Goal: Complete application form: Complete application form

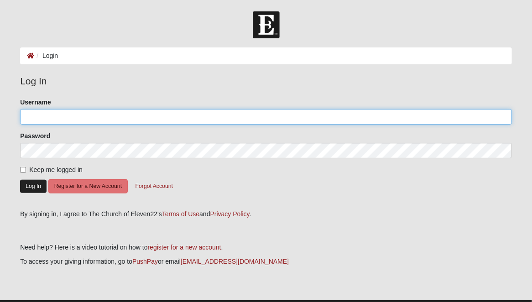
type input "jtcoker222"
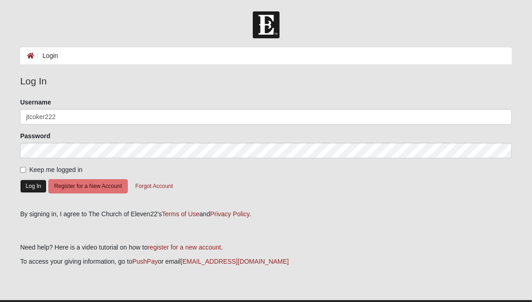
click at [31, 186] on button "Log In" at bounding box center [33, 186] width 26 height 13
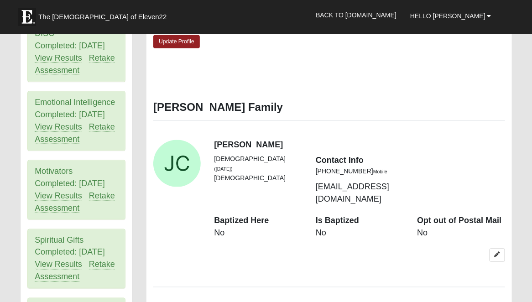
scroll to position [456, 0]
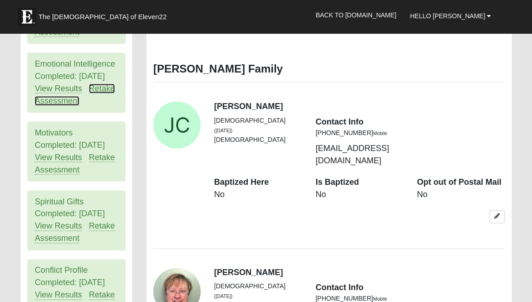
click at [96, 88] on link "Retake Assessment" at bounding box center [75, 95] width 80 height 22
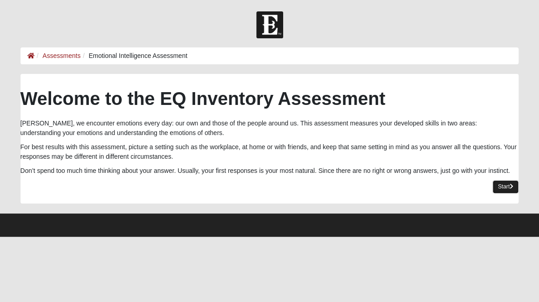
click at [500, 186] on link "Start" at bounding box center [506, 186] width 26 height 13
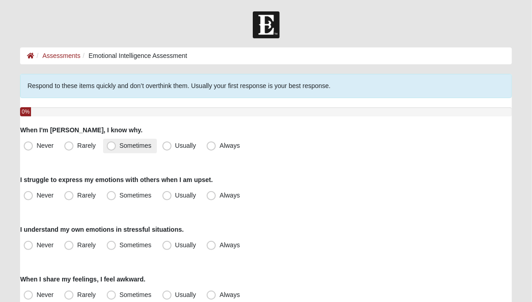
click at [120, 143] on span "Sometimes" at bounding box center [136, 145] width 32 height 7
click at [110, 143] on input "Sometimes" at bounding box center [113, 146] width 6 height 6
radio input "true"
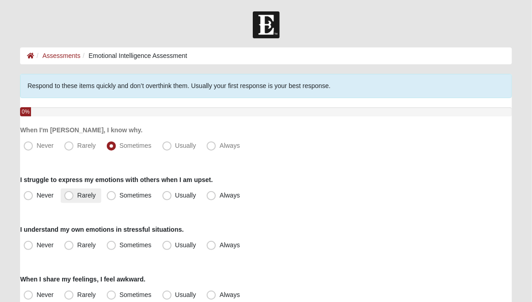
click at [77, 197] on span "Rarely" at bounding box center [86, 195] width 18 height 7
click at [69, 197] on input "Rarely" at bounding box center [71, 196] width 6 height 6
radio input "true"
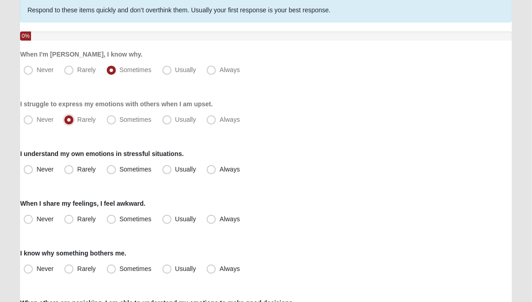
scroll to position [91, 0]
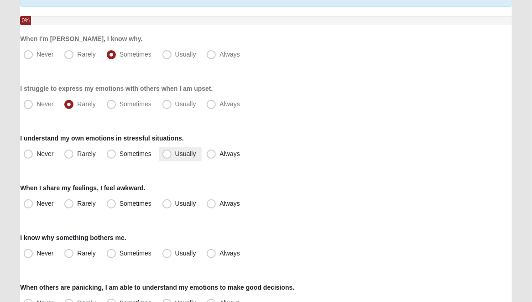
click at [175, 153] on span "Usually" at bounding box center [185, 153] width 21 height 7
click at [166, 153] on input "Usually" at bounding box center [169, 154] width 6 height 6
radio input "true"
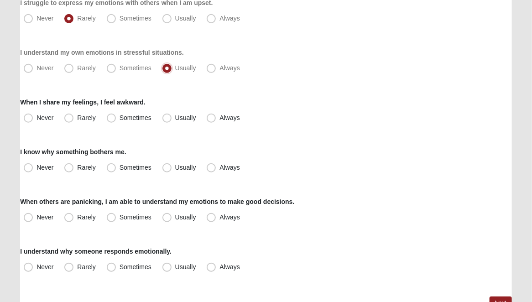
scroll to position [182, 0]
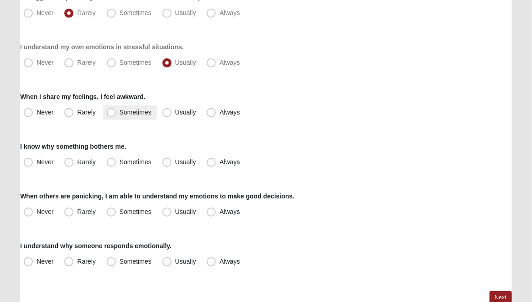
click at [120, 112] on span "Sometimes" at bounding box center [136, 112] width 32 height 7
click at [111, 112] on input "Sometimes" at bounding box center [113, 112] width 6 height 6
radio input "true"
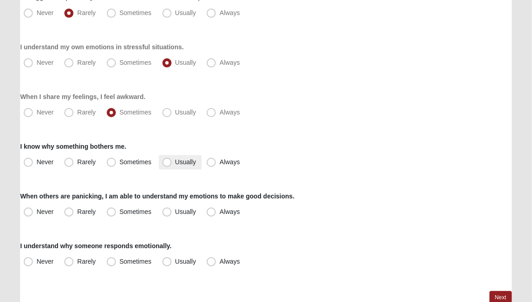
click at [175, 162] on span "Usually" at bounding box center [185, 161] width 21 height 7
click at [166, 162] on input "Usually" at bounding box center [169, 162] width 6 height 6
radio input "true"
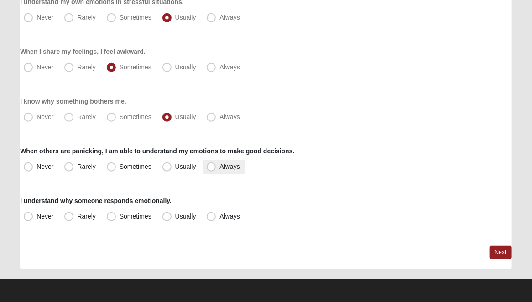
click at [219, 167] on span "Always" at bounding box center [229, 166] width 20 height 7
click at [213, 167] on input "Always" at bounding box center [213, 167] width 6 height 6
radio input "true"
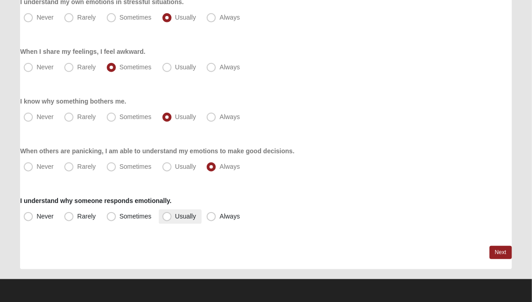
click at [175, 218] on span "Usually" at bounding box center [185, 216] width 21 height 7
click at [166, 218] on input "Usually" at bounding box center [169, 217] width 6 height 6
radio input "true"
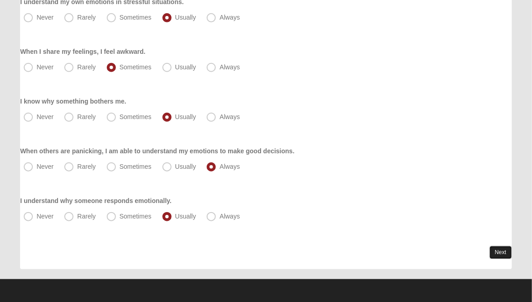
click at [500, 251] on link "Next" at bounding box center [501, 252] width 22 height 13
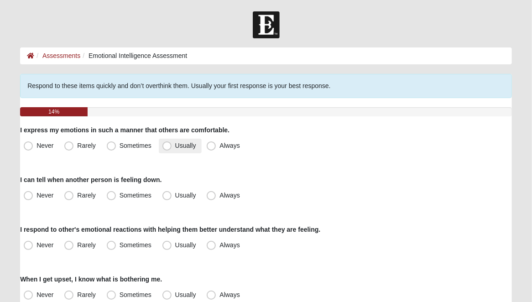
click at [175, 148] on span "Usually" at bounding box center [185, 145] width 21 height 7
click at [166, 148] on input "Usually" at bounding box center [169, 146] width 6 height 6
radio input "true"
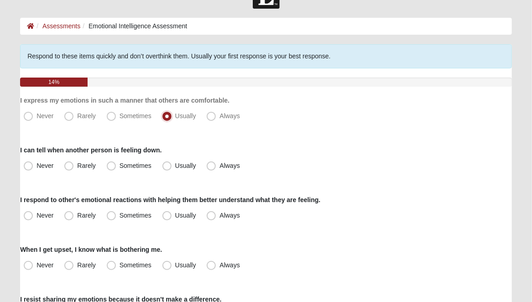
scroll to position [46, 0]
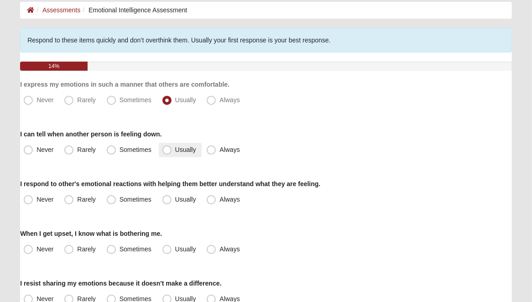
click at [175, 149] on span "Usually" at bounding box center [185, 149] width 21 height 7
click at [167, 149] on input "Usually" at bounding box center [169, 150] width 6 height 6
radio input "true"
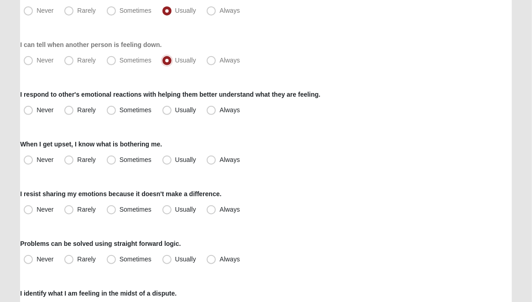
scroll to position [137, 0]
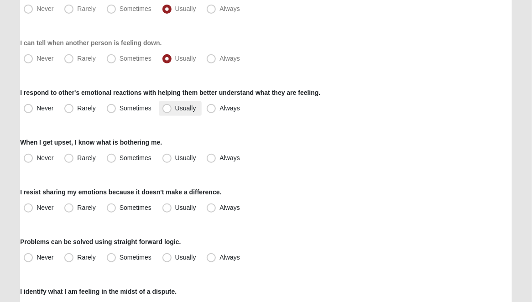
click at [175, 109] on span "Usually" at bounding box center [185, 107] width 21 height 7
click at [168, 109] on input "Usually" at bounding box center [169, 108] width 6 height 6
radio input "true"
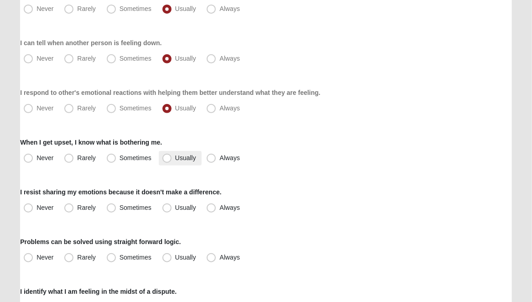
click at [175, 159] on span "Usually" at bounding box center [185, 157] width 21 height 7
click at [166, 159] on input "Usually" at bounding box center [169, 158] width 6 height 6
radio input "true"
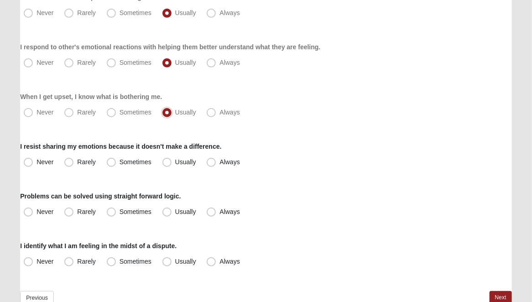
scroll to position [228, 0]
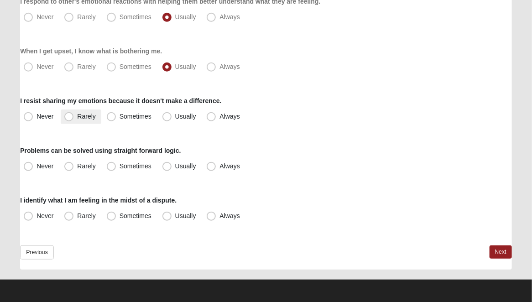
click at [77, 118] on span "Rarely" at bounding box center [86, 116] width 18 height 7
click at [68, 118] on input "Rarely" at bounding box center [71, 117] width 6 height 6
radio input "true"
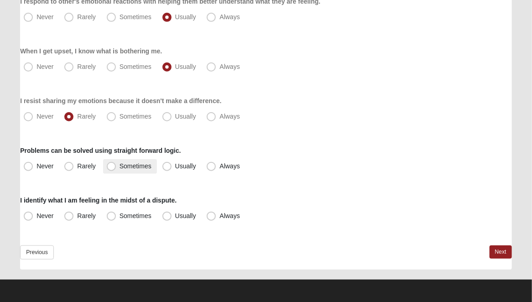
click at [120, 167] on span "Sometimes" at bounding box center [136, 165] width 32 height 7
click at [112, 167] on input "Sometimes" at bounding box center [113, 166] width 6 height 6
radio input "true"
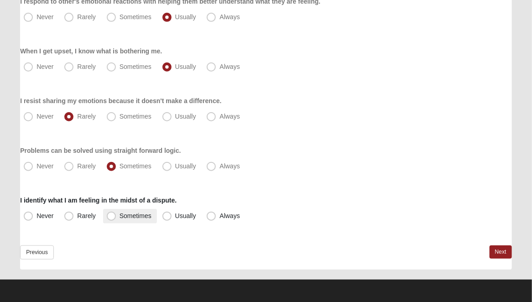
click at [120, 215] on span "Sometimes" at bounding box center [136, 215] width 32 height 7
click at [112, 215] on input "Sometimes" at bounding box center [113, 216] width 6 height 6
radio input "true"
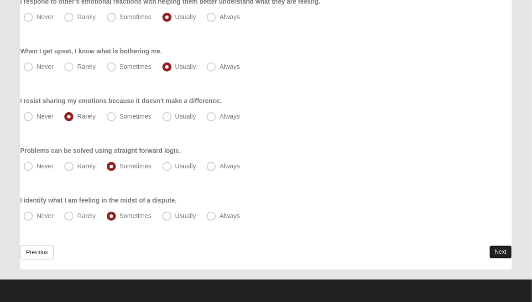
click at [501, 251] on link "Next" at bounding box center [501, 251] width 22 height 13
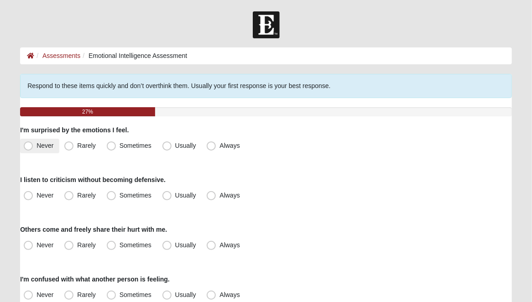
click at [36, 148] on span "Never" at bounding box center [44, 145] width 17 height 7
click at [29, 148] on input "Never" at bounding box center [30, 146] width 6 height 6
radio input "true"
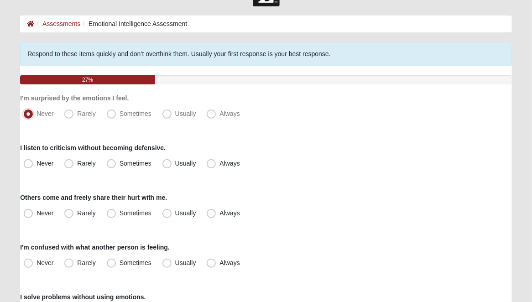
scroll to position [46, 0]
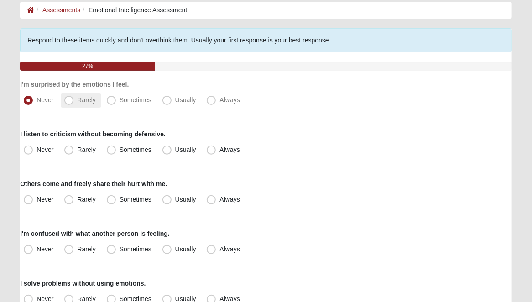
click at [77, 100] on span "Rarely" at bounding box center [86, 99] width 18 height 7
click at [68, 100] on input "Rarely" at bounding box center [71, 100] width 6 height 6
radio input "true"
click at [120, 149] on span "Sometimes" at bounding box center [136, 149] width 32 height 7
click at [112, 149] on input "Sometimes" at bounding box center [113, 150] width 6 height 6
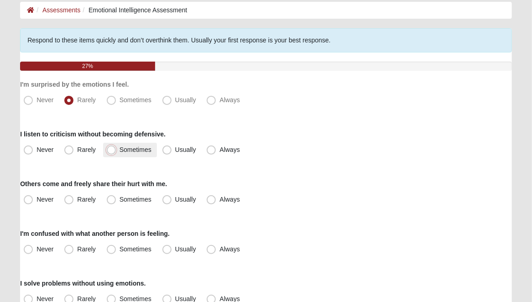
radio input "true"
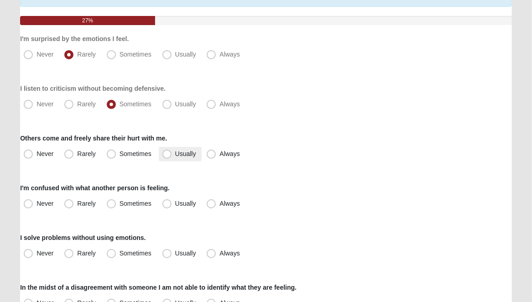
click at [175, 155] on span "Usually" at bounding box center [185, 153] width 21 height 7
click at [168, 155] on input "Usually" at bounding box center [169, 154] width 6 height 6
radio input "true"
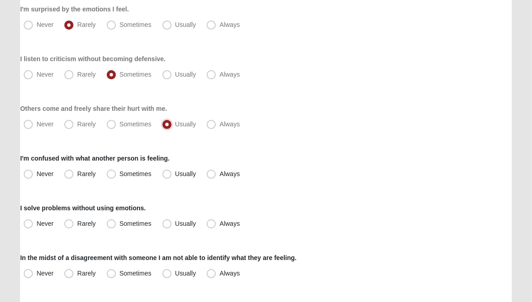
scroll to position [137, 0]
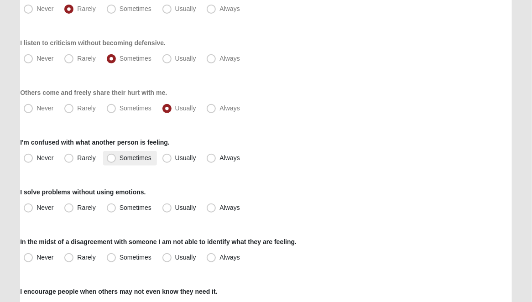
click at [120, 157] on span "Sometimes" at bounding box center [136, 157] width 32 height 7
click at [113, 157] on input "Sometimes" at bounding box center [113, 158] width 6 height 6
radio input "true"
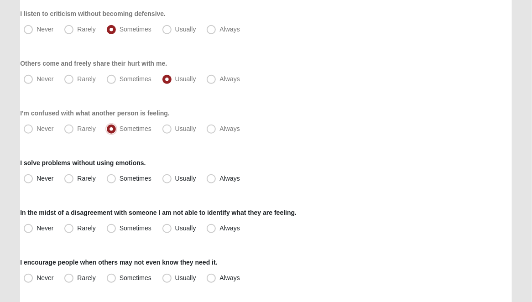
scroll to position [182, 0]
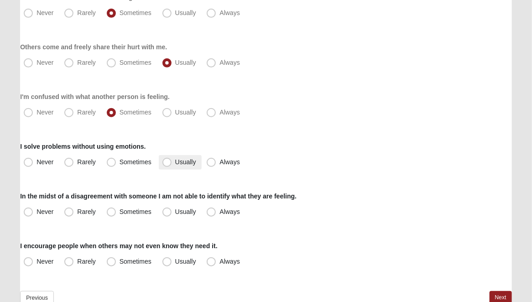
click at [175, 163] on span "Usually" at bounding box center [185, 161] width 21 height 7
click at [166, 163] on input "Usually" at bounding box center [169, 162] width 6 height 6
radio input "true"
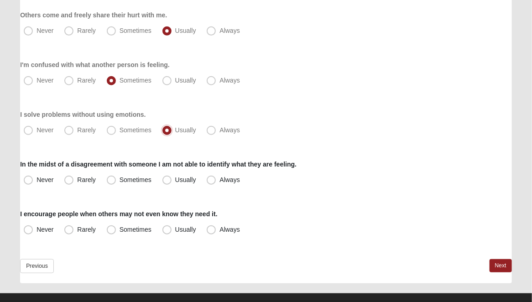
scroll to position [228, 0]
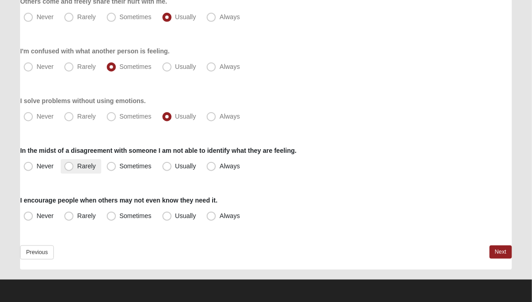
click at [74, 166] on label "Rarely" at bounding box center [81, 166] width 40 height 15
click at [74, 166] on input "Rarely" at bounding box center [71, 166] width 6 height 6
radio input "true"
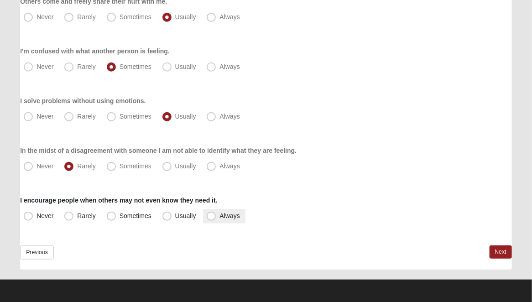
click at [219, 219] on span "Always" at bounding box center [229, 215] width 20 height 7
click at [210, 219] on input "Always" at bounding box center [213, 216] width 6 height 6
radio input "true"
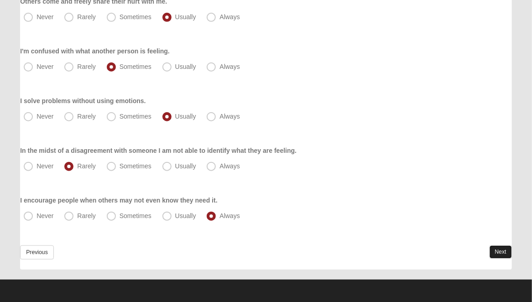
click at [498, 251] on link "Next" at bounding box center [501, 251] width 22 height 13
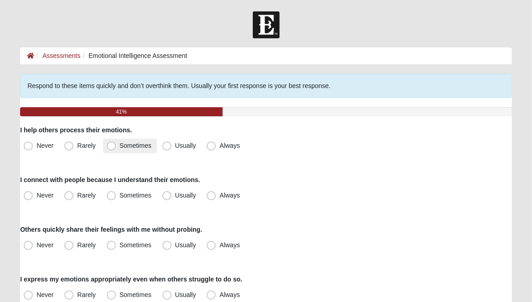
click at [120, 146] on span "Sometimes" at bounding box center [136, 145] width 32 height 7
click at [110, 146] on input "Sometimes" at bounding box center [113, 146] width 6 height 6
radio input "true"
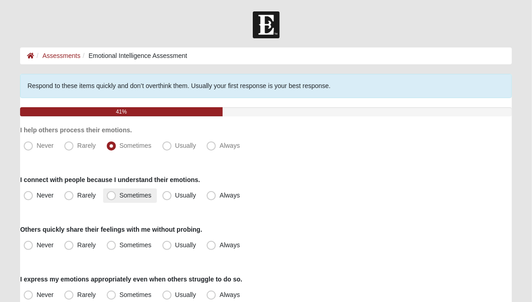
click at [120, 196] on span "Sometimes" at bounding box center [136, 195] width 32 height 7
click at [113, 196] on input "Sometimes" at bounding box center [113, 196] width 6 height 6
radio input "true"
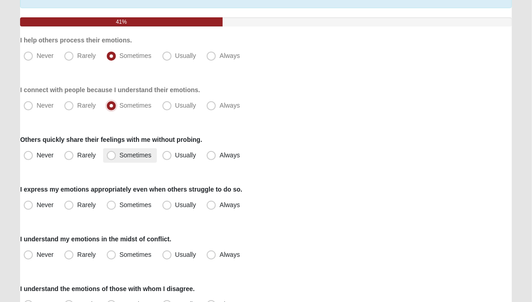
scroll to position [91, 0]
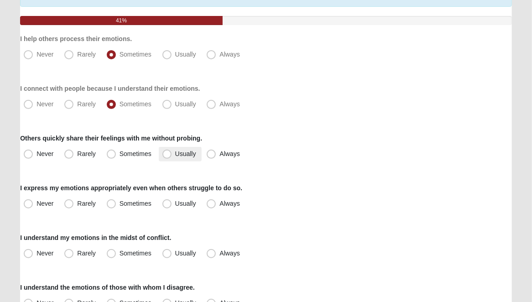
click at [175, 155] on span "Usually" at bounding box center [185, 153] width 21 height 7
click at [167, 155] on input "Usually" at bounding box center [169, 154] width 6 height 6
radio input "true"
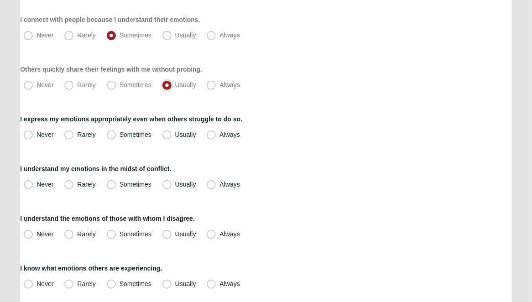
scroll to position [182, 0]
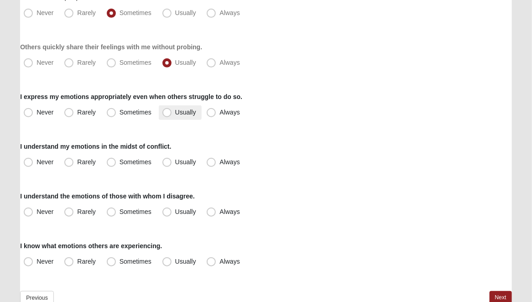
click at [175, 111] on span "Usually" at bounding box center [185, 112] width 21 height 7
click at [166, 111] on input "Usually" at bounding box center [169, 112] width 6 height 6
radio input "true"
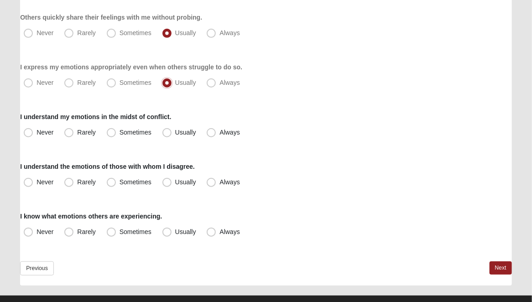
scroll to position [228, 0]
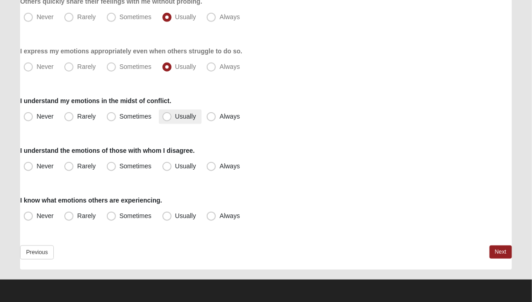
click at [175, 118] on span "Usually" at bounding box center [185, 116] width 21 height 7
click at [167, 118] on input "Usually" at bounding box center [169, 117] width 6 height 6
radio input "true"
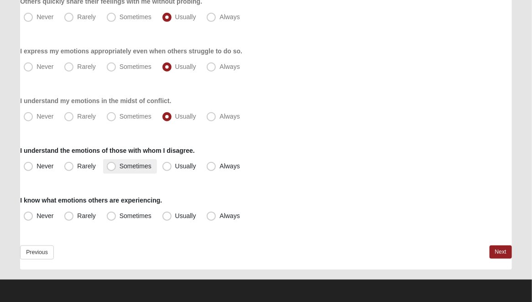
click at [120, 166] on span "Sometimes" at bounding box center [136, 165] width 32 height 7
click at [113, 166] on input "Sometimes" at bounding box center [113, 166] width 6 height 6
radio input "true"
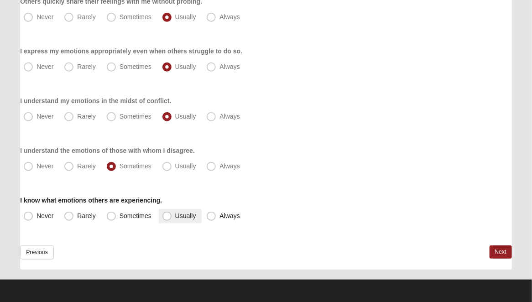
click at [175, 215] on span "Usually" at bounding box center [185, 215] width 21 height 7
click at [166, 215] on input "Usually" at bounding box center [169, 216] width 6 height 6
radio input "true"
click at [493, 251] on link "Next" at bounding box center [501, 251] width 22 height 13
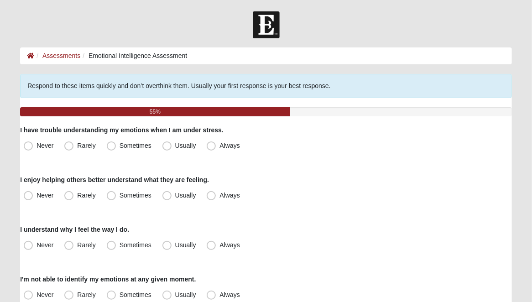
scroll to position [46, 0]
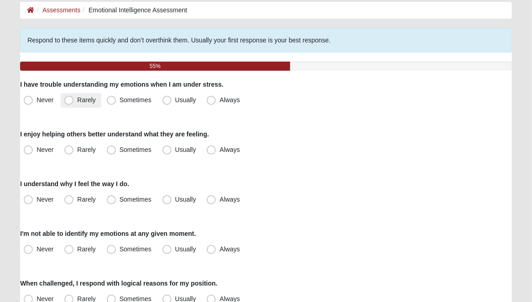
click at [77, 100] on span "Rarely" at bounding box center [86, 99] width 18 height 7
click at [68, 100] on input "Rarely" at bounding box center [71, 100] width 6 height 6
radio input "true"
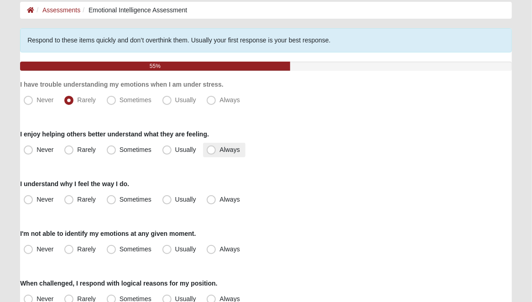
click at [219, 152] on span "Always" at bounding box center [229, 149] width 20 height 7
click at [210, 152] on input "Always" at bounding box center [213, 150] width 6 height 6
radio input "true"
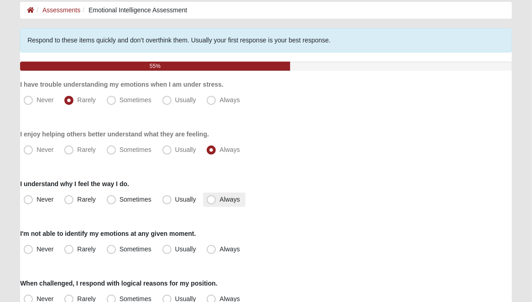
click at [219, 199] on span "Always" at bounding box center [229, 199] width 20 height 7
click at [210, 199] on input "Always" at bounding box center [213, 200] width 6 height 6
radio input "true"
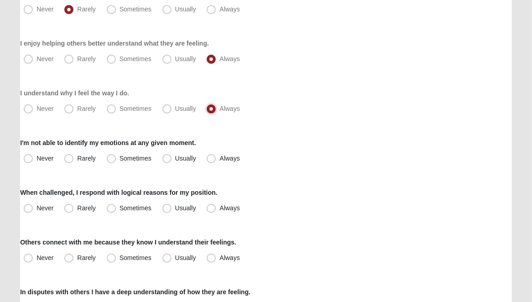
scroll to position [137, 0]
click at [36, 159] on span "Never" at bounding box center [44, 157] width 17 height 7
click at [28, 159] on input "Never" at bounding box center [30, 158] width 6 height 6
radio input "true"
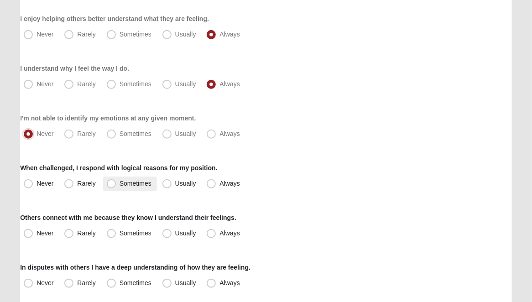
scroll to position [182, 0]
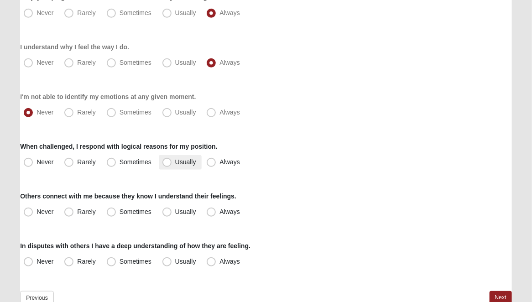
click at [175, 158] on span "Usually" at bounding box center [185, 161] width 21 height 7
click at [167, 159] on input "Usually" at bounding box center [169, 162] width 6 height 6
radio input "true"
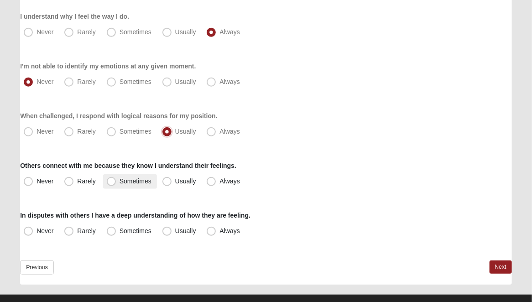
scroll to position [228, 0]
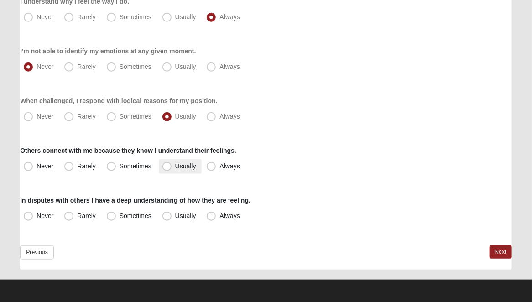
click at [175, 167] on span "Usually" at bounding box center [185, 165] width 21 height 7
click at [166, 167] on input "Usually" at bounding box center [169, 166] width 6 height 6
radio input "true"
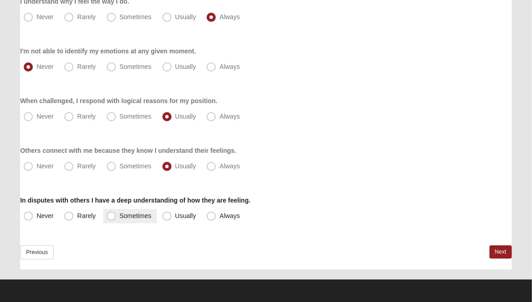
click at [120, 219] on span "Sometimes" at bounding box center [136, 215] width 32 height 7
click at [110, 219] on input "Sometimes" at bounding box center [113, 216] width 6 height 6
radio input "true"
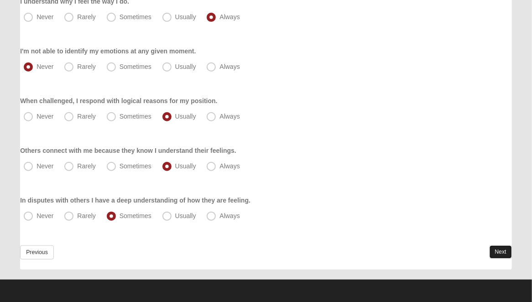
click at [498, 251] on link "Next" at bounding box center [501, 251] width 22 height 13
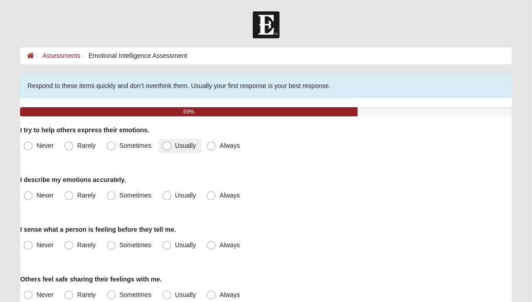
click at [175, 147] on span "Usually" at bounding box center [185, 145] width 21 height 7
click at [166, 147] on input "Usually" at bounding box center [169, 146] width 6 height 6
radio input "true"
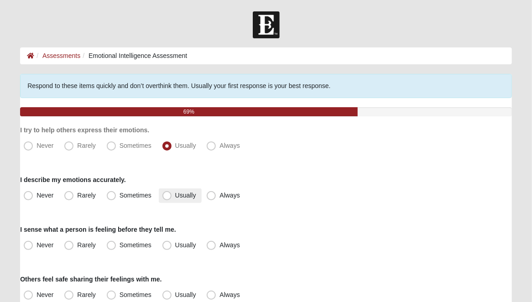
click at [175, 196] on span "Usually" at bounding box center [185, 195] width 21 height 7
click at [168, 196] on input "Usually" at bounding box center [169, 196] width 6 height 6
radio input "true"
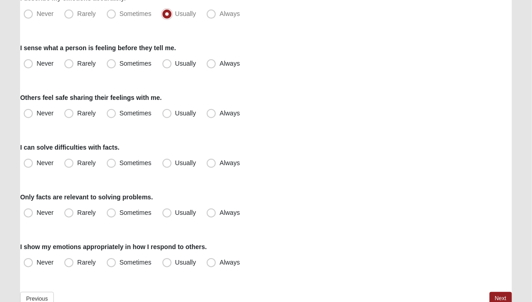
scroll to position [182, 0]
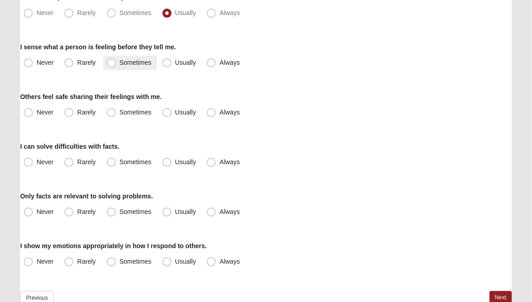
click at [120, 62] on span "Sometimes" at bounding box center [136, 62] width 32 height 7
click at [111, 62] on input "Sometimes" at bounding box center [113, 63] width 6 height 6
radio input "true"
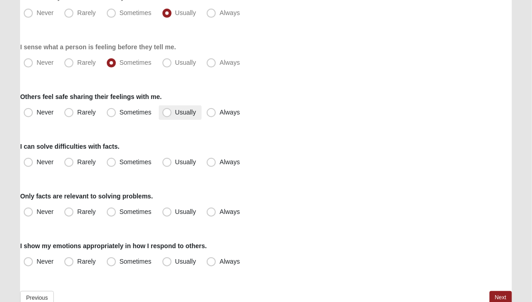
click at [175, 114] on span "Usually" at bounding box center [185, 112] width 21 height 7
click at [168, 114] on input "Usually" at bounding box center [169, 112] width 6 height 6
radio input "true"
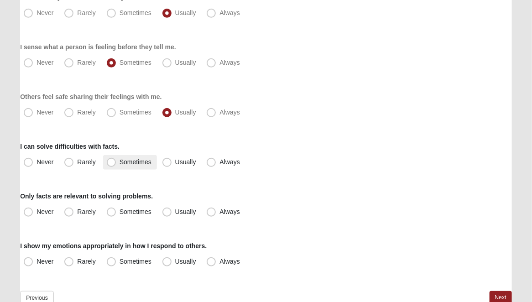
click at [120, 164] on span "Sometimes" at bounding box center [136, 161] width 32 height 7
click at [113, 164] on input "Sometimes" at bounding box center [113, 162] width 6 height 6
radio input "true"
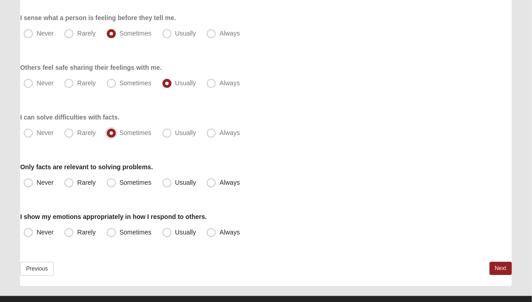
scroll to position [228, 0]
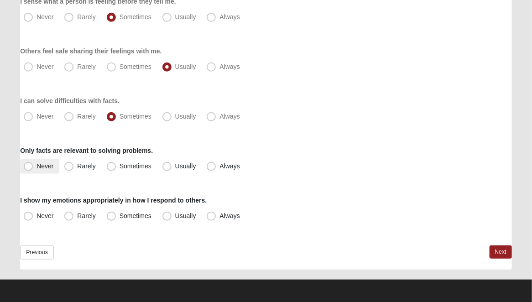
click at [36, 167] on span "Never" at bounding box center [44, 165] width 17 height 7
click at [29, 167] on input "Never" at bounding box center [30, 166] width 6 height 6
radio input "true"
click at [175, 214] on span "Usually" at bounding box center [185, 215] width 21 height 7
click at [169, 214] on input "Usually" at bounding box center [169, 216] width 6 height 6
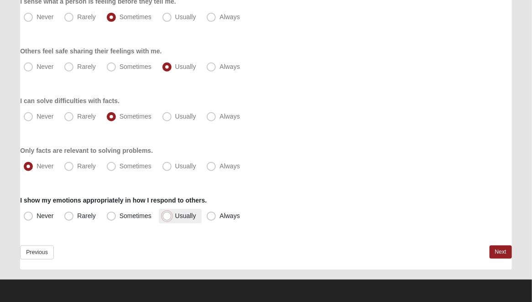
radio input "true"
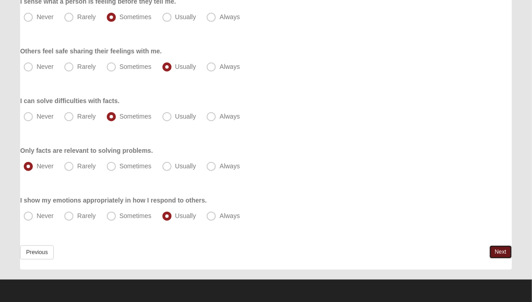
click at [501, 249] on link "Next" at bounding box center [501, 251] width 22 height 13
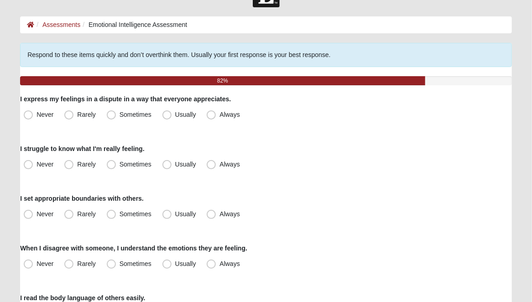
scroll to position [46, 0]
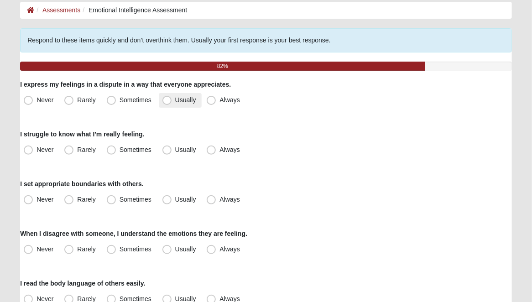
click at [175, 100] on span "Usually" at bounding box center [185, 99] width 21 height 7
click at [166, 100] on input "Usually" at bounding box center [169, 100] width 6 height 6
radio input "true"
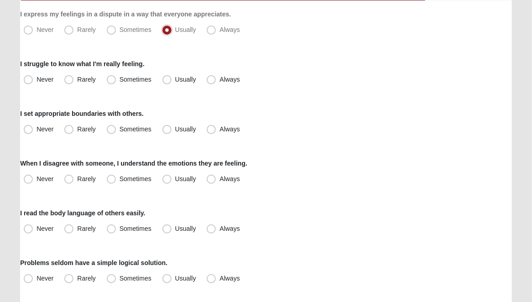
scroll to position [137, 0]
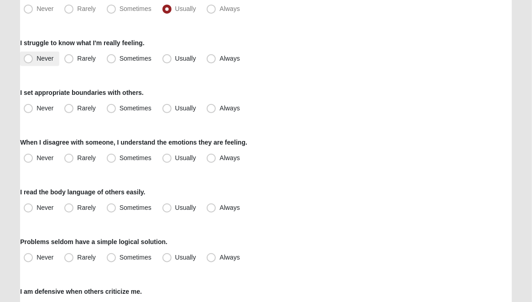
click at [36, 60] on span "Never" at bounding box center [44, 58] width 17 height 7
click at [29, 60] on input "Never" at bounding box center [30, 59] width 6 height 6
radio input "true"
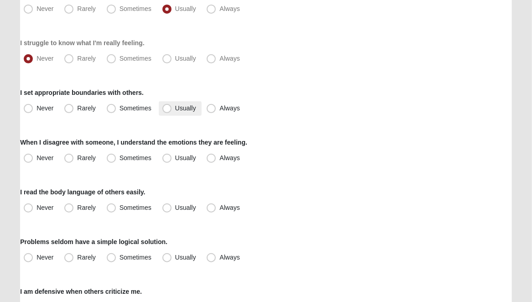
click at [175, 109] on span "Usually" at bounding box center [185, 107] width 21 height 7
click at [166, 109] on input "Usually" at bounding box center [169, 108] width 6 height 6
radio input "true"
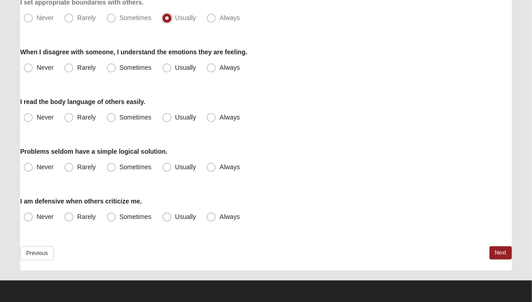
scroll to position [228, 0]
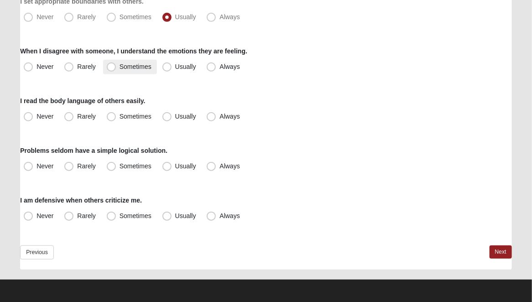
click at [120, 67] on span "Sometimes" at bounding box center [136, 66] width 32 height 7
click at [112, 67] on input "Sometimes" at bounding box center [113, 67] width 6 height 6
radio input "true"
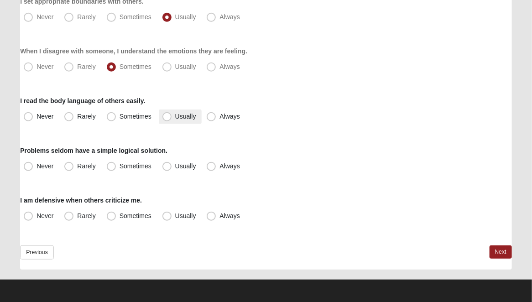
click at [175, 117] on span "Usually" at bounding box center [185, 116] width 21 height 7
click at [168, 117] on input "Usually" at bounding box center [169, 117] width 6 height 6
radio input "true"
click at [120, 167] on span "Sometimes" at bounding box center [136, 165] width 32 height 7
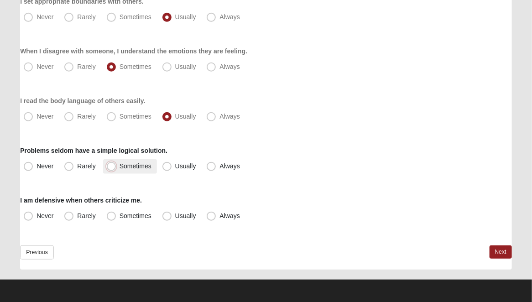
click at [110, 167] on input "Sometimes" at bounding box center [113, 166] width 6 height 6
radio input "true"
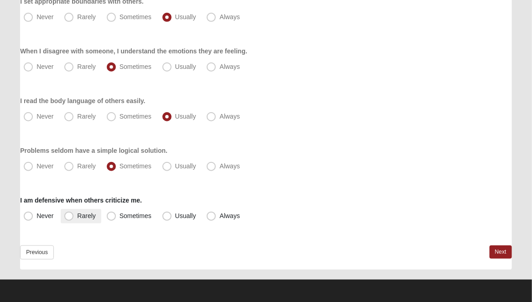
click at [77, 215] on span "Rarely" at bounding box center [86, 215] width 18 height 7
click at [70, 215] on input "Rarely" at bounding box center [71, 216] width 6 height 6
radio input "true"
click at [497, 250] on link "Next" at bounding box center [501, 251] width 22 height 13
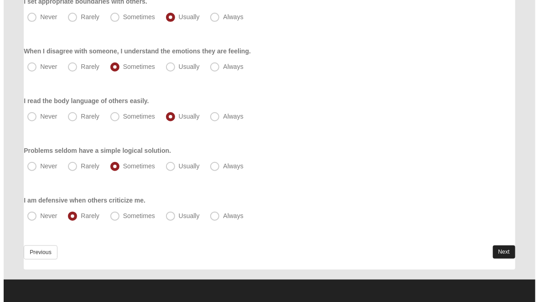
scroll to position [0, 0]
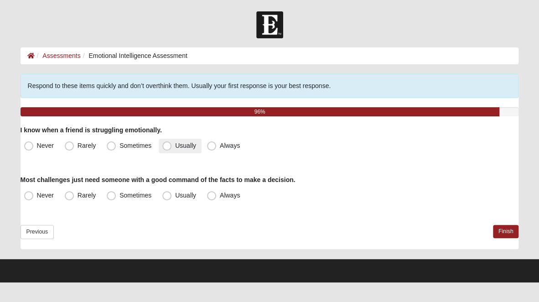
click at [175, 146] on span "Usually" at bounding box center [185, 145] width 21 height 7
click at [166, 146] on input "Usually" at bounding box center [169, 146] width 6 height 6
radio input "true"
click at [78, 198] on span "Rarely" at bounding box center [87, 195] width 18 height 7
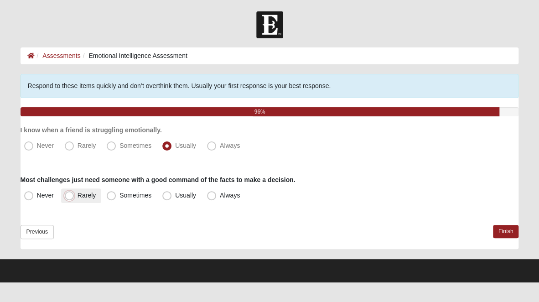
click at [70, 198] on input "Rarely" at bounding box center [71, 196] width 6 height 6
radio input "true"
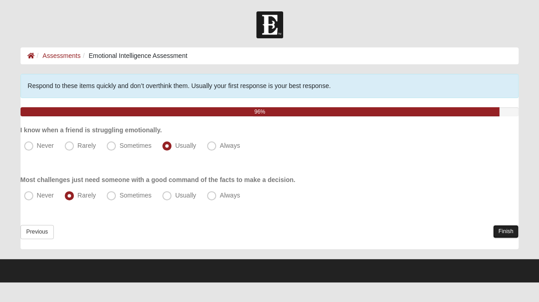
click at [500, 233] on link "Finish" at bounding box center [506, 231] width 26 height 13
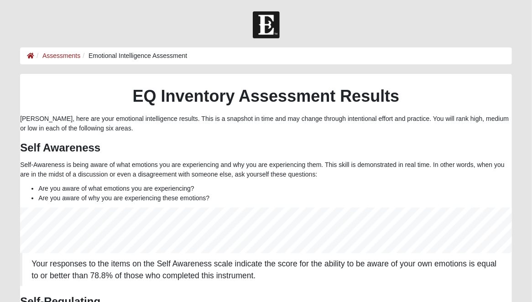
scroll to position [456157, 455710]
click at [58, 54] on link "Assessments" at bounding box center [61, 55] width 38 height 7
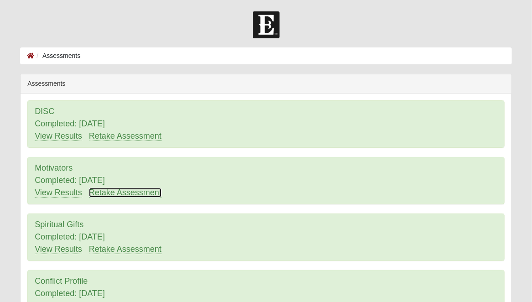
click at [115, 193] on link "Retake Assessment" at bounding box center [125, 193] width 73 height 10
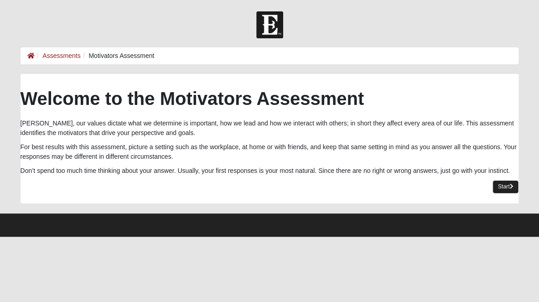
click at [500, 187] on link "Start" at bounding box center [506, 186] width 26 height 13
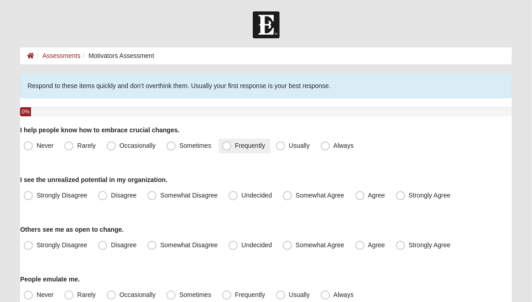
click at [235, 146] on span "Frequently" at bounding box center [250, 145] width 30 height 7
click at [226, 146] on input "Frequently" at bounding box center [229, 146] width 6 height 6
radio input "true"
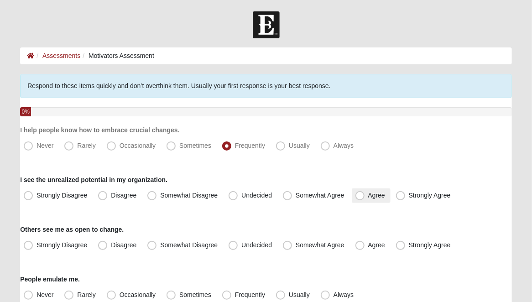
click at [368, 197] on span "Agree" at bounding box center [376, 195] width 17 height 7
click at [359, 197] on input "Agree" at bounding box center [362, 196] width 6 height 6
radio input "true"
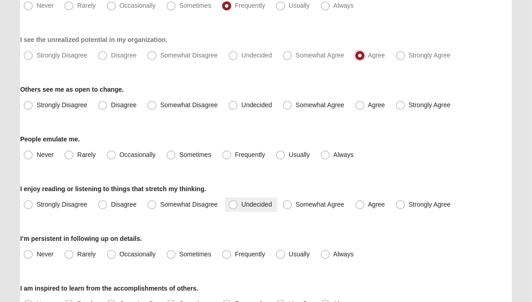
scroll to position [182, 0]
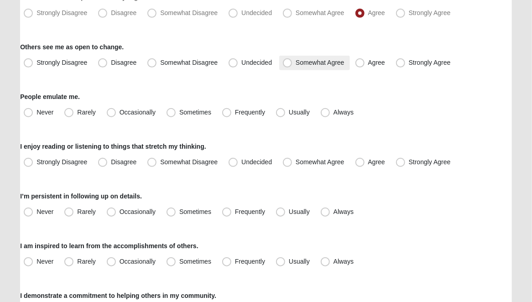
click at [296, 63] on span "Somewhat Agree" at bounding box center [320, 62] width 49 height 7
click at [288, 63] on input "Somewhat Agree" at bounding box center [289, 63] width 6 height 6
radio input "true"
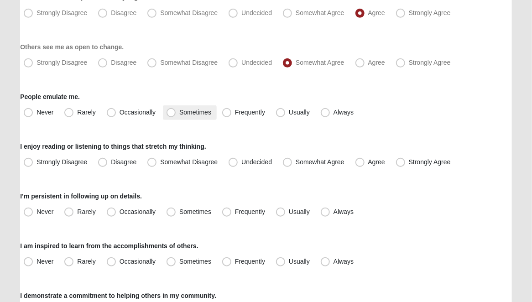
click at [179, 115] on span "Sometimes" at bounding box center [195, 112] width 32 height 7
click at [171, 115] on input "Sometimes" at bounding box center [173, 112] width 6 height 6
radio input "true"
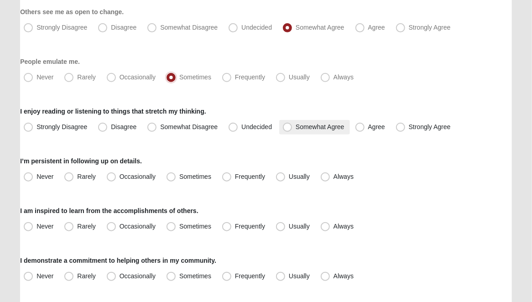
scroll to position [274, 0]
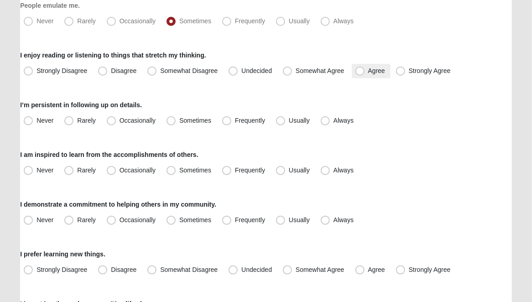
click at [368, 72] on span "Agree" at bounding box center [376, 70] width 17 height 7
click at [359, 72] on input "Agree" at bounding box center [362, 71] width 6 height 6
radio input "true"
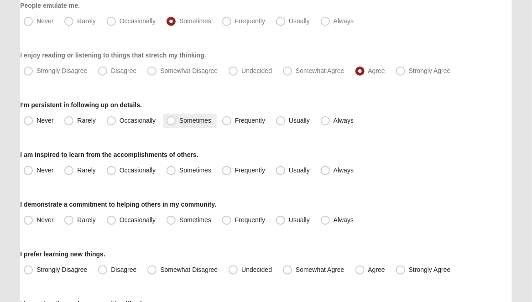
click at [179, 122] on span "Sometimes" at bounding box center [195, 120] width 32 height 7
click at [170, 122] on input "Sometimes" at bounding box center [173, 121] width 6 height 6
radio input "true"
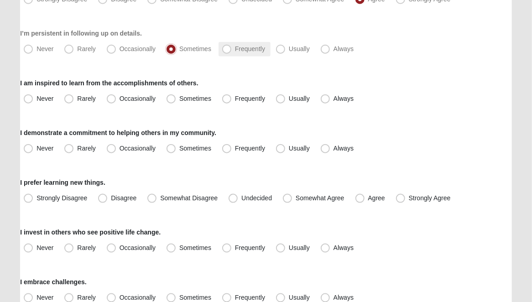
scroll to position [365, 0]
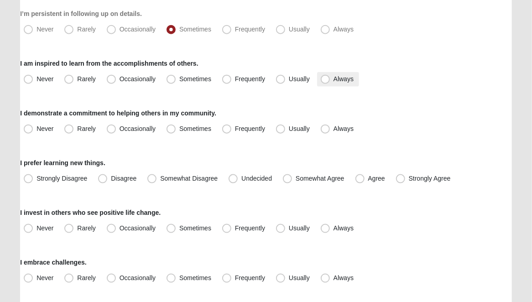
click at [333, 79] on span "Always" at bounding box center [343, 78] width 20 height 7
click at [324, 79] on input "Always" at bounding box center [327, 79] width 6 height 6
radio input "true"
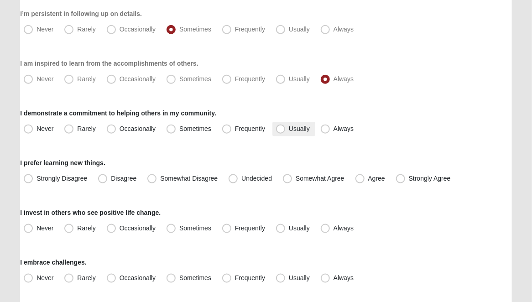
click at [289, 130] on span "Usually" at bounding box center [299, 128] width 21 height 7
click at [281, 130] on input "Usually" at bounding box center [283, 129] width 6 height 6
radio input "true"
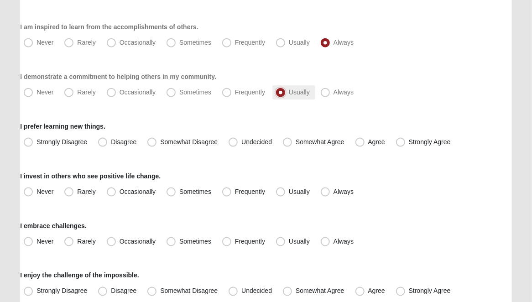
scroll to position [456, 0]
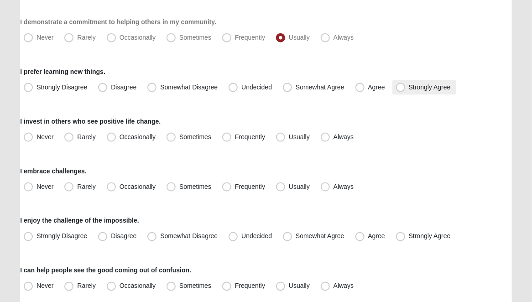
click at [409, 90] on span "Strongly Agree" at bounding box center [430, 86] width 42 height 7
click at [400, 90] on input "Strongly Agree" at bounding box center [403, 87] width 6 height 6
radio input "true"
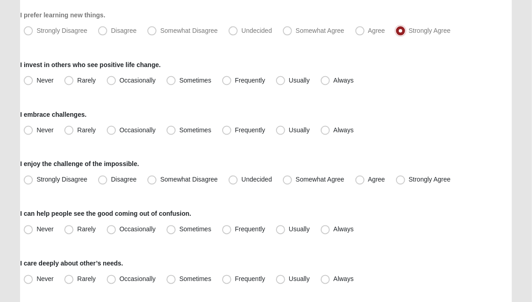
scroll to position [547, 0]
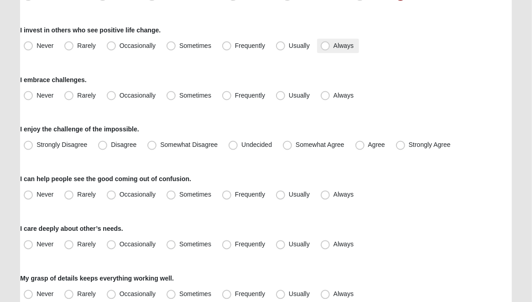
click at [333, 47] on span "Always" at bounding box center [343, 45] width 20 height 7
click at [324, 47] on input "Always" at bounding box center [327, 46] width 6 height 6
radio input "true"
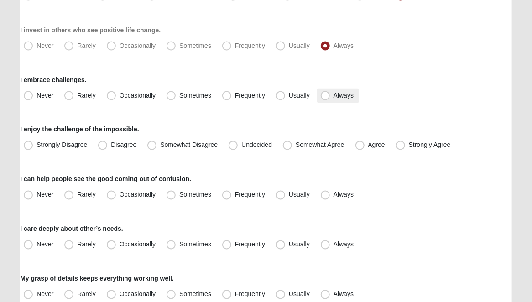
click at [333, 95] on span "Always" at bounding box center [343, 95] width 20 height 7
click at [324, 95] on input "Always" at bounding box center [327, 96] width 6 height 6
radio input "true"
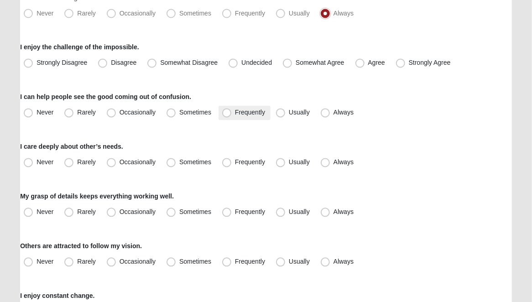
scroll to position [639, 0]
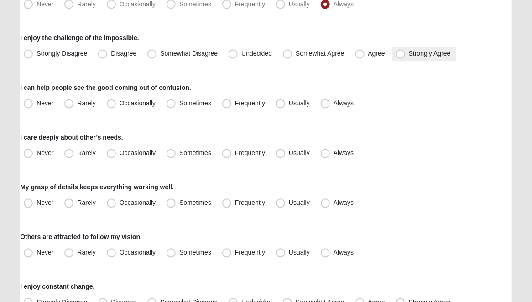
click at [409, 52] on span "Strongly Agree" at bounding box center [430, 53] width 42 height 7
click at [400, 52] on input "Strongly Agree" at bounding box center [403, 54] width 6 height 6
radio input "true"
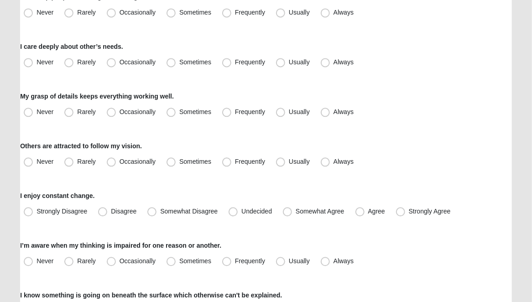
scroll to position [684, 0]
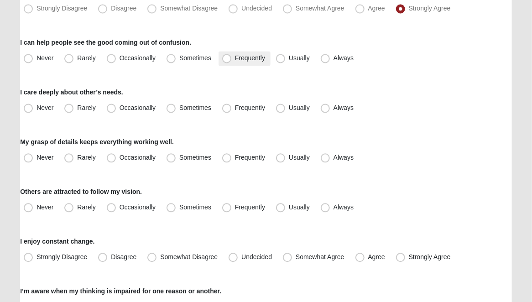
click at [235, 57] on span "Frequently" at bounding box center [250, 57] width 30 height 7
click at [229, 57] on input "Frequently" at bounding box center [229, 58] width 6 height 6
radio input "true"
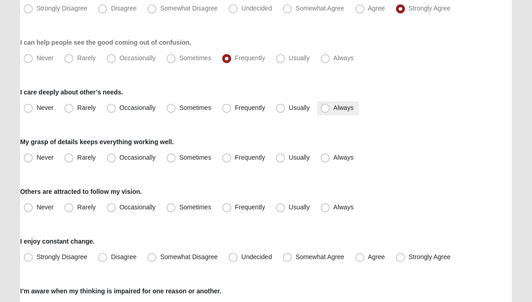
click at [333, 108] on span "Always" at bounding box center [343, 107] width 20 height 7
click at [325, 108] on input "Always" at bounding box center [327, 108] width 6 height 6
radio input "true"
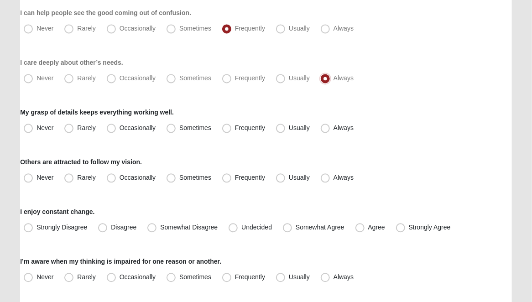
scroll to position [730, 0]
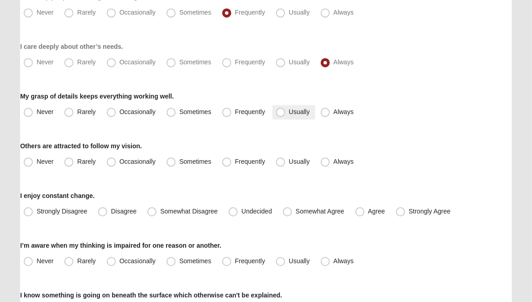
click at [289, 112] on span "Usually" at bounding box center [299, 111] width 21 height 7
click at [280, 112] on input "Usually" at bounding box center [283, 112] width 6 height 6
radio input "true"
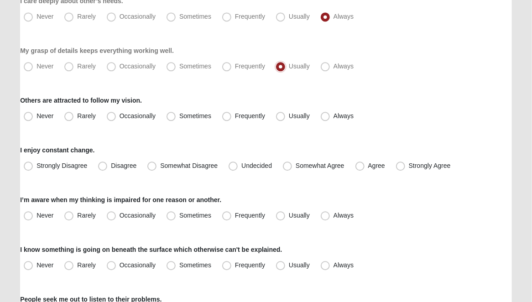
scroll to position [821, 0]
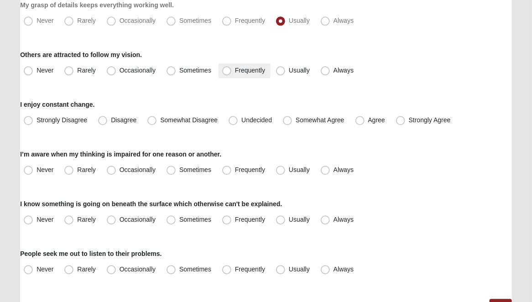
click at [235, 72] on span "Frequently" at bounding box center [250, 70] width 30 height 7
click at [227, 72] on input "Frequently" at bounding box center [229, 71] width 6 height 6
radio input "true"
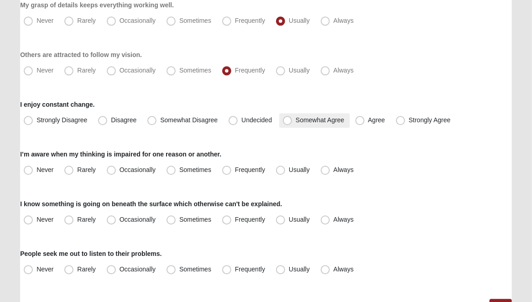
click at [296, 120] on span "Somewhat Agree" at bounding box center [320, 119] width 49 height 7
click at [287, 120] on input "Somewhat Agree" at bounding box center [289, 120] width 6 height 6
radio input "true"
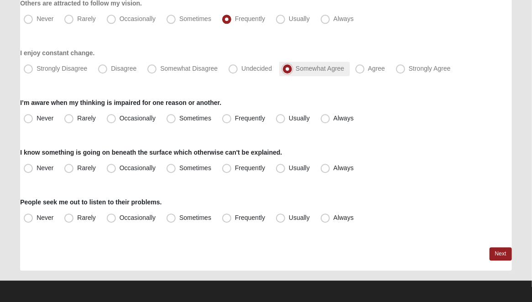
scroll to position [874, 0]
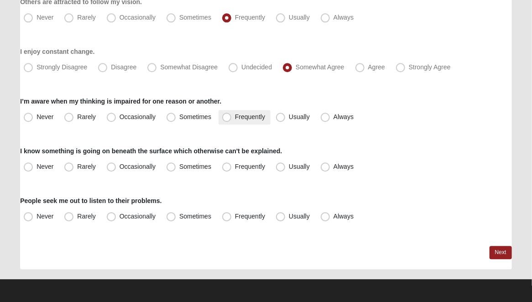
click at [235, 117] on span "Frequently" at bounding box center [250, 116] width 30 height 7
click at [228, 117] on input "Frequently" at bounding box center [229, 117] width 6 height 6
radio input "true"
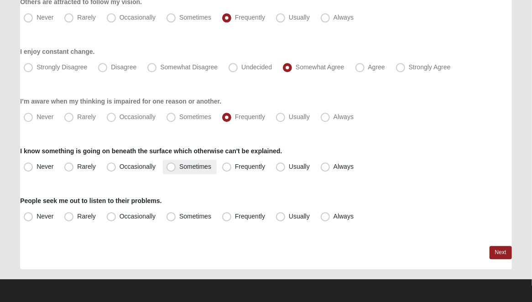
click at [179, 167] on span "Sometimes" at bounding box center [195, 166] width 32 height 7
click at [175, 167] on input "Sometimes" at bounding box center [173, 167] width 6 height 6
radio input "true"
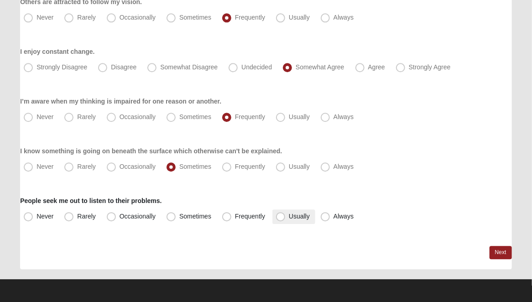
click at [289, 218] on span "Usually" at bounding box center [299, 216] width 21 height 7
click at [280, 218] on input "Usually" at bounding box center [283, 217] width 6 height 6
radio input "true"
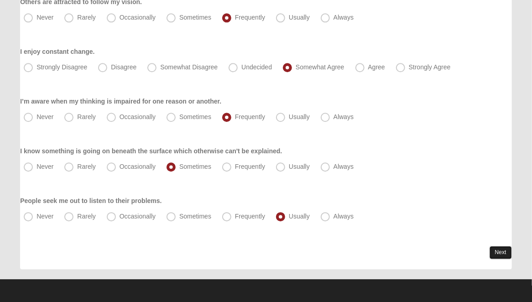
drag, startPoint x: 501, startPoint y: 251, endPoint x: 508, endPoint y: 247, distance: 8.0
click at [501, 251] on link "Next" at bounding box center [501, 252] width 22 height 13
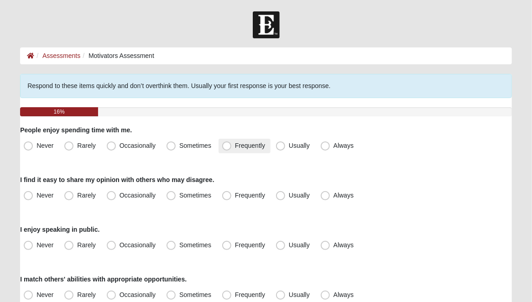
click at [235, 147] on span "Frequently" at bounding box center [250, 145] width 30 height 7
click at [227, 147] on input "Frequently" at bounding box center [229, 146] width 6 height 6
radio input "true"
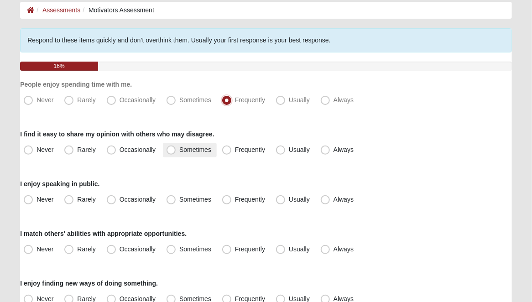
scroll to position [91, 0]
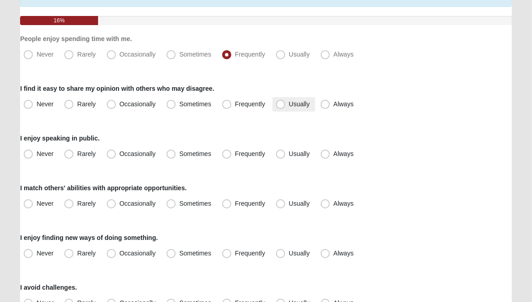
click at [289, 105] on span "Usually" at bounding box center [299, 103] width 21 height 7
click at [281, 105] on input "Usually" at bounding box center [283, 104] width 6 height 6
radio input "true"
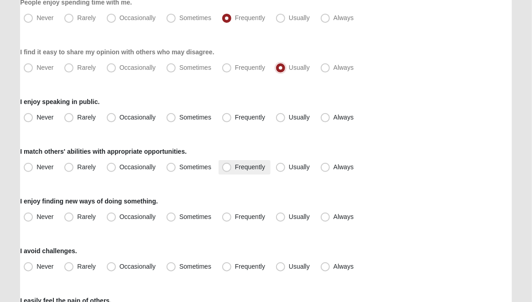
scroll to position [182, 0]
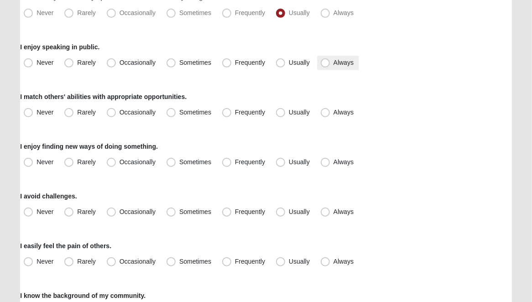
click at [333, 63] on span "Always" at bounding box center [343, 62] width 20 height 7
click at [326, 63] on input "Always" at bounding box center [327, 63] width 6 height 6
radio input "true"
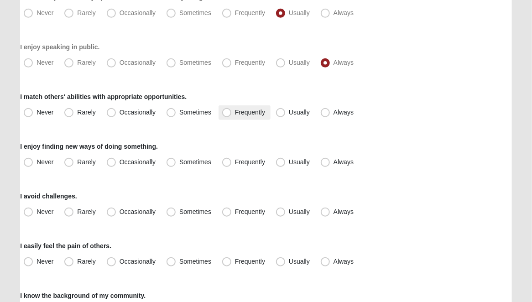
click at [235, 112] on span "Frequently" at bounding box center [250, 112] width 30 height 7
click at [227, 112] on input "Frequently" at bounding box center [229, 112] width 6 height 6
radio input "true"
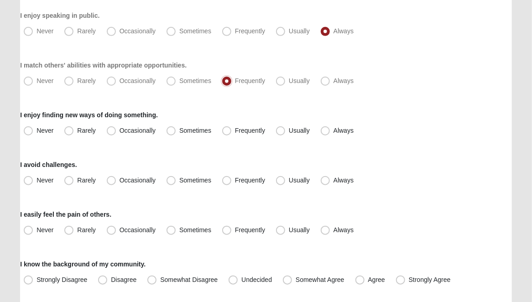
scroll to position [228, 0]
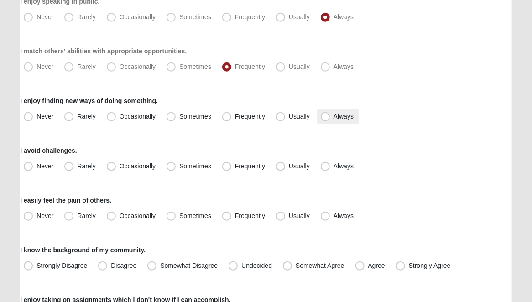
click at [333, 118] on span "Always" at bounding box center [343, 116] width 20 height 7
click at [326, 118] on input "Always" at bounding box center [327, 117] width 6 height 6
radio input "true"
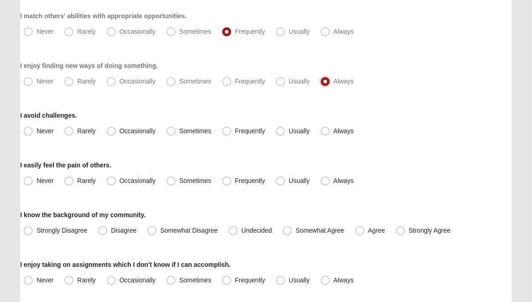
scroll to position [274, 0]
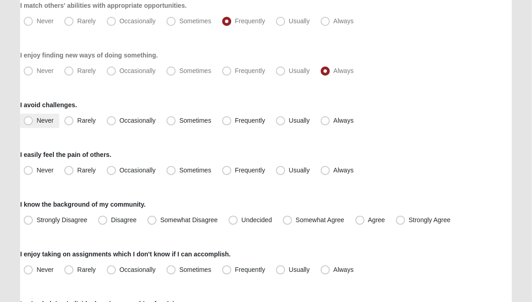
click at [36, 120] on span "Never" at bounding box center [44, 120] width 17 height 7
click at [29, 120] on input "Never" at bounding box center [30, 121] width 6 height 6
radio input "true"
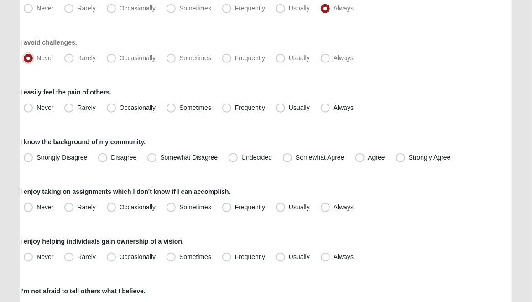
scroll to position [365, 0]
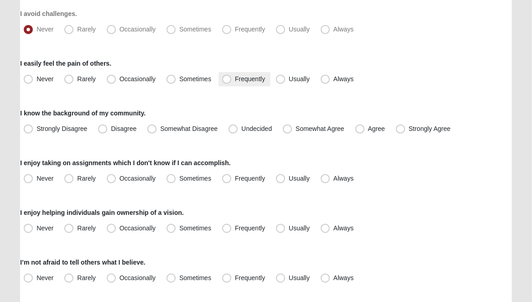
click at [235, 78] on span "Frequently" at bounding box center [250, 78] width 30 height 7
click at [227, 78] on input "Frequently" at bounding box center [229, 79] width 6 height 6
radio input "true"
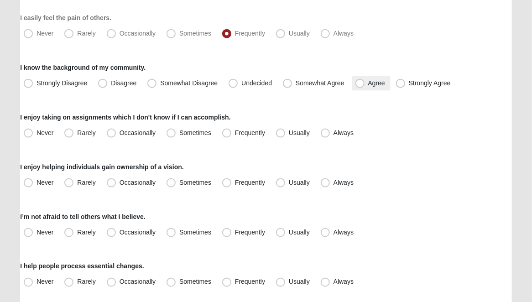
click at [368, 82] on span "Agree" at bounding box center [376, 82] width 17 height 7
click at [359, 82] on input "Agree" at bounding box center [362, 83] width 6 height 6
radio input "true"
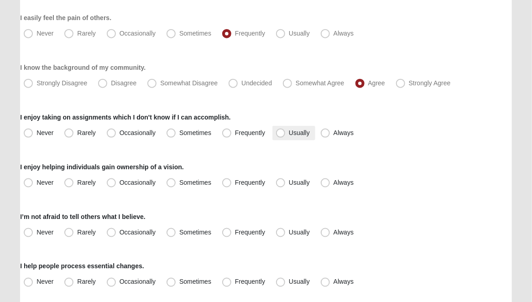
click at [289, 135] on span "Usually" at bounding box center [299, 132] width 21 height 7
click at [283, 135] on input "Usually" at bounding box center [283, 133] width 6 height 6
radio input "true"
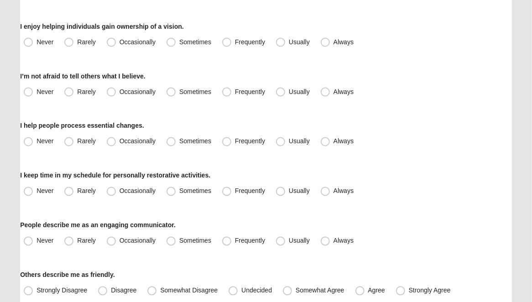
scroll to position [502, 0]
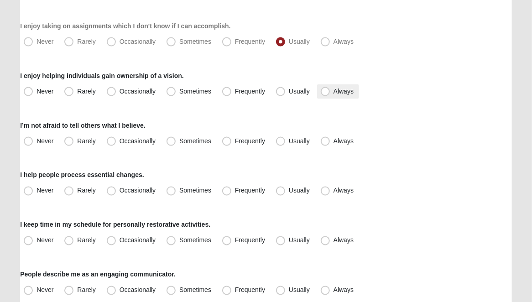
click at [333, 93] on span "Always" at bounding box center [343, 91] width 20 height 7
click at [326, 93] on input "Always" at bounding box center [327, 92] width 6 height 6
radio input "true"
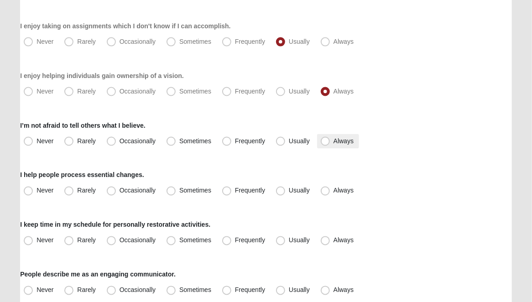
click at [333, 141] on span "Always" at bounding box center [343, 140] width 20 height 7
click at [324, 141] on input "Always" at bounding box center [327, 141] width 6 height 6
radio input "true"
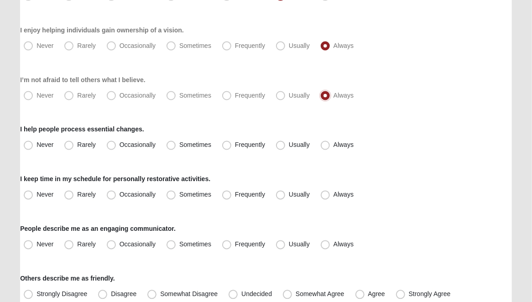
scroll to position [593, 0]
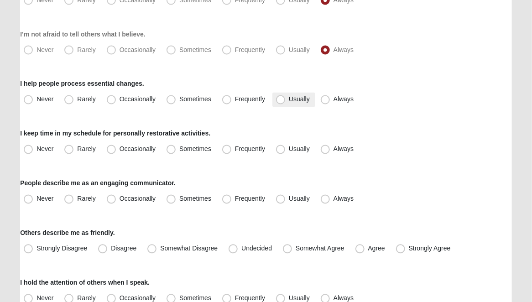
click at [289, 102] on span "Usually" at bounding box center [299, 99] width 21 height 7
click at [280, 102] on input "Usually" at bounding box center [283, 100] width 6 height 6
radio input "true"
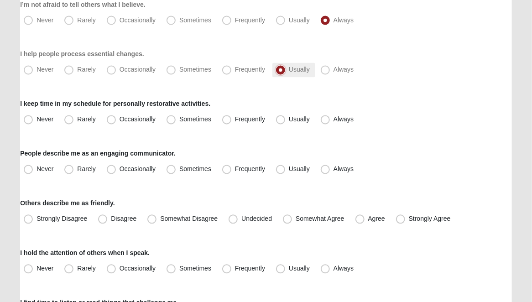
scroll to position [639, 0]
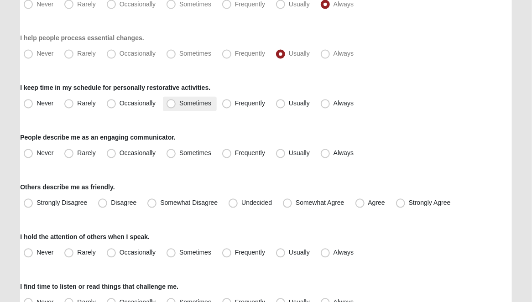
click at [179, 105] on span "Sometimes" at bounding box center [195, 103] width 32 height 7
click at [172, 105] on input "Sometimes" at bounding box center [173, 104] width 6 height 6
radio input "true"
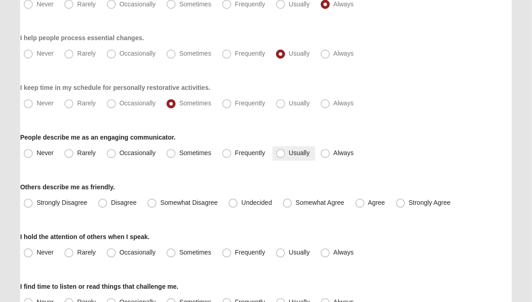
click at [289, 153] on span "Usually" at bounding box center [299, 153] width 21 height 7
click at [281, 153] on input "Usually" at bounding box center [283, 154] width 6 height 6
radio input "true"
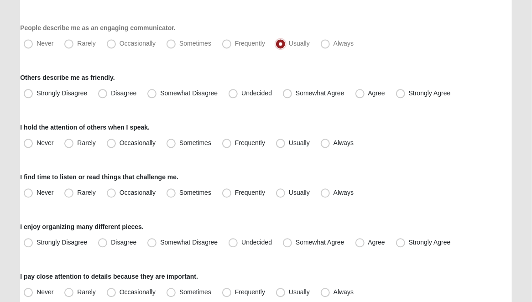
scroll to position [776, 0]
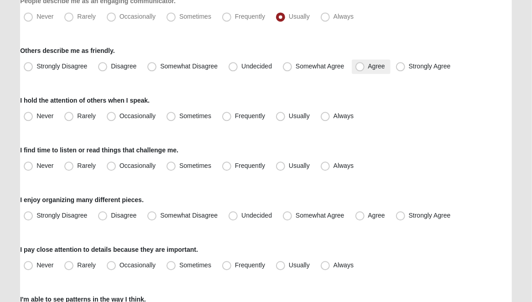
click at [368, 68] on span "Agree" at bounding box center [376, 65] width 17 height 7
click at [362, 68] on input "Agree" at bounding box center [362, 66] width 6 height 6
radio input "true"
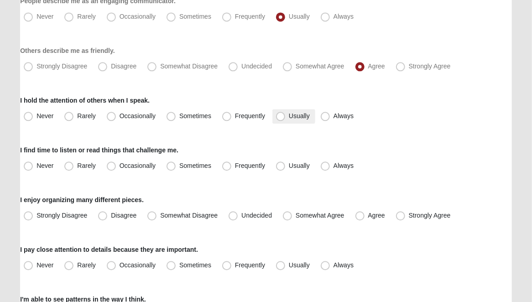
click at [289, 117] on span "Usually" at bounding box center [299, 115] width 21 height 7
click at [283, 117] on input "Usually" at bounding box center [283, 116] width 6 height 6
radio input "true"
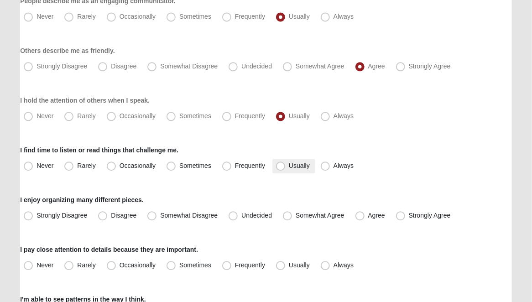
click at [289, 167] on span "Usually" at bounding box center [299, 165] width 21 height 7
click at [280, 167] on input "Usually" at bounding box center [283, 166] width 6 height 6
radio input "true"
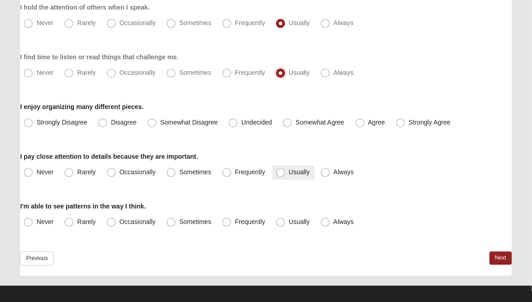
scroll to position [875, 0]
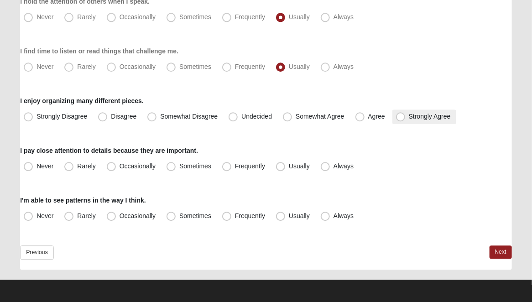
click at [409, 116] on span "Strongly Agree" at bounding box center [430, 116] width 42 height 7
click at [400, 116] on input "Strongly Agree" at bounding box center [403, 117] width 6 height 6
radio input "true"
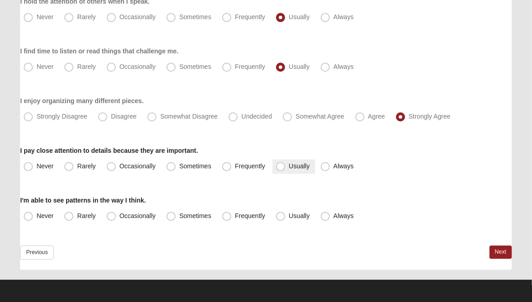
click at [289, 166] on span "Usually" at bounding box center [299, 165] width 21 height 7
click at [280, 166] on input "Usually" at bounding box center [283, 166] width 6 height 6
radio input "true"
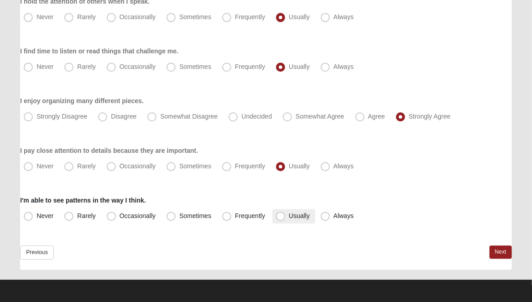
click at [289, 215] on span "Usually" at bounding box center [299, 215] width 21 height 7
click at [280, 215] on input "Usually" at bounding box center [283, 216] width 6 height 6
radio input "true"
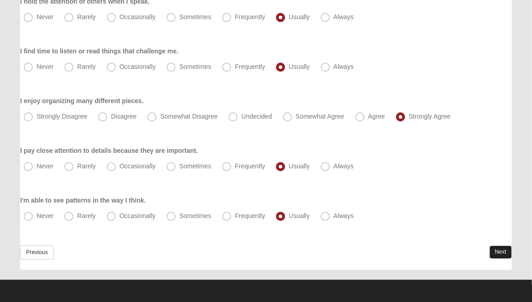
click at [503, 255] on link "Next" at bounding box center [501, 251] width 22 height 13
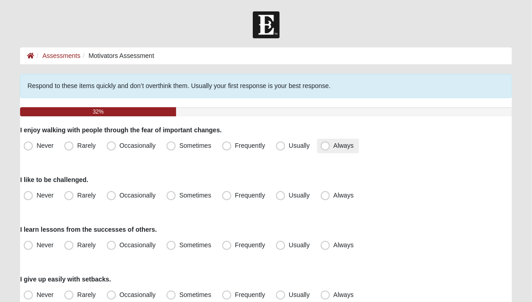
click at [333, 144] on span "Always" at bounding box center [343, 145] width 20 height 7
click at [325, 144] on input "Always" at bounding box center [327, 146] width 6 height 6
radio input "true"
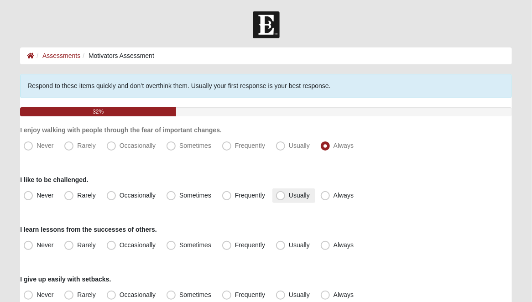
click at [289, 197] on span "Usually" at bounding box center [299, 195] width 21 height 7
click at [280, 197] on input "Usually" at bounding box center [283, 196] width 6 height 6
radio input "true"
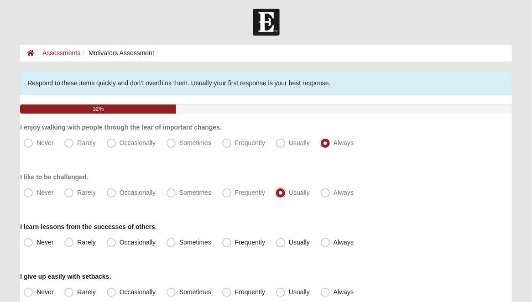
scroll to position [91, 0]
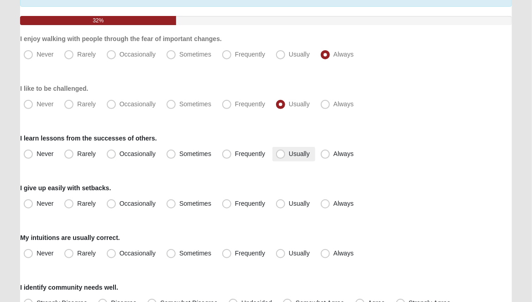
click at [289, 155] on span "Usually" at bounding box center [299, 153] width 21 height 7
click at [281, 155] on input "Usually" at bounding box center [283, 154] width 6 height 6
radio input "true"
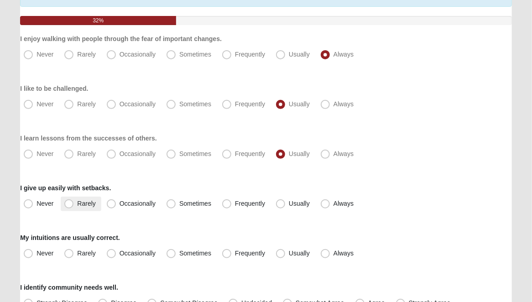
click at [77, 205] on span "Rarely" at bounding box center [86, 203] width 18 height 7
click at [69, 205] on input "Rarely" at bounding box center [71, 204] width 6 height 6
radio input "true"
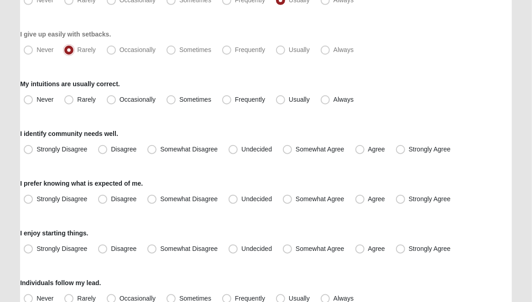
scroll to position [274, 0]
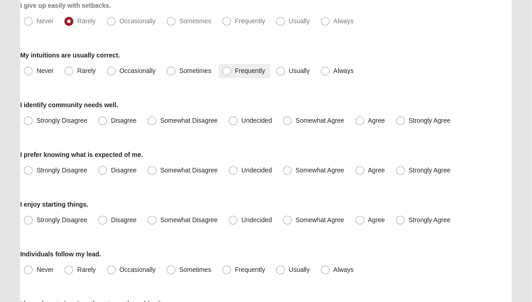
click at [235, 70] on span "Frequently" at bounding box center [250, 70] width 30 height 7
click at [227, 70] on input "Frequently" at bounding box center [229, 71] width 6 height 6
radio input "true"
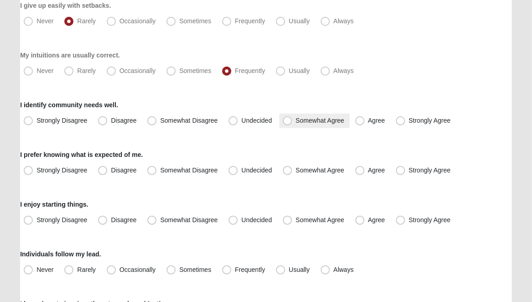
click at [296, 122] on span "Somewhat Agree" at bounding box center [320, 120] width 49 height 7
click at [286, 122] on input "Somewhat Agree" at bounding box center [289, 121] width 6 height 6
radio input "true"
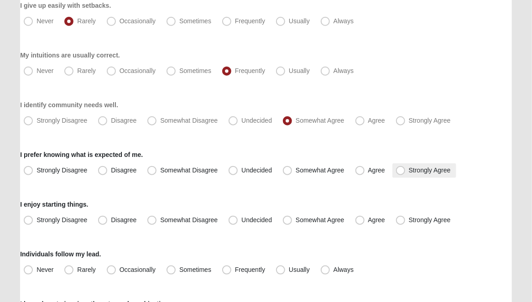
click at [409, 169] on span "Strongly Agree" at bounding box center [430, 170] width 42 height 7
click at [400, 169] on input "Strongly Agree" at bounding box center [403, 170] width 6 height 6
radio input "true"
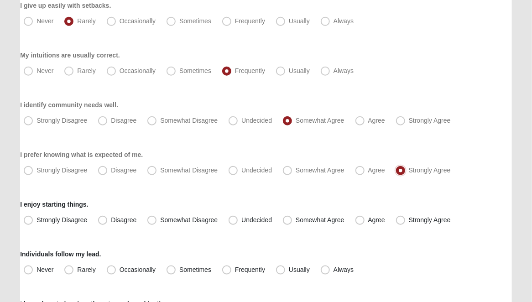
scroll to position [319, 0]
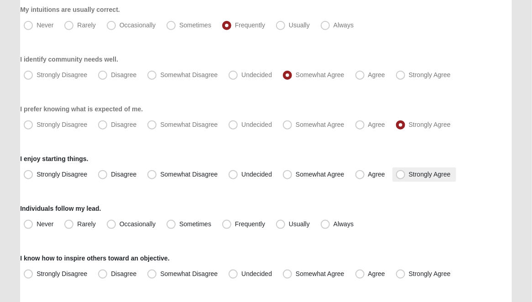
click at [409, 177] on span "Strongly Agree" at bounding box center [430, 174] width 42 height 7
click at [400, 177] on input "Strongly Agree" at bounding box center [403, 175] width 6 height 6
radio input "true"
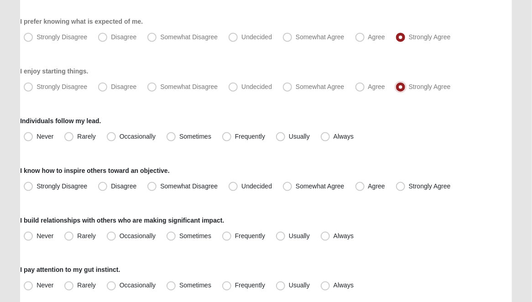
scroll to position [411, 0]
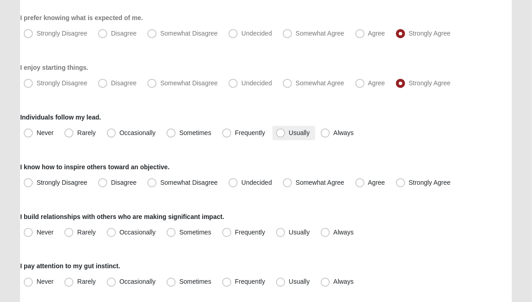
click at [289, 135] on span "Usually" at bounding box center [299, 132] width 21 height 7
click at [281, 135] on input "Usually" at bounding box center [283, 133] width 6 height 6
radio input "true"
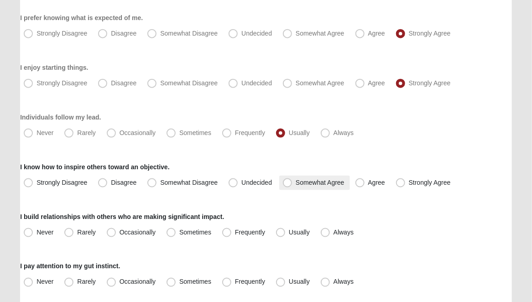
click at [296, 185] on span "Somewhat Agree" at bounding box center [320, 182] width 49 height 7
click at [286, 185] on input "Somewhat Agree" at bounding box center [289, 183] width 6 height 6
radio input "true"
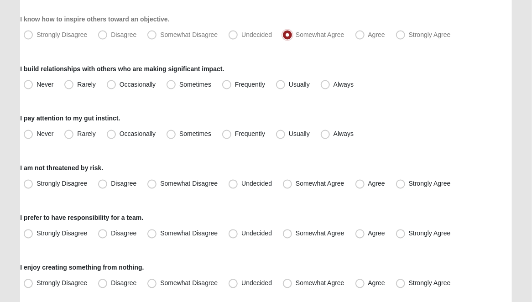
scroll to position [593, 0]
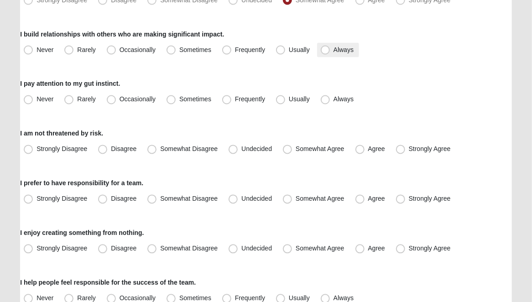
click at [333, 52] on span "Always" at bounding box center [343, 49] width 20 height 7
click at [325, 52] on input "Always" at bounding box center [327, 50] width 6 height 6
radio input "true"
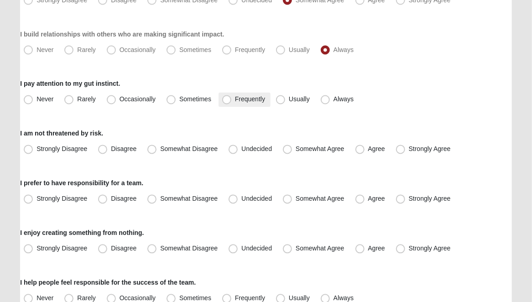
click at [235, 99] on span "Frequently" at bounding box center [250, 99] width 30 height 7
click at [228, 99] on input "Frequently" at bounding box center [229, 100] width 6 height 6
radio input "true"
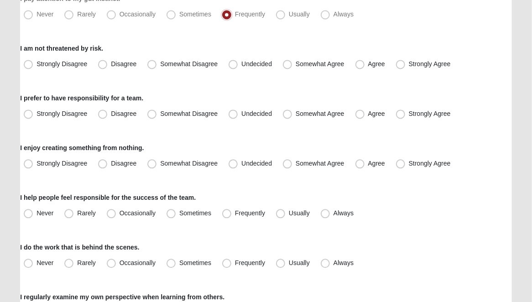
scroll to position [684, 0]
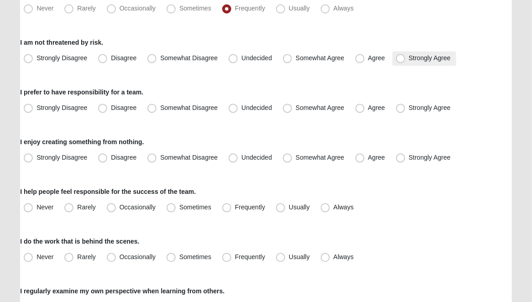
click at [409, 59] on span "Strongly Agree" at bounding box center [430, 57] width 42 height 7
click at [403, 59] on input "Strongly Agree" at bounding box center [403, 58] width 6 height 6
radio input "true"
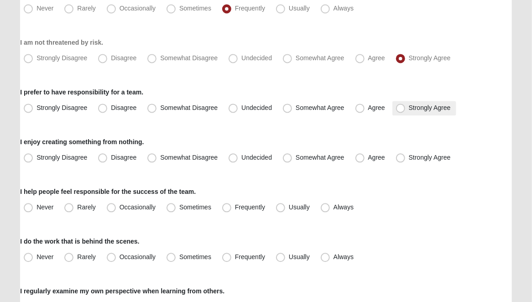
click at [409, 109] on span "Strongly Agree" at bounding box center [430, 107] width 42 height 7
click at [400, 109] on input "Strongly Agree" at bounding box center [403, 108] width 6 height 6
radio input "true"
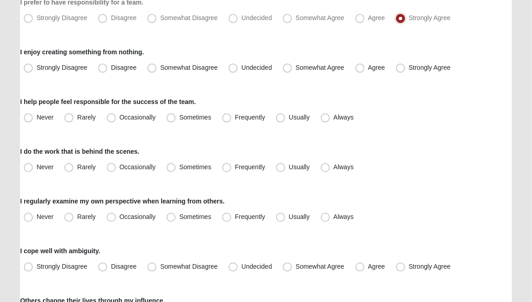
scroll to position [776, 0]
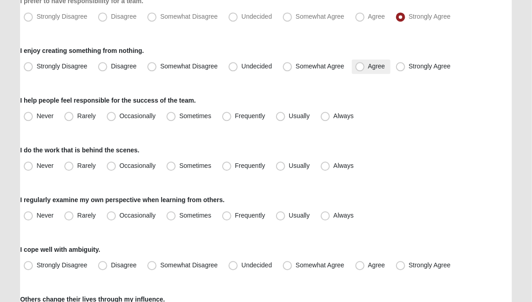
click at [368, 68] on span "Agree" at bounding box center [376, 65] width 17 height 7
click at [359, 68] on input "Agree" at bounding box center [362, 66] width 6 height 6
radio input "true"
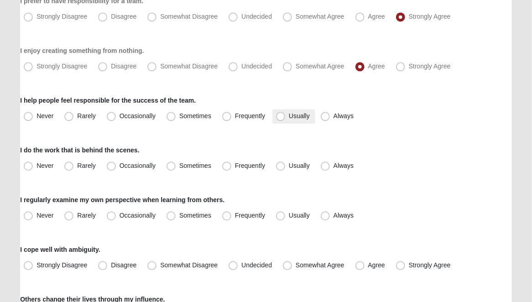
click at [289, 115] on span "Usually" at bounding box center [299, 115] width 21 height 7
click at [281, 115] on input "Usually" at bounding box center [283, 116] width 6 height 6
radio input "true"
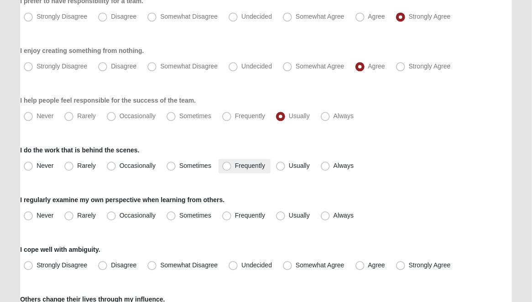
click at [235, 169] on span "Frequently" at bounding box center [250, 165] width 30 height 7
click at [226, 169] on input "Frequently" at bounding box center [229, 166] width 6 height 6
radio input "true"
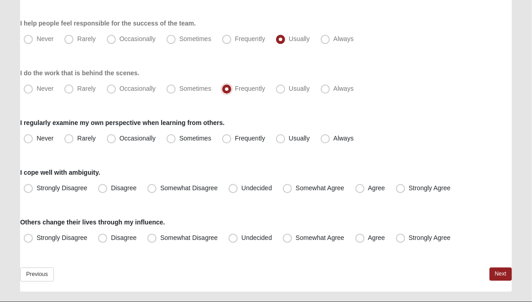
scroll to position [875, 0]
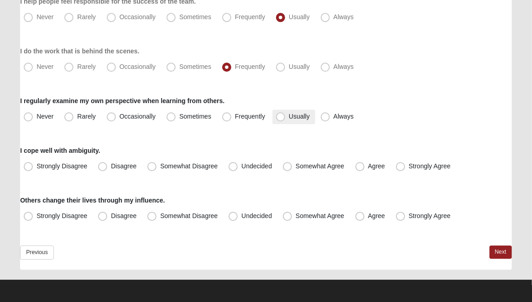
click at [289, 119] on span "Usually" at bounding box center [299, 116] width 21 height 7
click at [281, 119] on input "Usually" at bounding box center [283, 117] width 6 height 6
radio input "true"
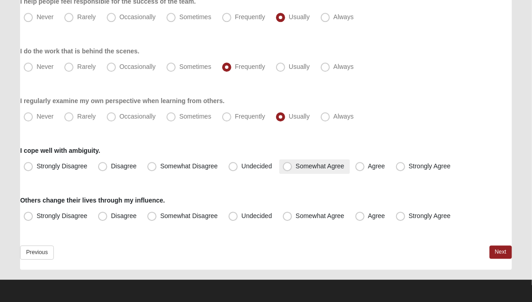
click at [296, 168] on span "Somewhat Agree" at bounding box center [320, 165] width 49 height 7
click at [286, 168] on input "Somewhat Agree" at bounding box center [289, 166] width 6 height 6
radio input "true"
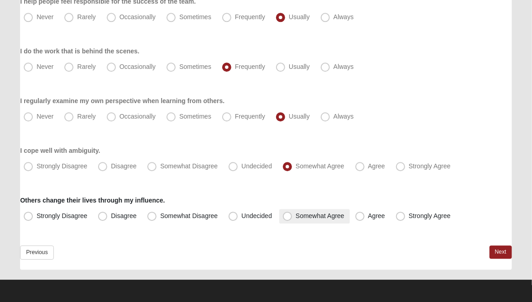
click at [296, 219] on span "Somewhat Agree" at bounding box center [320, 215] width 49 height 7
click at [288, 219] on input "Somewhat Agree" at bounding box center [289, 216] width 6 height 6
radio input "true"
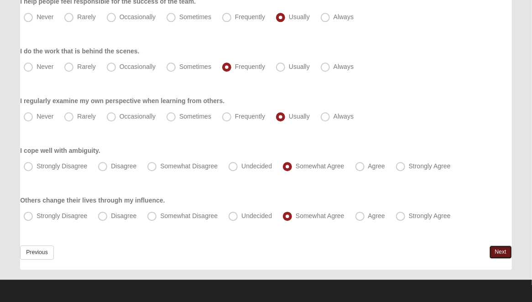
click at [498, 250] on link "Next" at bounding box center [501, 251] width 22 height 13
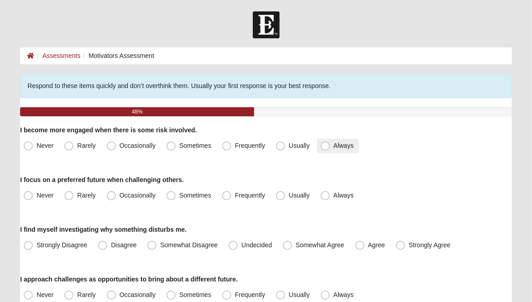
click at [333, 147] on span "Always" at bounding box center [343, 145] width 20 height 7
click at [327, 147] on input "Always" at bounding box center [327, 146] width 6 height 6
radio input "true"
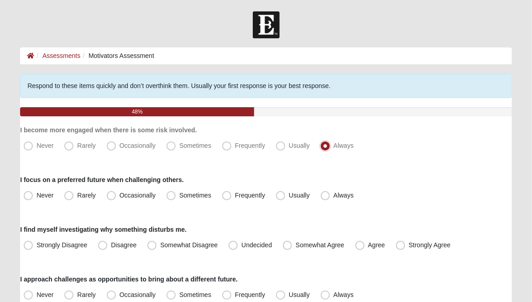
scroll to position [46, 0]
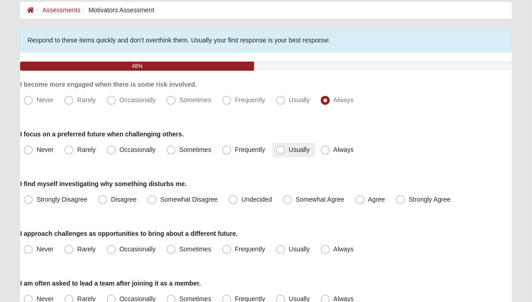
click at [289, 151] on span "Usually" at bounding box center [299, 149] width 21 height 7
click at [280, 151] on input "Usually" at bounding box center [283, 150] width 6 height 6
radio input "true"
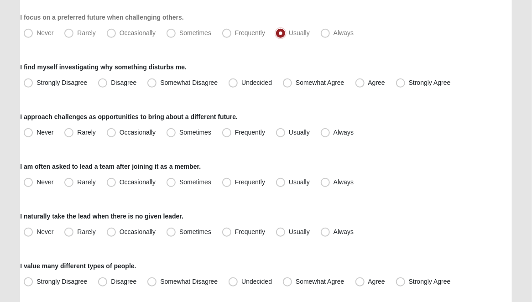
scroll to position [182, 0]
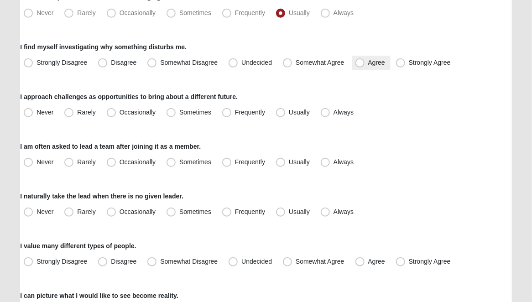
click at [368, 64] on span "Agree" at bounding box center [376, 62] width 17 height 7
click at [360, 64] on input "Agree" at bounding box center [362, 63] width 6 height 6
radio input "true"
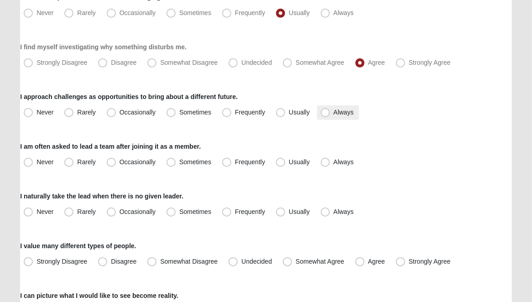
click at [320, 114] on label "Always" at bounding box center [338, 112] width 42 height 15
click at [324, 114] on input "Always" at bounding box center [327, 112] width 6 height 6
radio input "true"
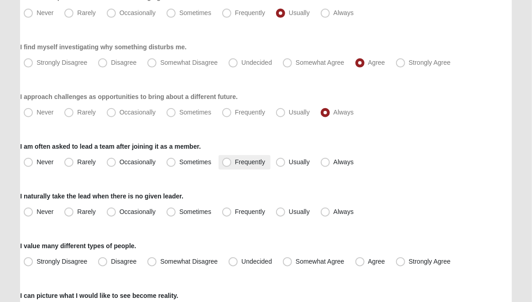
click at [235, 163] on span "Frequently" at bounding box center [250, 161] width 30 height 7
click at [229, 163] on input "Frequently" at bounding box center [229, 162] width 6 height 6
radio input "true"
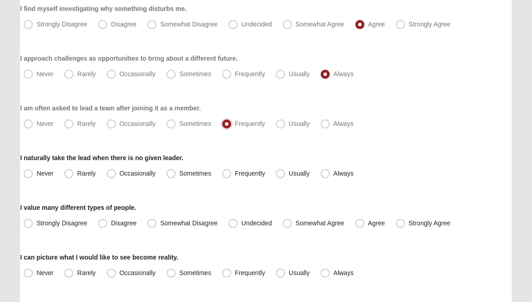
scroll to position [319, 0]
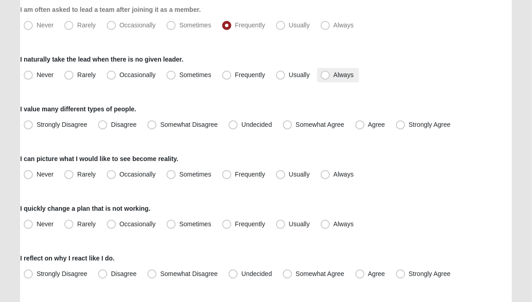
click at [333, 76] on span "Always" at bounding box center [343, 74] width 20 height 7
click at [327, 76] on input "Always" at bounding box center [327, 75] width 6 height 6
radio input "true"
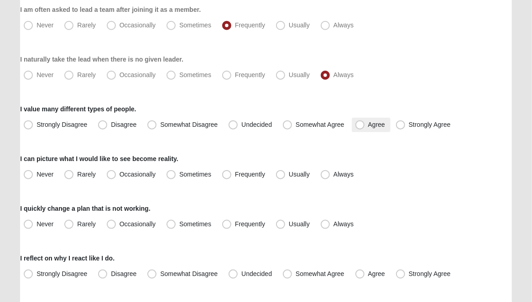
click at [368, 124] on span "Agree" at bounding box center [376, 124] width 17 height 7
click at [359, 124] on input "Agree" at bounding box center [362, 125] width 6 height 6
radio input "true"
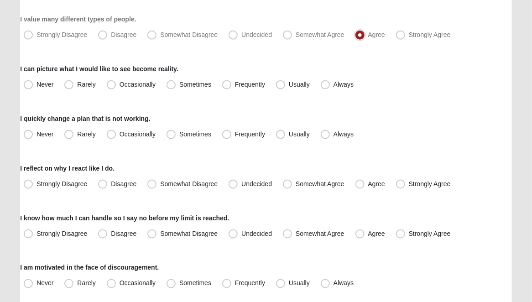
scroll to position [411, 0]
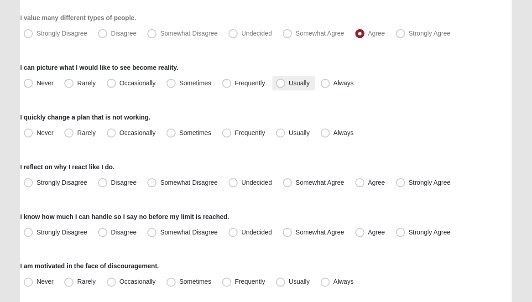
click at [289, 85] on span "Usually" at bounding box center [299, 82] width 21 height 7
click at [280, 85] on input "Usually" at bounding box center [283, 83] width 6 height 6
radio input "true"
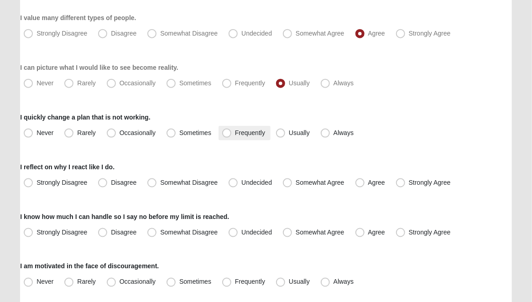
click at [235, 134] on span "Frequently" at bounding box center [250, 132] width 30 height 7
click at [227, 134] on input "Frequently" at bounding box center [229, 133] width 6 height 6
radio input "true"
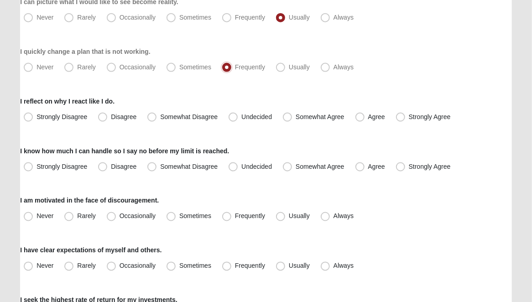
scroll to position [502, 0]
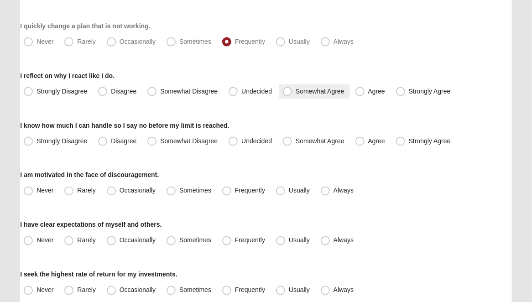
click at [296, 93] on span "Somewhat Agree" at bounding box center [320, 91] width 49 height 7
click at [289, 93] on input "Somewhat Agree" at bounding box center [289, 92] width 6 height 6
radio input "true"
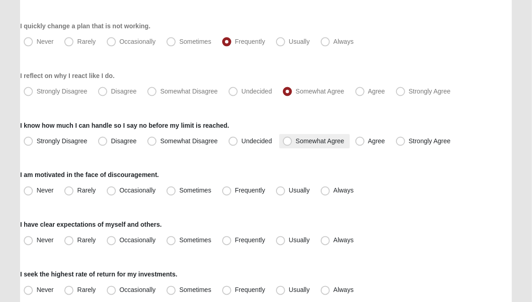
click at [296, 140] on span "Somewhat Agree" at bounding box center [320, 140] width 49 height 7
click at [288, 140] on input "Somewhat Agree" at bounding box center [289, 141] width 6 height 6
radio input "true"
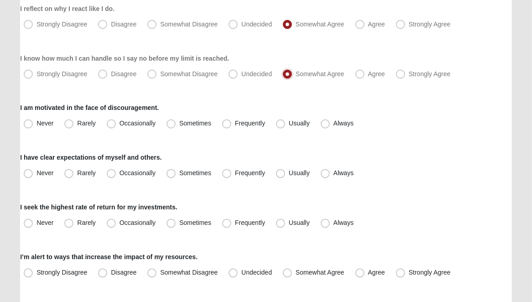
scroll to position [593, 0]
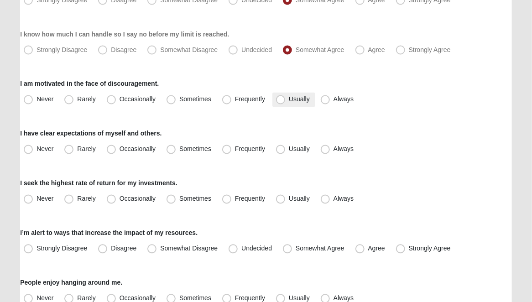
click at [274, 99] on label "Usually" at bounding box center [293, 100] width 43 height 15
click at [280, 99] on input "Usually" at bounding box center [283, 100] width 6 height 6
radio input "true"
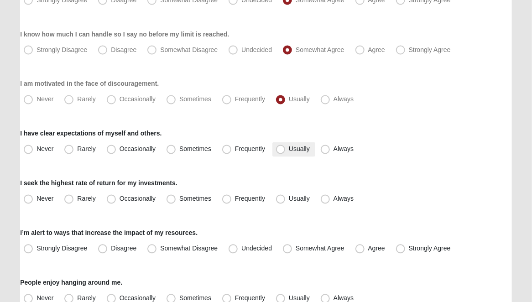
click at [289, 148] on span "Usually" at bounding box center [299, 149] width 21 height 7
click at [282, 148] on input "Usually" at bounding box center [283, 149] width 6 height 6
radio input "true"
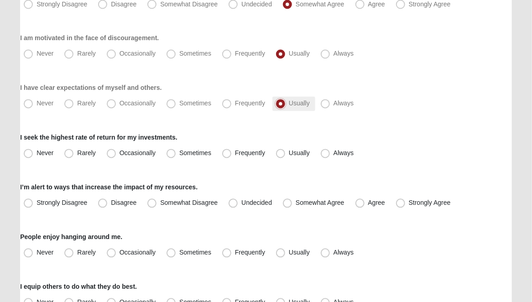
scroll to position [684, 0]
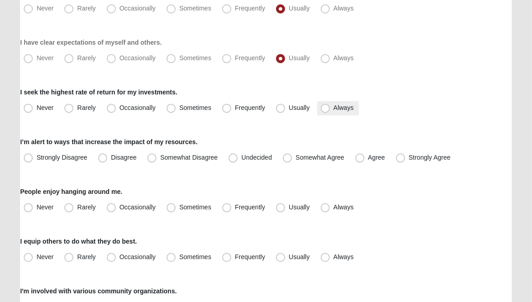
click at [333, 107] on span "Always" at bounding box center [343, 107] width 20 height 7
click at [327, 107] on input "Always" at bounding box center [327, 108] width 6 height 6
radio input "true"
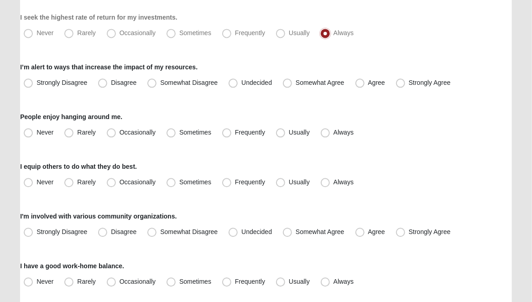
scroll to position [776, 0]
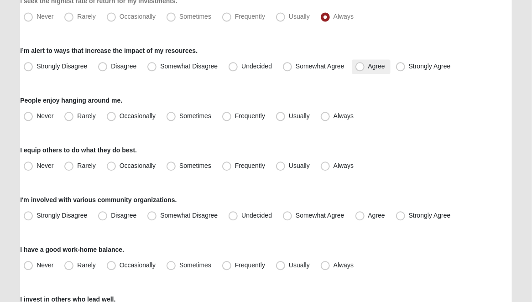
click at [368, 66] on span "Agree" at bounding box center [376, 65] width 17 height 7
click at [359, 66] on input "Agree" at bounding box center [362, 66] width 6 height 6
radio input "true"
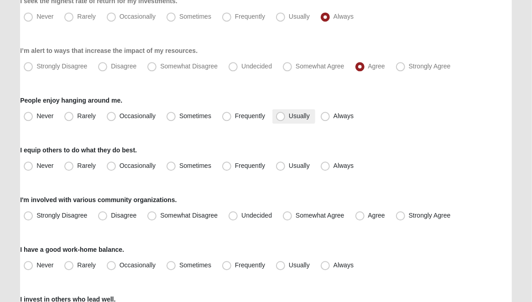
click at [289, 115] on span "Usually" at bounding box center [299, 115] width 21 height 7
click at [282, 115] on input "Usually" at bounding box center [283, 116] width 6 height 6
radio input "true"
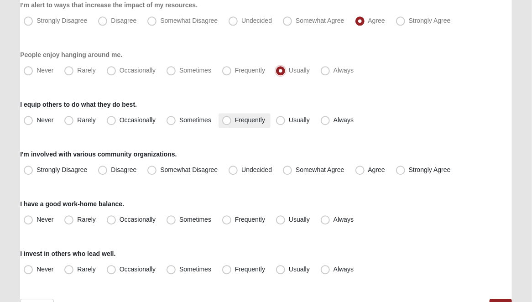
scroll to position [867, 0]
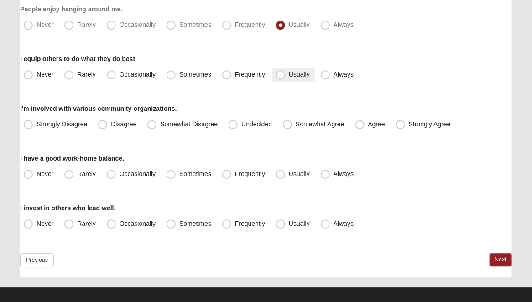
click at [289, 78] on span "Usually" at bounding box center [299, 74] width 21 height 7
click at [280, 78] on input "Usually" at bounding box center [283, 75] width 6 height 6
radio input "true"
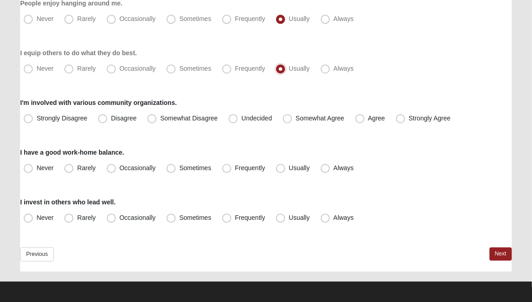
scroll to position [875, 0]
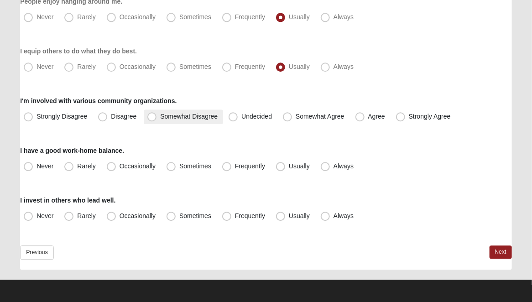
click at [160, 116] on span "Somewhat Disagree" at bounding box center [188, 116] width 57 height 7
click at [151, 116] on input "Somewhat Disagree" at bounding box center [154, 117] width 6 height 6
radio input "true"
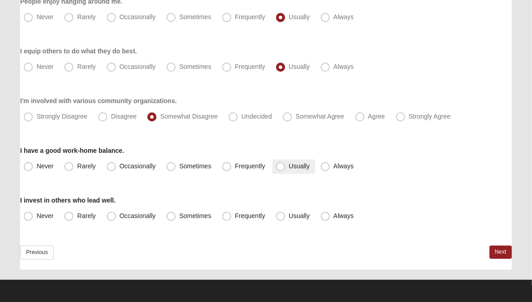
click at [289, 166] on span "Usually" at bounding box center [299, 165] width 21 height 7
click at [282, 166] on input "Usually" at bounding box center [283, 166] width 6 height 6
radio input "true"
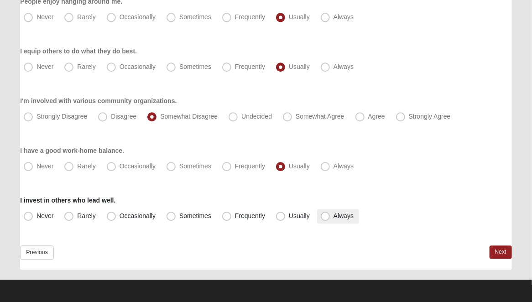
click at [333, 217] on span "Always" at bounding box center [343, 215] width 20 height 7
click at [324, 217] on input "Always" at bounding box center [327, 216] width 6 height 6
radio input "true"
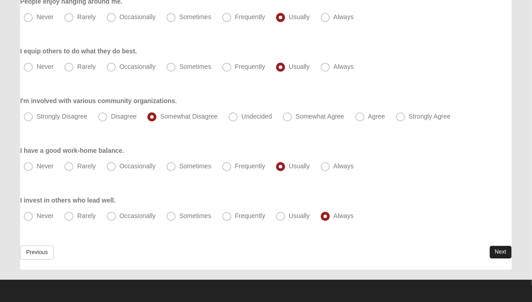
click at [501, 250] on link "Next" at bounding box center [501, 251] width 22 height 13
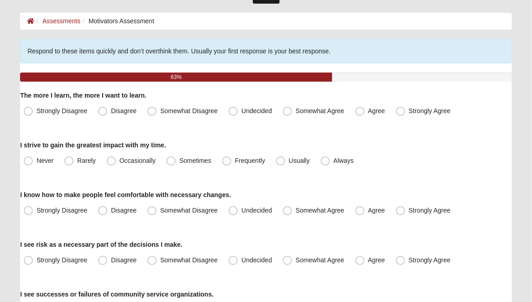
scroll to position [91, 0]
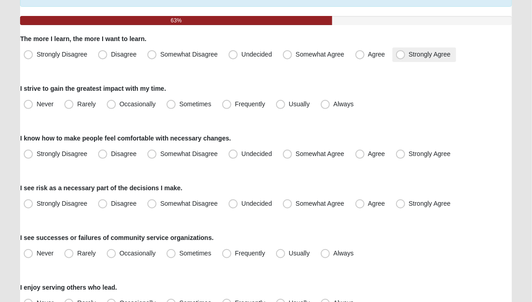
click at [409, 56] on span "Strongly Agree" at bounding box center [430, 54] width 42 height 7
click at [400, 56] on input "Strongly Agree" at bounding box center [403, 55] width 6 height 6
radio input "true"
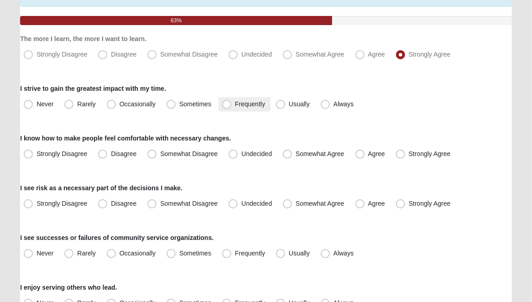
click at [235, 104] on span "Frequently" at bounding box center [250, 103] width 30 height 7
click at [226, 104] on input "Frequently" at bounding box center [229, 104] width 6 height 6
radio input "true"
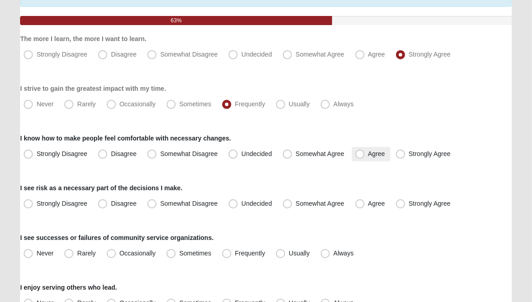
click at [368, 156] on span "Agree" at bounding box center [376, 153] width 17 height 7
click at [360, 156] on input "Agree" at bounding box center [362, 154] width 6 height 6
radio input "true"
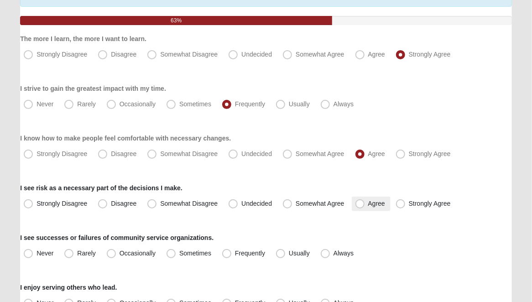
click at [368, 204] on span "Agree" at bounding box center [376, 203] width 17 height 7
click at [359, 204] on input "Agree" at bounding box center [362, 204] width 6 height 6
radio input "true"
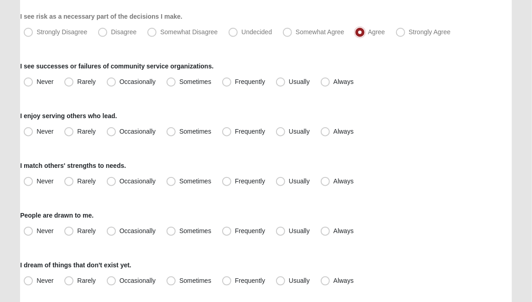
scroll to position [274, 0]
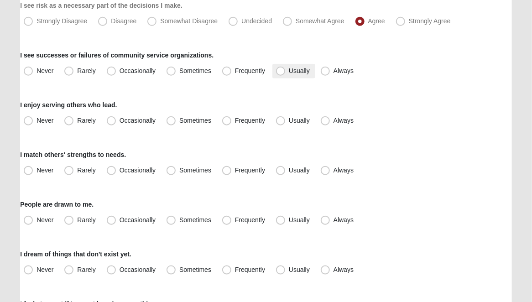
click at [289, 72] on span "Usually" at bounding box center [299, 70] width 21 height 7
click at [280, 72] on input "Usually" at bounding box center [283, 71] width 6 height 6
radio input "true"
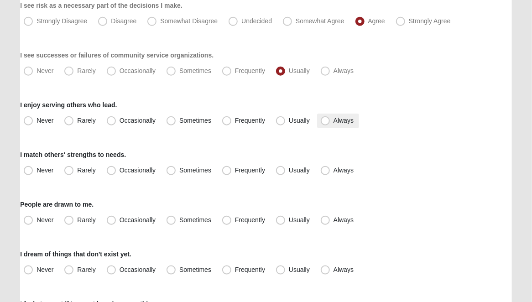
click at [333, 118] on span "Always" at bounding box center [343, 120] width 20 height 7
click at [327, 118] on input "Always" at bounding box center [327, 121] width 6 height 6
radio input "true"
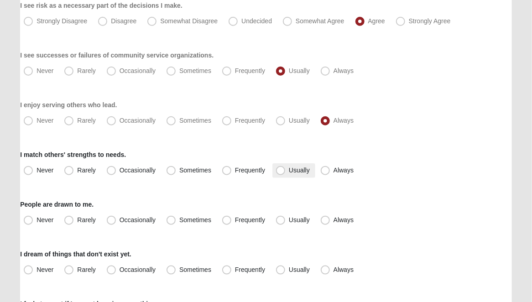
click at [289, 169] on span "Usually" at bounding box center [299, 170] width 21 height 7
click at [280, 169] on input "Usually" at bounding box center [283, 170] width 6 height 6
radio input "true"
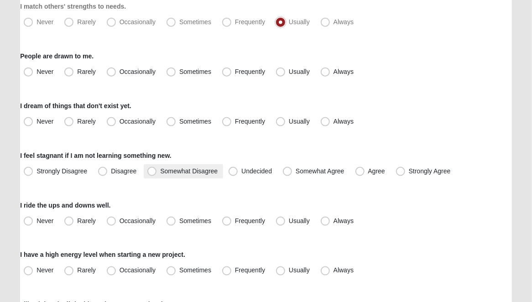
scroll to position [456, 0]
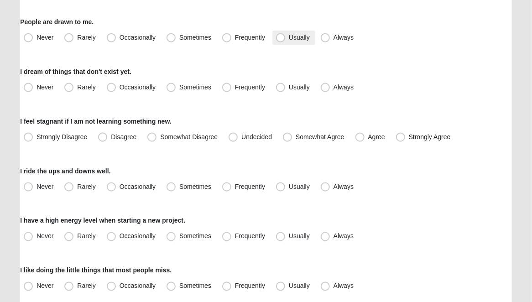
click at [289, 39] on span "Usually" at bounding box center [299, 37] width 21 height 7
click at [280, 39] on input "Usually" at bounding box center [283, 38] width 6 height 6
radio input "true"
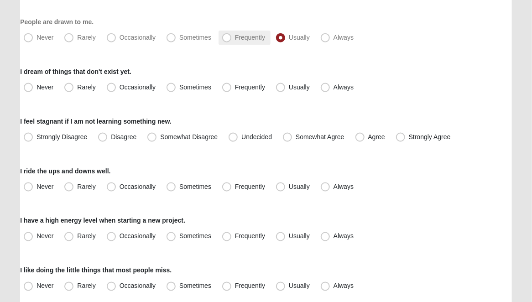
click at [235, 38] on span "Frequently" at bounding box center [250, 37] width 30 height 7
click at [228, 38] on input "Frequently" at bounding box center [229, 38] width 6 height 6
radio input "true"
click at [179, 87] on span "Sometimes" at bounding box center [195, 86] width 32 height 7
click at [170, 87] on input "Sometimes" at bounding box center [173, 87] width 6 height 6
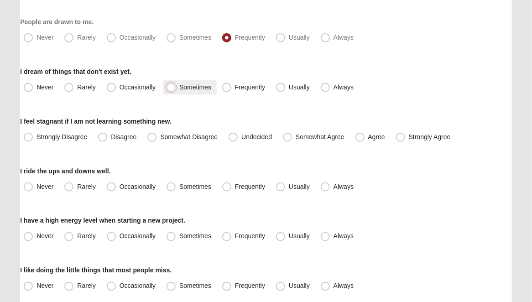
radio input "true"
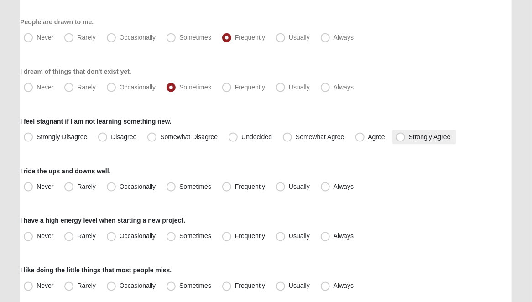
click at [409, 137] on span "Strongly Agree" at bounding box center [430, 136] width 42 height 7
click at [400, 137] on input "Strongly Agree" at bounding box center [403, 137] width 6 height 6
radio input "true"
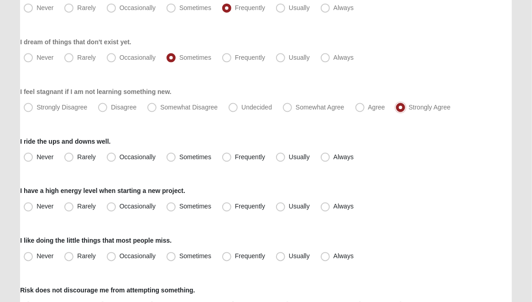
scroll to position [502, 0]
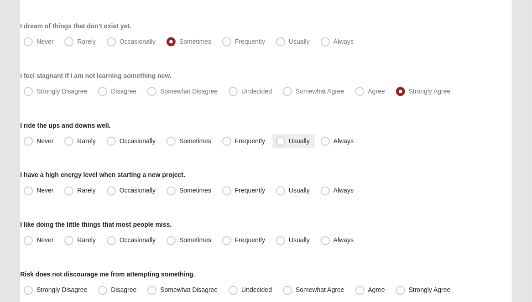
click at [289, 140] on span "Usually" at bounding box center [299, 140] width 21 height 7
click at [280, 140] on input "Usually" at bounding box center [283, 141] width 6 height 6
radio input "true"
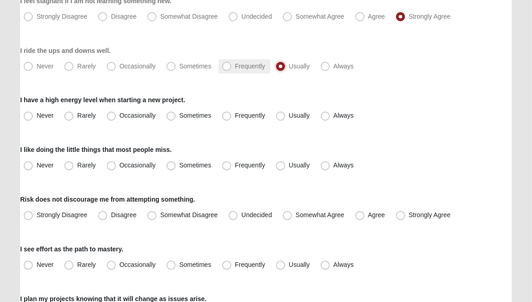
scroll to position [593, 0]
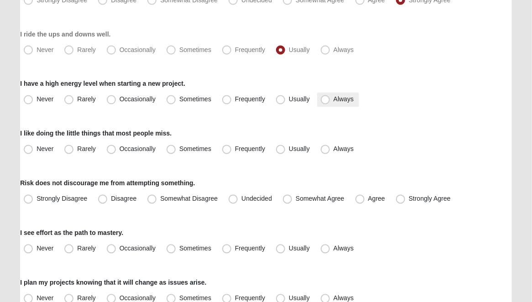
click at [333, 100] on span "Always" at bounding box center [343, 99] width 20 height 7
click at [324, 100] on input "Always" at bounding box center [327, 100] width 6 height 6
radio input "true"
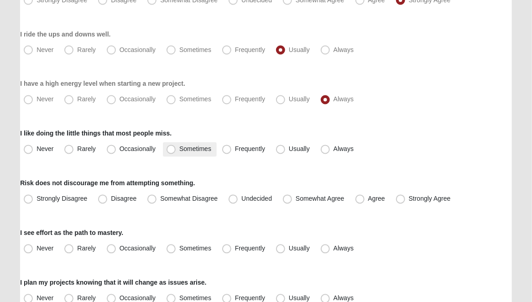
click at [179, 151] on span "Sometimes" at bounding box center [195, 149] width 32 height 7
click at [170, 151] on input "Sometimes" at bounding box center [173, 149] width 6 height 6
radio input "true"
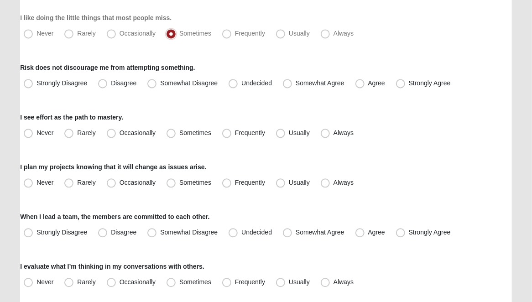
scroll to position [730, 0]
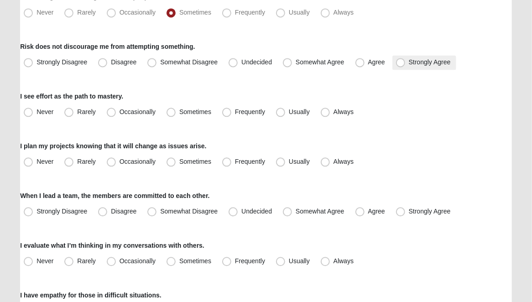
click at [409, 62] on span "Strongly Agree" at bounding box center [430, 61] width 42 height 7
click at [404, 62] on input "Strongly Agree" at bounding box center [403, 62] width 6 height 6
radio input "true"
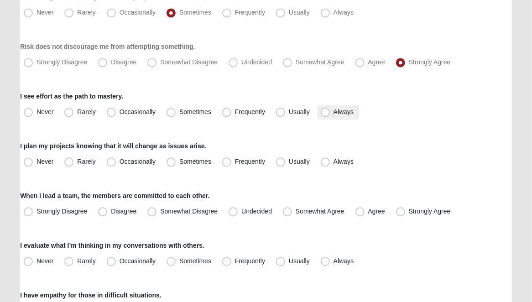
click at [333, 111] on span "Always" at bounding box center [343, 111] width 20 height 7
click at [324, 111] on input "Always" at bounding box center [327, 112] width 6 height 6
radio input "true"
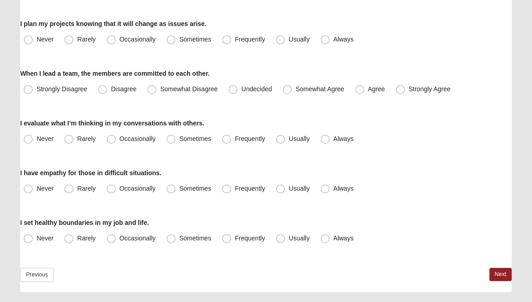
scroll to position [867, 0]
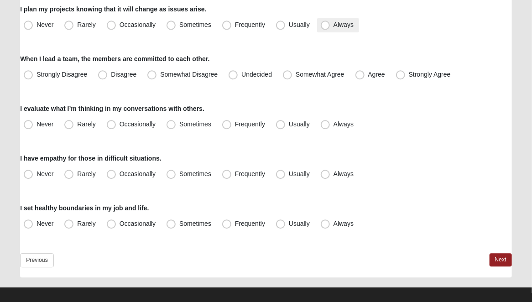
click at [333, 22] on span "Always" at bounding box center [343, 24] width 20 height 7
click at [325, 22] on input "Always" at bounding box center [327, 25] width 6 height 6
radio input "true"
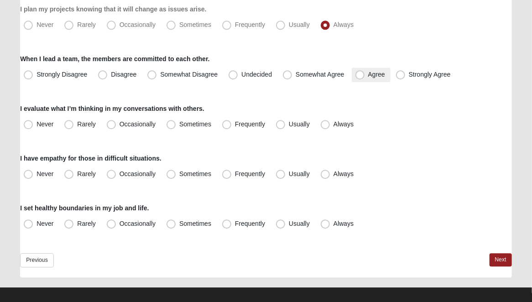
click at [368, 72] on span "Agree" at bounding box center [376, 74] width 17 height 7
click at [359, 72] on input "Agree" at bounding box center [362, 75] width 6 height 6
radio input "true"
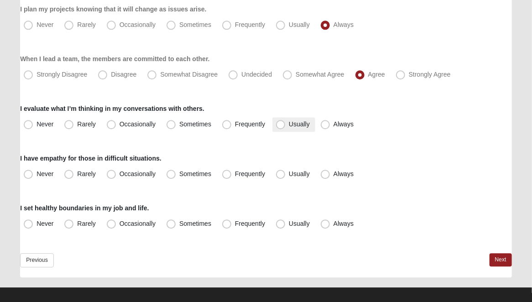
click at [289, 125] on span "Usually" at bounding box center [299, 123] width 21 height 7
click at [280, 125] on input "Usually" at bounding box center [283, 124] width 6 height 6
radio input "true"
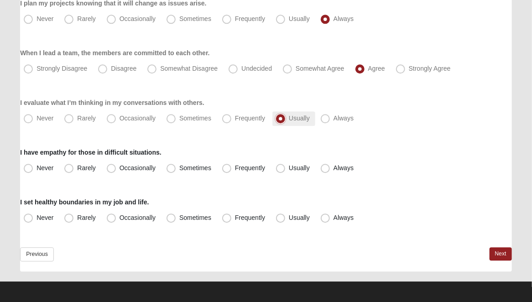
scroll to position [875, 0]
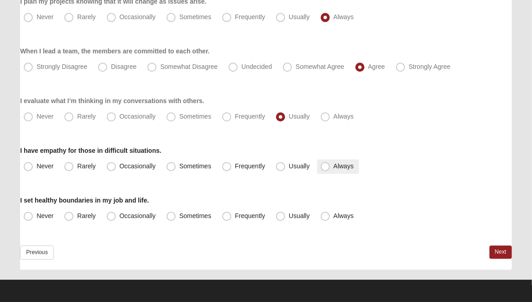
click at [333, 169] on span "Always" at bounding box center [343, 165] width 20 height 7
click at [327, 169] on input "Always" at bounding box center [327, 166] width 6 height 6
radio input "true"
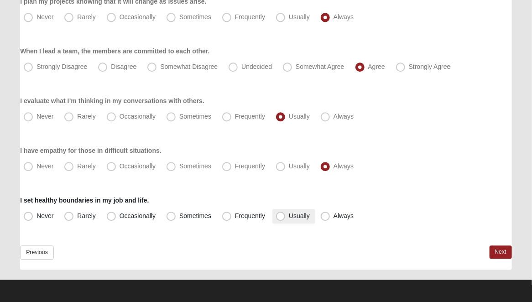
click at [289, 214] on span "Usually" at bounding box center [299, 215] width 21 height 7
click at [280, 214] on input "Usually" at bounding box center [283, 216] width 6 height 6
radio input "true"
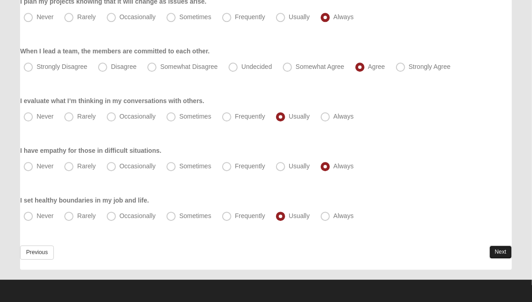
click at [498, 250] on link "Next" at bounding box center [501, 251] width 22 height 13
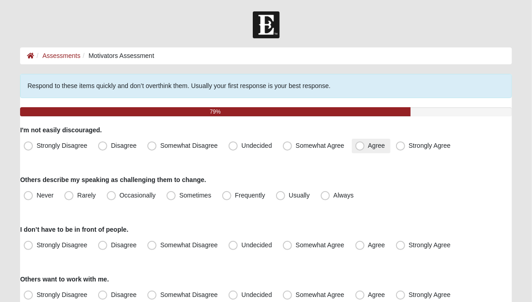
click at [368, 146] on span "Agree" at bounding box center [376, 145] width 17 height 7
click at [359, 146] on input "Agree" at bounding box center [362, 146] width 6 height 6
radio input "true"
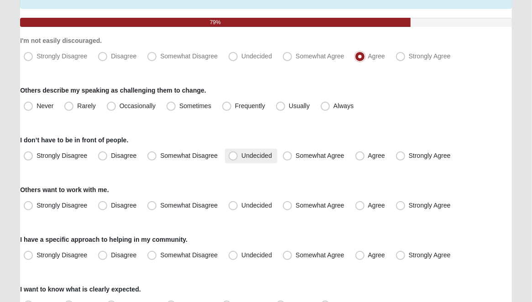
scroll to position [91, 0]
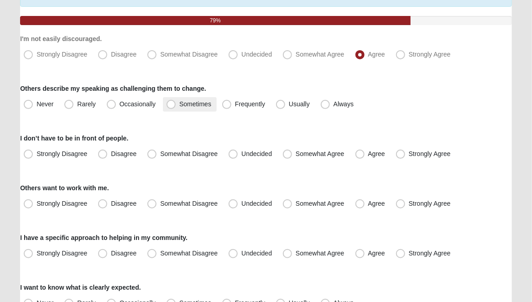
click at [179, 105] on span "Sometimes" at bounding box center [195, 103] width 32 height 7
click at [171, 105] on input "Sometimes" at bounding box center [173, 104] width 6 height 6
radio input "true"
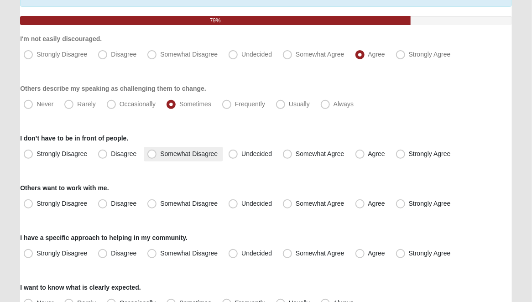
click at [160, 153] on span "Somewhat Disagree" at bounding box center [188, 153] width 57 height 7
click at [151, 153] on input "Somewhat Disagree" at bounding box center [154, 154] width 6 height 6
radio input "true"
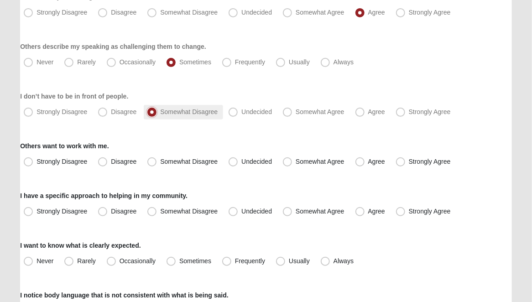
scroll to position [182, 0]
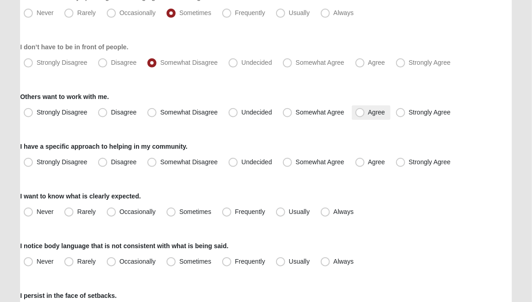
click at [368, 112] on span "Agree" at bounding box center [376, 112] width 17 height 7
click at [359, 112] on input "Agree" at bounding box center [362, 112] width 6 height 6
radio input "true"
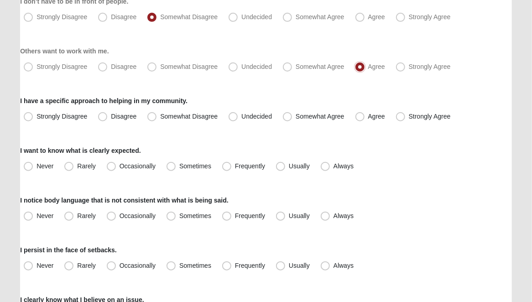
scroll to position [274, 0]
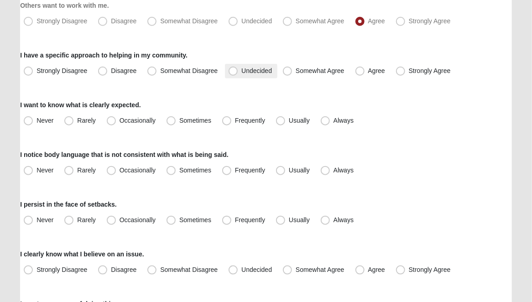
click at [241, 72] on span "Undecided" at bounding box center [256, 70] width 31 height 7
click at [233, 72] on input "Undecided" at bounding box center [235, 71] width 6 height 6
radio input "true"
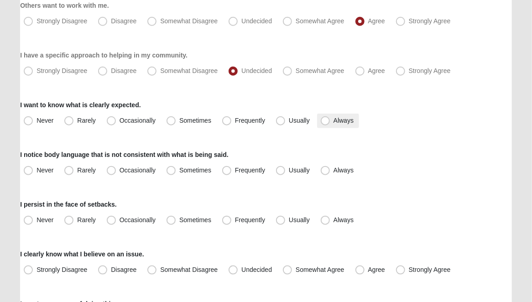
click at [333, 120] on span "Always" at bounding box center [343, 120] width 20 height 7
click at [324, 120] on input "Always" at bounding box center [327, 121] width 6 height 6
radio input "true"
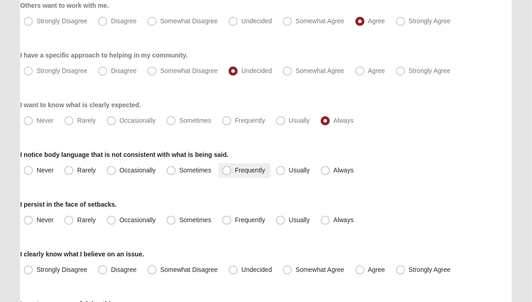
click at [235, 171] on span "Frequently" at bounding box center [250, 170] width 30 height 7
click at [228, 171] on input "Frequently" at bounding box center [229, 170] width 6 height 6
radio input "true"
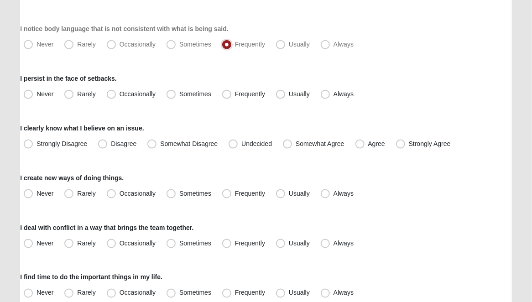
scroll to position [411, 0]
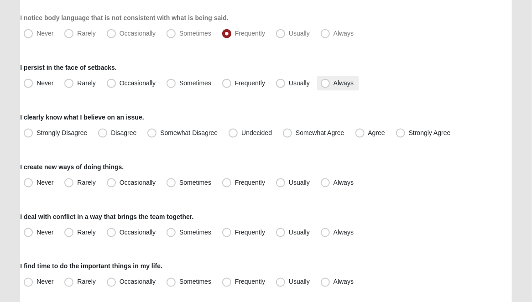
click at [333, 86] on span "Always" at bounding box center [343, 82] width 20 height 7
click at [327, 86] on input "Always" at bounding box center [327, 83] width 6 height 6
radio input "true"
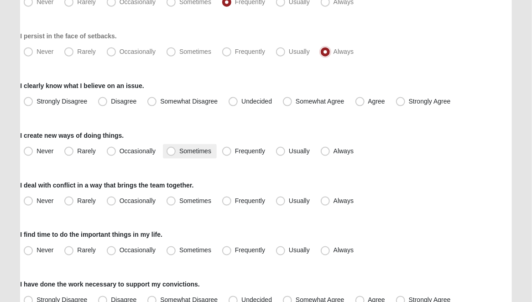
scroll to position [502, 0]
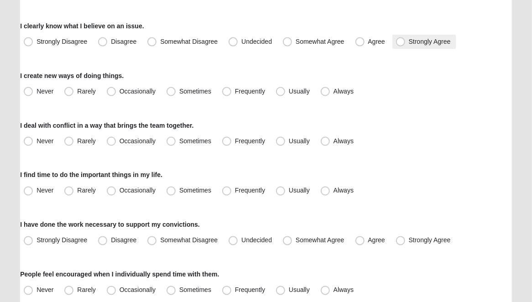
click at [409, 45] on span "Strongly Agree" at bounding box center [430, 41] width 42 height 7
click at [401, 45] on input "Strongly Agree" at bounding box center [403, 42] width 6 height 6
radio input "true"
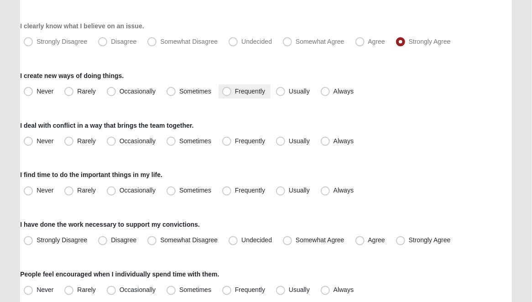
click at [235, 93] on span "Frequently" at bounding box center [250, 91] width 30 height 7
click at [230, 93] on input "Frequently" at bounding box center [229, 92] width 6 height 6
radio input "true"
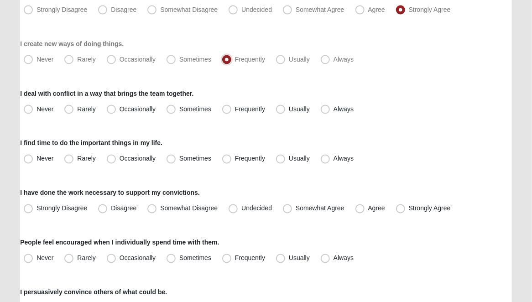
scroll to position [547, 0]
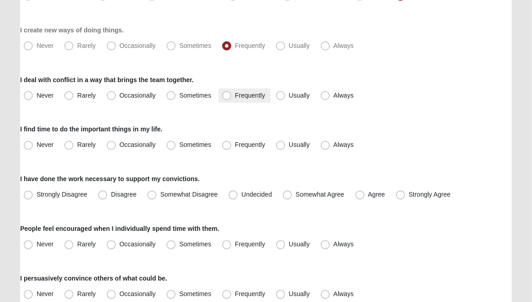
click at [235, 96] on span "Frequently" at bounding box center [250, 95] width 30 height 7
click at [226, 96] on input "Frequently" at bounding box center [229, 96] width 6 height 6
radio input "true"
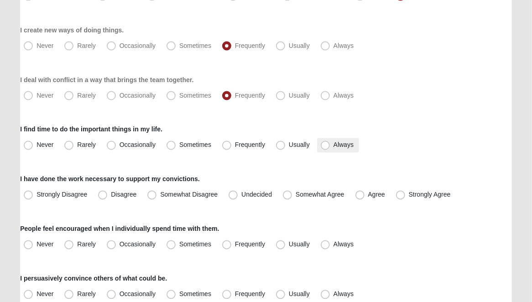
click at [333, 144] on span "Always" at bounding box center [343, 144] width 20 height 7
click at [325, 144] on input "Always" at bounding box center [327, 145] width 6 height 6
radio input "true"
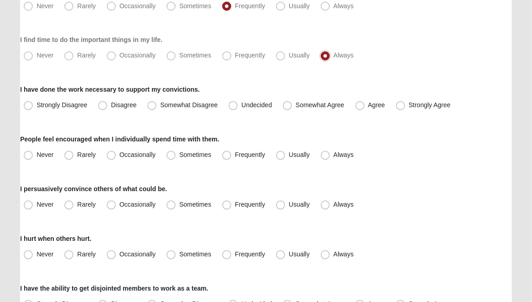
scroll to position [639, 0]
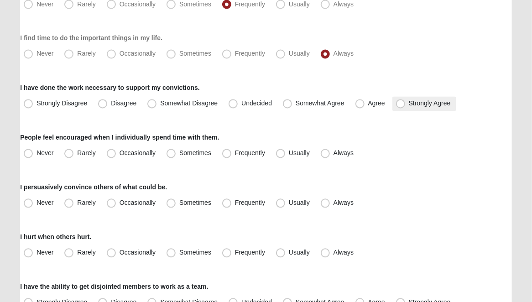
click at [409, 105] on span "Strongly Agree" at bounding box center [430, 103] width 42 height 7
click at [401, 105] on input "Strongly Agree" at bounding box center [403, 104] width 6 height 6
radio input "true"
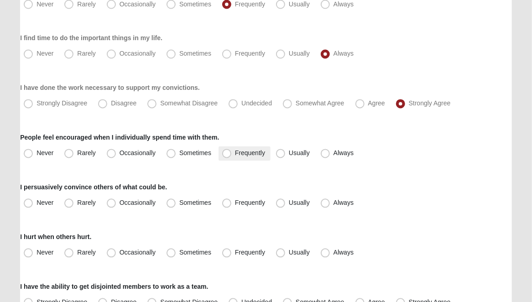
click at [235, 153] on span "Frequently" at bounding box center [250, 153] width 30 height 7
click at [226, 153] on input "Frequently" at bounding box center [229, 154] width 6 height 6
radio input "true"
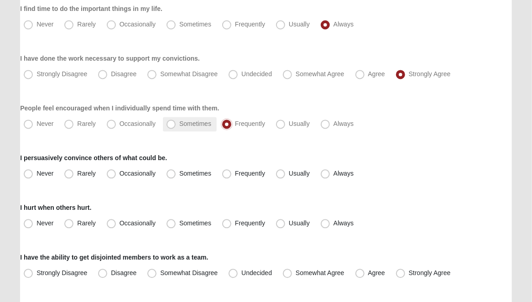
scroll to position [684, 0]
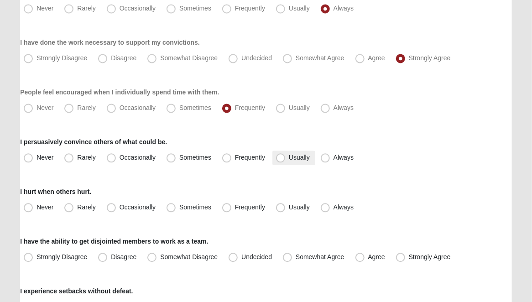
click at [289, 158] on span "Usually" at bounding box center [299, 157] width 21 height 7
click at [281, 158] on input "Usually" at bounding box center [283, 158] width 6 height 6
radio input "true"
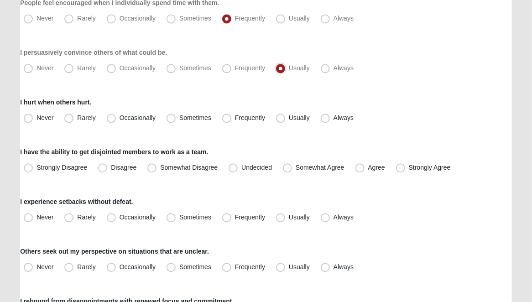
scroll to position [776, 0]
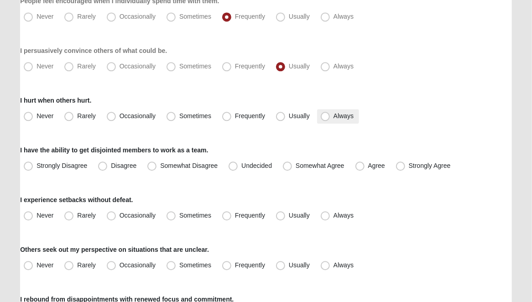
click at [333, 117] on span "Always" at bounding box center [343, 115] width 20 height 7
click at [325, 117] on input "Always" at bounding box center [327, 116] width 6 height 6
radio input "true"
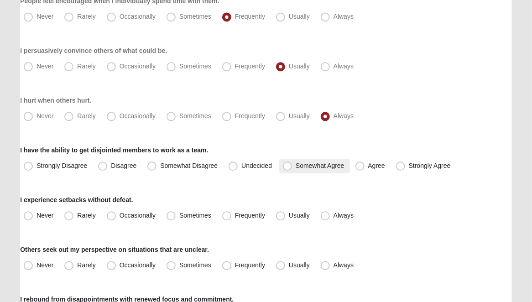
click at [296, 167] on span "Somewhat Agree" at bounding box center [320, 165] width 49 height 7
click at [286, 167] on input "Somewhat Agree" at bounding box center [289, 166] width 6 height 6
radio input "true"
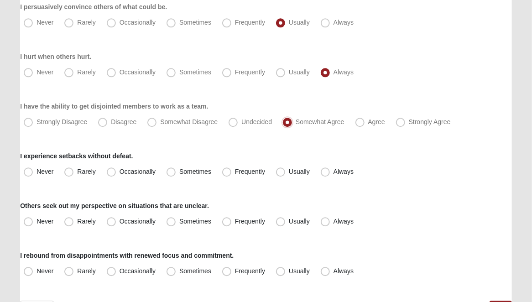
scroll to position [867, 0]
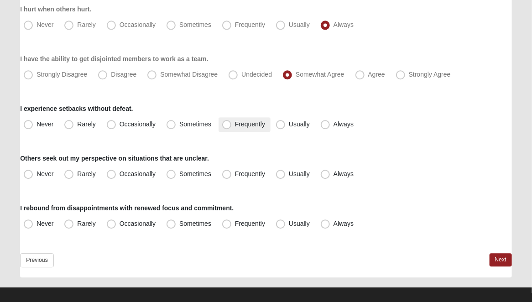
click at [235, 124] on span "Frequently" at bounding box center [250, 123] width 30 height 7
click at [231, 124] on input "Frequently" at bounding box center [229, 124] width 6 height 6
radio input "true"
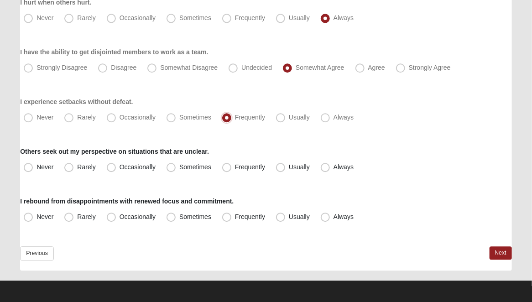
scroll to position [875, 0]
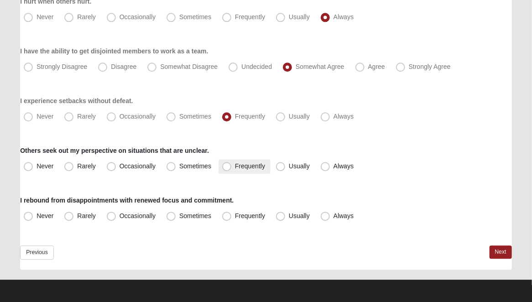
click at [235, 162] on span "Frequently" at bounding box center [250, 165] width 30 height 7
click at [226, 163] on input "Frequently" at bounding box center [229, 166] width 6 height 6
radio input "true"
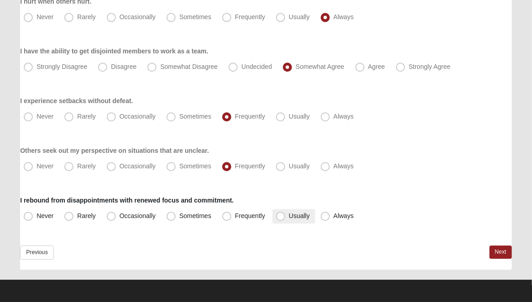
click at [289, 217] on span "Usually" at bounding box center [299, 215] width 21 height 7
click at [282, 217] on input "Usually" at bounding box center [283, 216] width 6 height 6
radio input "true"
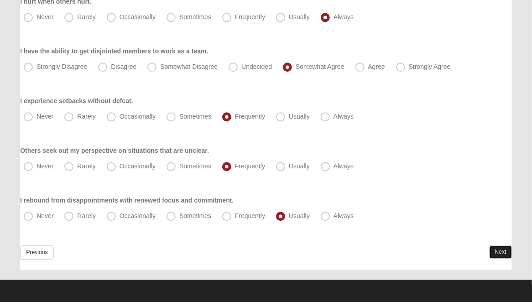
click at [496, 250] on link "Next" at bounding box center [501, 251] width 22 height 13
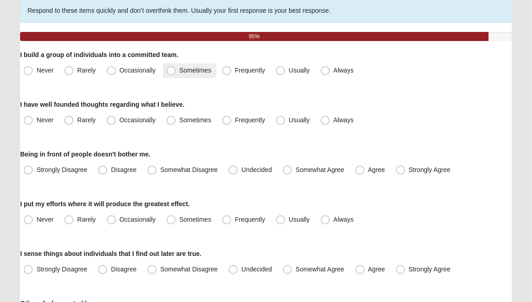
scroll to position [91, 0]
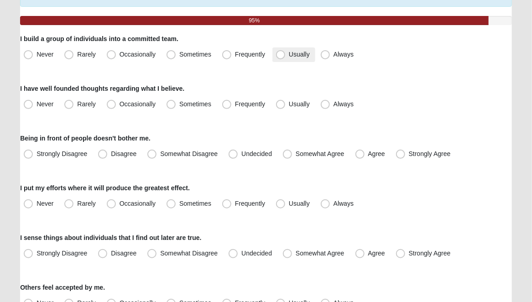
click at [289, 57] on span "Usually" at bounding box center [299, 54] width 21 height 7
click at [280, 57] on input "Usually" at bounding box center [283, 55] width 6 height 6
radio input "true"
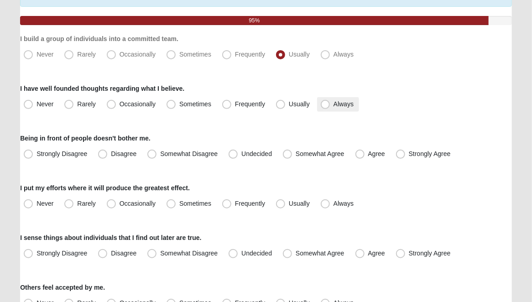
click at [333, 104] on span "Always" at bounding box center [343, 103] width 20 height 7
click at [324, 104] on input "Always" at bounding box center [327, 104] width 6 height 6
radio input "true"
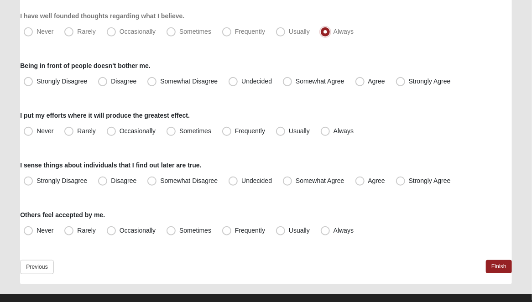
scroll to position [178, 0]
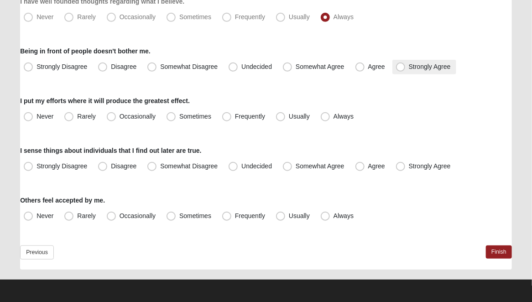
click at [409, 69] on span "Strongly Agree" at bounding box center [430, 66] width 42 height 7
click at [401, 69] on input "Strongly Agree" at bounding box center [403, 67] width 6 height 6
radio input "true"
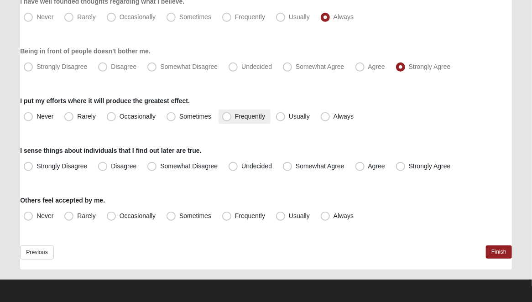
click at [235, 117] on span "Frequently" at bounding box center [250, 116] width 30 height 7
click at [227, 117] on input "Frequently" at bounding box center [229, 117] width 6 height 6
radio input "true"
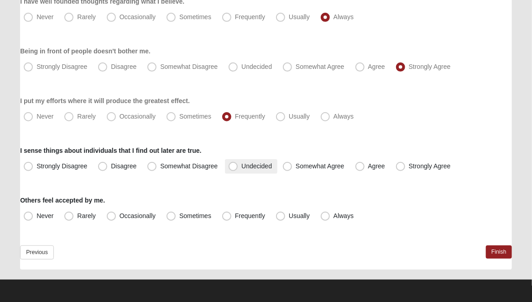
click at [241, 164] on span "Undecided" at bounding box center [256, 165] width 31 height 7
click at [233, 164] on input "Undecided" at bounding box center [235, 166] width 6 height 6
radio input "true"
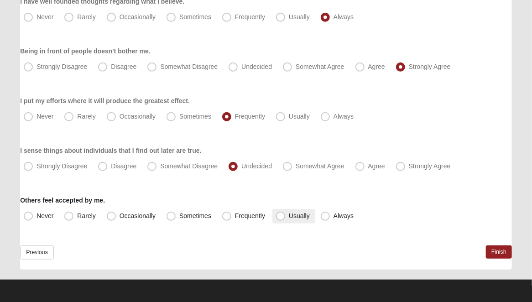
click at [289, 219] on span "Usually" at bounding box center [299, 215] width 21 height 7
click at [280, 219] on input "Usually" at bounding box center [283, 216] width 6 height 6
radio input "true"
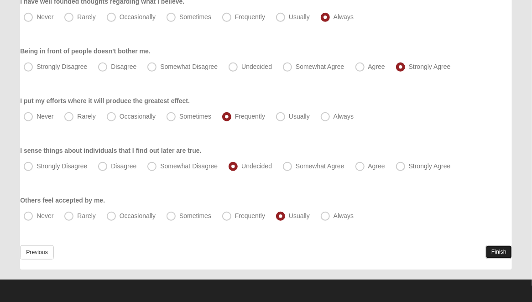
click at [503, 250] on link "Finish" at bounding box center [499, 251] width 26 height 13
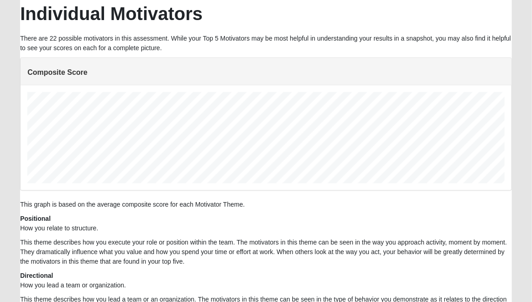
scroll to position [182, 477]
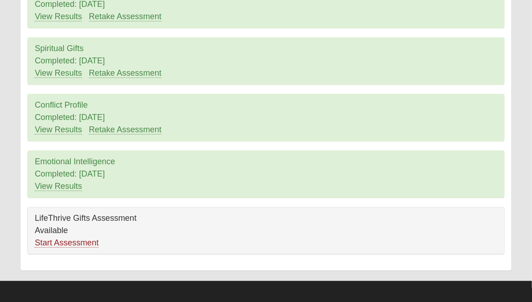
scroll to position [85, 0]
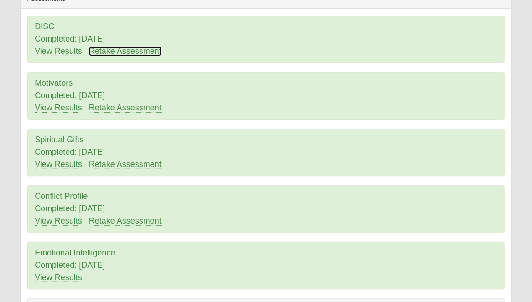
click at [110, 52] on link "Retake Assessment" at bounding box center [125, 52] width 73 height 10
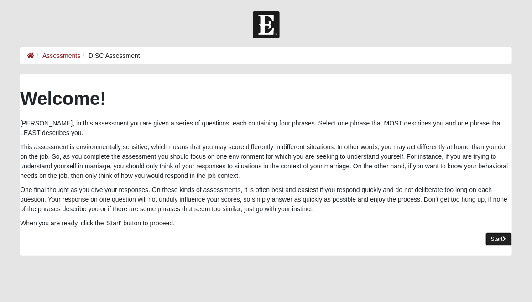
click at [500, 240] on link "Start" at bounding box center [498, 239] width 26 height 13
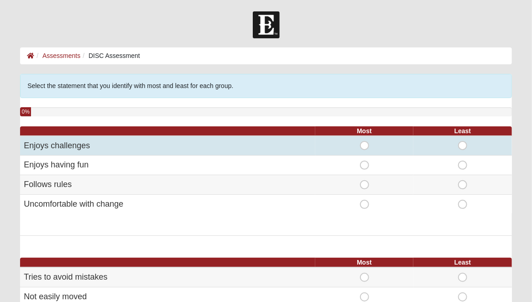
click at [365, 141] on span "Most" at bounding box center [365, 141] width 0 height 0
click at [365, 147] on input "Most" at bounding box center [368, 145] width 6 height 9
radio input "true"
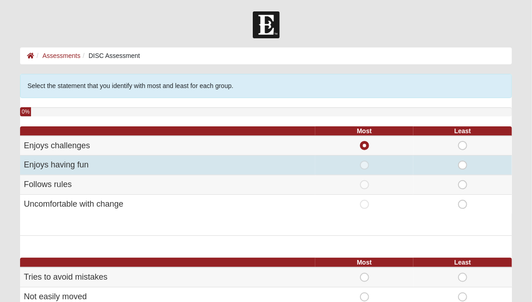
click at [365, 161] on span "Most" at bounding box center [365, 161] width 0 height 0
click at [365, 168] on input "Most" at bounding box center [368, 165] width 6 height 9
radio input "true"
radio input "false"
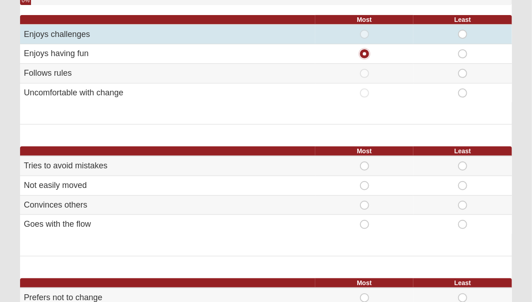
scroll to position [137, 0]
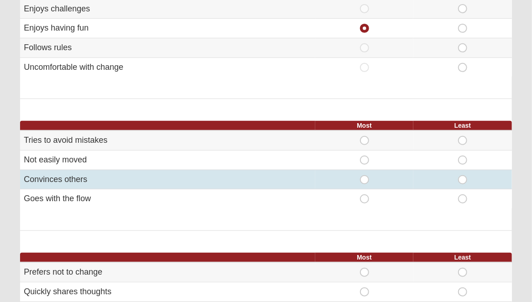
click at [365, 175] on span "Most" at bounding box center [365, 175] width 0 height 0
click at [365, 177] on input "Most" at bounding box center [368, 179] width 6 height 9
radio input "true"
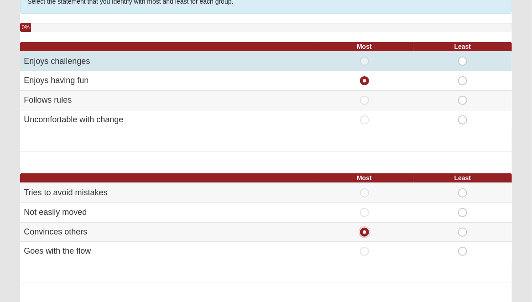
scroll to position [46, 0]
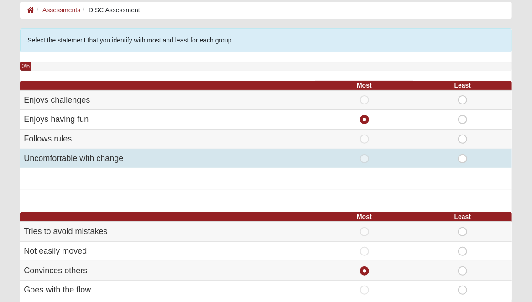
click at [463, 154] on span "Least" at bounding box center [463, 154] width 0 height 0
click at [463, 158] on input "Least" at bounding box center [466, 158] width 6 height 9
radio input "true"
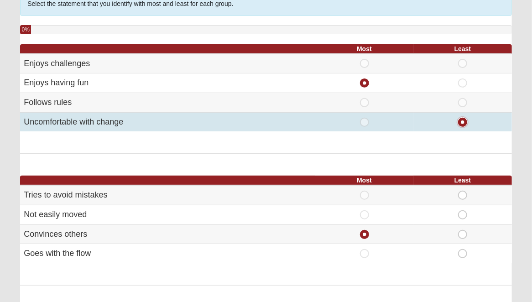
scroll to position [137, 0]
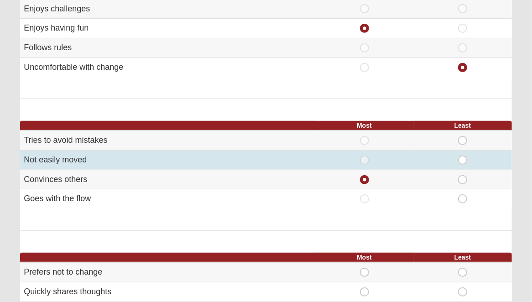
click at [463, 156] on span "Least" at bounding box center [463, 156] width 0 height 0
click at [464, 159] on input "Least" at bounding box center [466, 160] width 6 height 9
radio input "true"
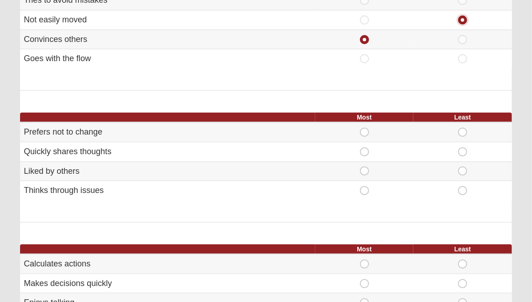
scroll to position [319, 0]
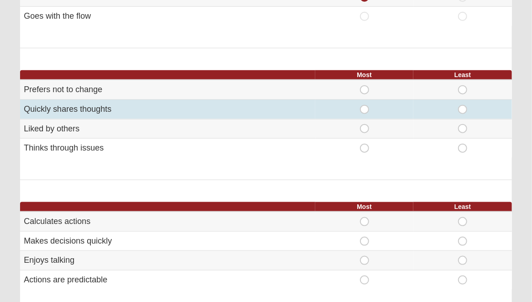
click at [365, 105] on span "Most" at bounding box center [365, 105] width 0 height 0
click at [365, 106] on input "Most" at bounding box center [368, 109] width 6 height 9
radio input "true"
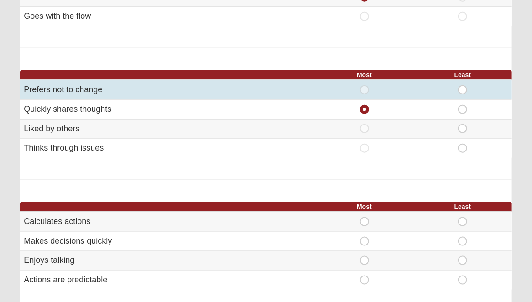
click at [463, 85] on span "Least" at bounding box center [463, 85] width 0 height 0
click at [463, 89] on input "Least" at bounding box center [466, 89] width 6 height 9
radio input "true"
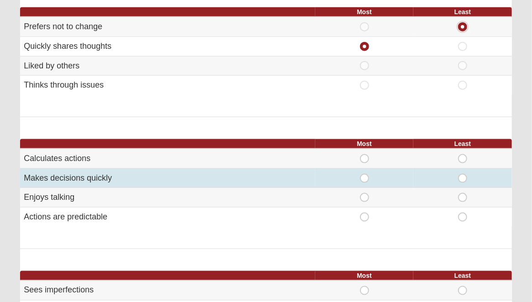
scroll to position [456, 0]
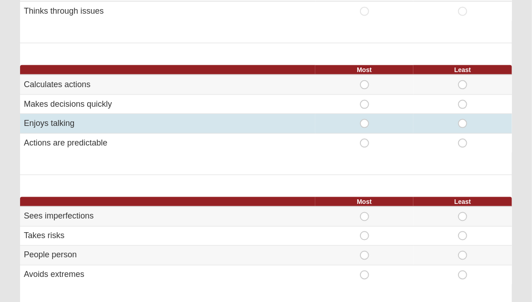
click at [365, 119] on span "Most" at bounding box center [365, 119] width 0 height 0
click at [365, 122] on input "Most" at bounding box center [368, 123] width 6 height 9
radio input "true"
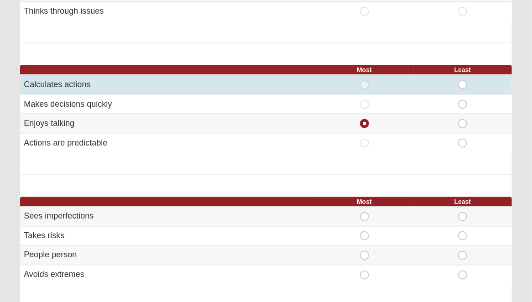
click at [463, 80] on span "Least" at bounding box center [463, 80] width 0 height 0
click at [463, 82] on input "Least" at bounding box center [466, 84] width 6 height 9
radio input "true"
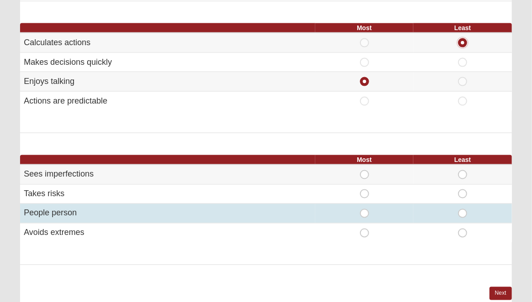
scroll to position [593, 0]
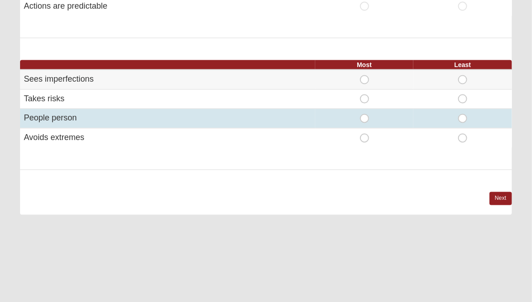
click at [365, 114] on span "Most" at bounding box center [365, 114] width 0 height 0
click at [365, 115] on input "Most" at bounding box center [368, 118] width 6 height 9
radio input "true"
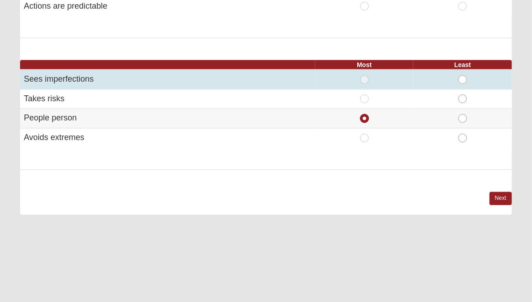
click at [463, 75] on span "Least" at bounding box center [463, 75] width 0 height 0
click at [463, 77] on input "Least" at bounding box center [466, 79] width 6 height 9
radio input "true"
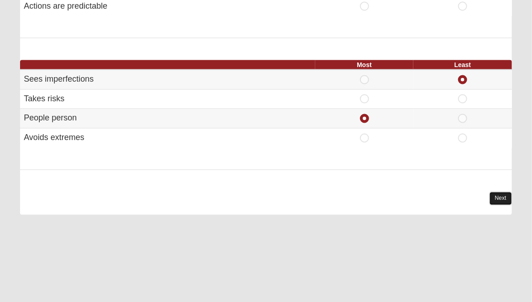
click at [495, 196] on link "Next" at bounding box center [501, 198] width 22 height 13
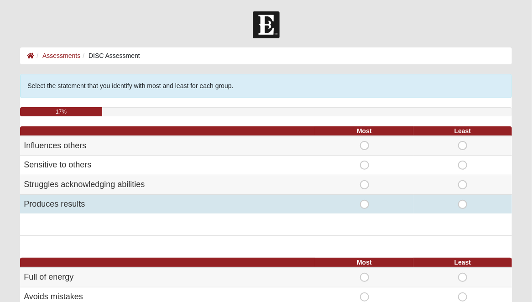
click at [365, 200] on span "Most" at bounding box center [365, 200] width 0 height 0
click at [365, 207] on input "Most" at bounding box center [368, 204] width 6 height 9
radio input "true"
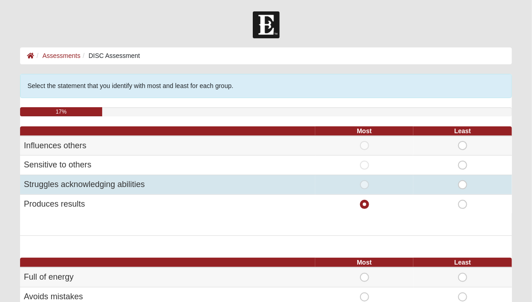
click at [463, 180] on span "Least" at bounding box center [463, 180] width 0 height 0
click at [464, 183] on input "Least" at bounding box center [466, 184] width 6 height 9
radio input "true"
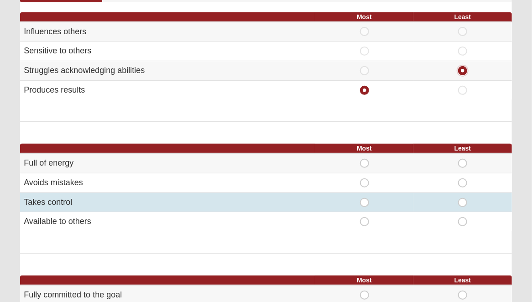
scroll to position [137, 0]
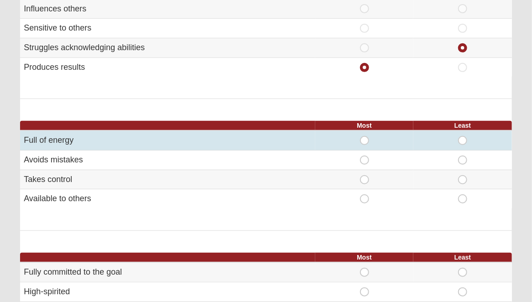
click at [365, 136] on span "Most" at bounding box center [365, 136] width 0 height 0
click at [365, 137] on input "Most" at bounding box center [368, 140] width 6 height 9
radio input "true"
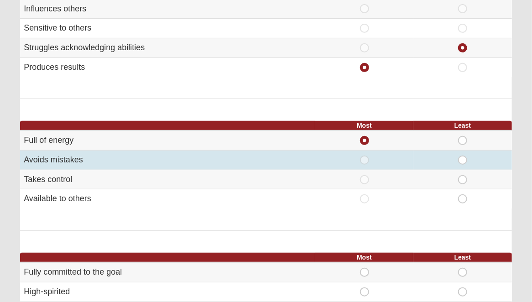
click at [463, 156] on span "Least" at bounding box center [463, 156] width 0 height 0
click at [463, 156] on input "Least" at bounding box center [466, 160] width 6 height 9
radio input "true"
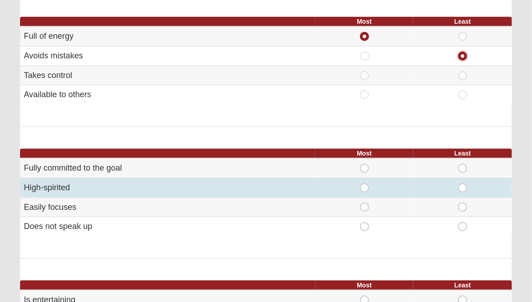
scroll to position [274, 0]
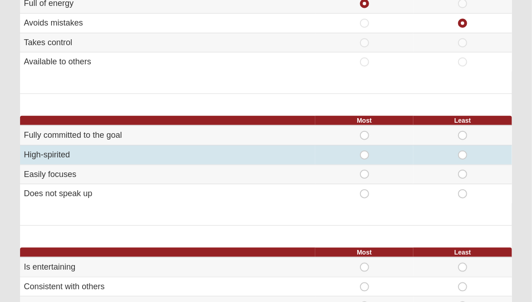
click at [365, 151] on span "Most" at bounding box center [365, 151] width 0 height 0
click at [365, 155] on input "Most" at bounding box center [368, 155] width 6 height 9
radio input "true"
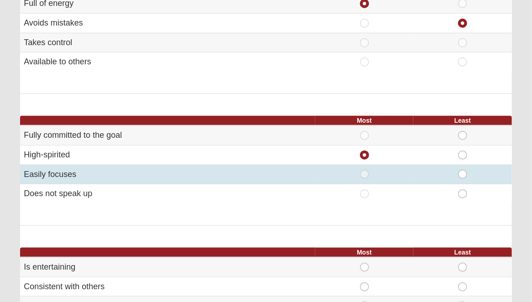
click at [463, 170] on span "Least" at bounding box center [463, 170] width 0 height 0
click at [464, 174] on input "Least" at bounding box center [466, 174] width 6 height 9
radio input "true"
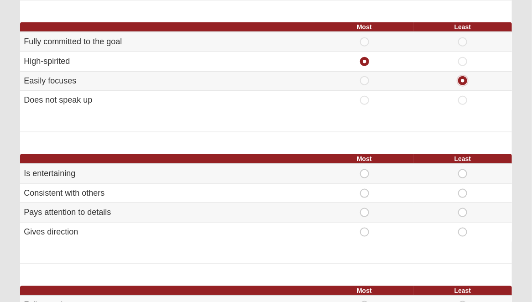
scroll to position [411, 0]
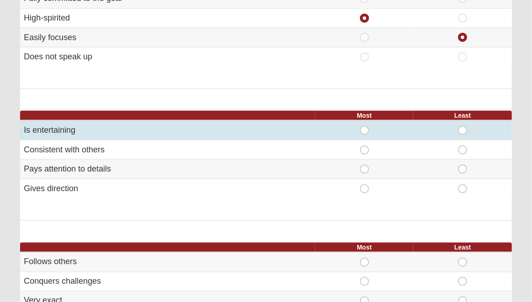
click at [365, 126] on span "Most" at bounding box center [365, 126] width 0 height 0
click at [365, 130] on input "Most" at bounding box center [368, 130] width 6 height 9
radio input "true"
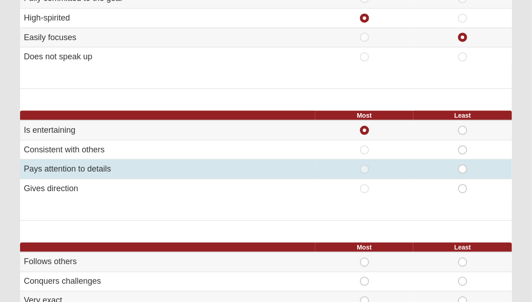
click at [463, 165] on span "Least" at bounding box center [463, 165] width 0 height 0
click at [464, 171] on input "Least" at bounding box center [466, 169] width 6 height 9
radio input "true"
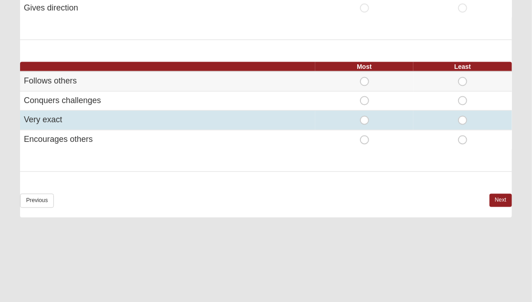
scroll to position [593, 0]
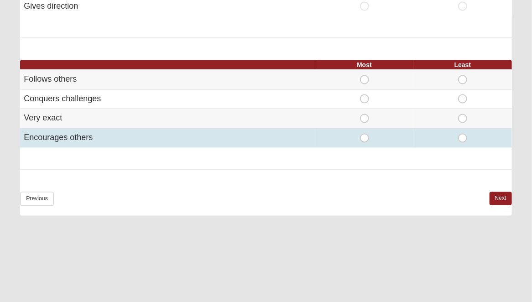
click at [365, 134] on span "Most" at bounding box center [365, 134] width 0 height 0
click at [365, 136] on input "Most" at bounding box center [368, 138] width 6 height 9
radio input "true"
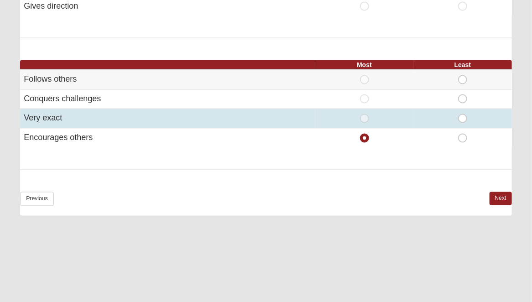
click at [463, 114] on span "Least" at bounding box center [463, 114] width 0 height 0
click at [463, 116] on input "Least" at bounding box center [466, 118] width 6 height 9
radio input "true"
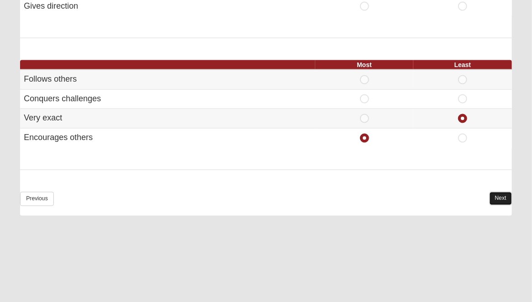
click at [504, 193] on link "Next" at bounding box center [501, 198] width 22 height 13
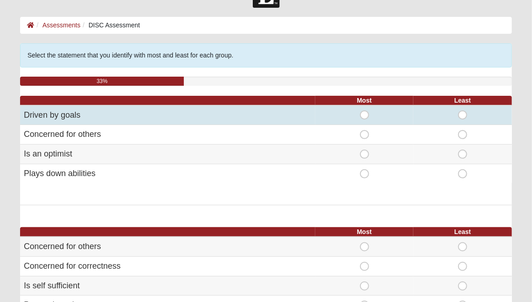
scroll to position [91, 0]
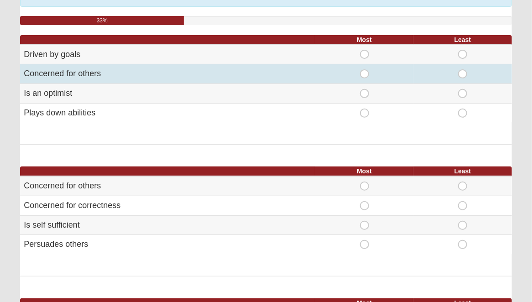
click at [365, 69] on span "Most" at bounding box center [365, 69] width 0 height 0
click at [365, 74] on input "Most" at bounding box center [368, 73] width 6 height 9
radio input "true"
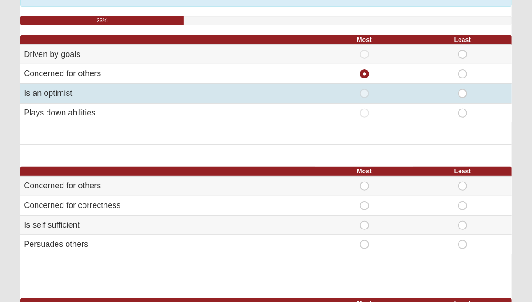
click at [463, 89] on span "Least" at bounding box center [463, 89] width 0 height 0
click at [463, 92] on input "Least" at bounding box center [466, 93] width 6 height 9
radio input "true"
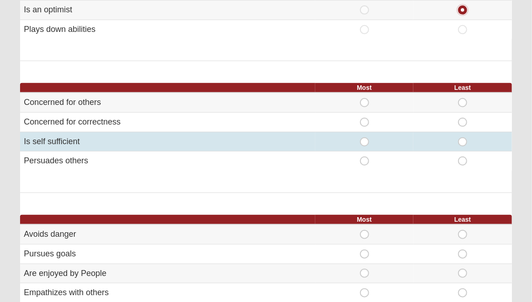
scroll to position [182, 0]
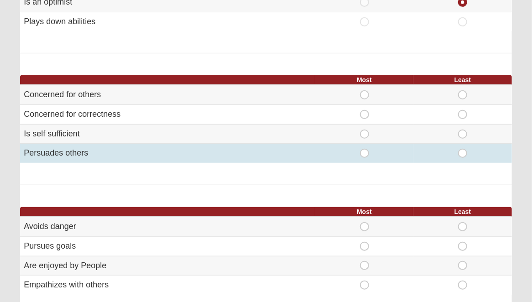
click at [365, 149] on span "Most" at bounding box center [365, 149] width 0 height 0
click at [365, 154] on input "Most" at bounding box center [368, 153] width 6 height 9
radio input "true"
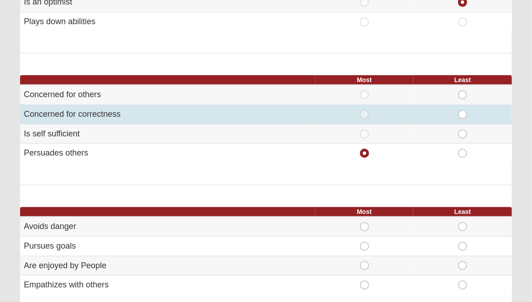
click at [463, 110] on span "Least" at bounding box center [463, 110] width 0 height 0
click at [464, 111] on input "Least" at bounding box center [466, 114] width 6 height 9
radio input "true"
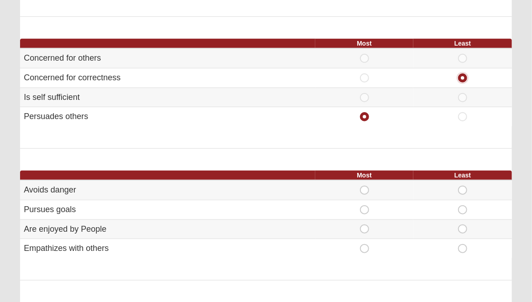
scroll to position [274, 0]
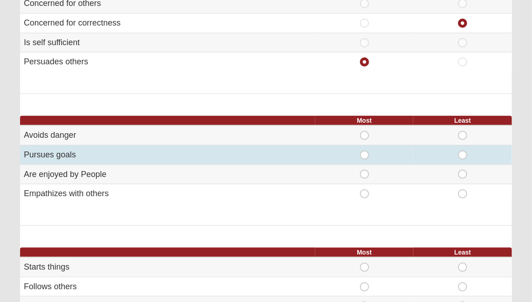
click at [365, 151] on span "Most" at bounding box center [365, 151] width 0 height 0
click at [365, 154] on input "Most" at bounding box center [368, 155] width 6 height 9
radio input "true"
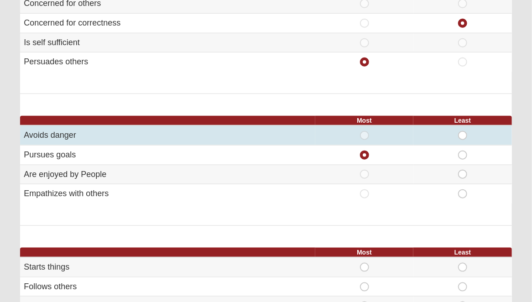
click at [463, 131] on span "Least" at bounding box center [463, 131] width 0 height 0
click at [464, 132] on input "Least" at bounding box center [466, 135] width 6 height 9
radio input "true"
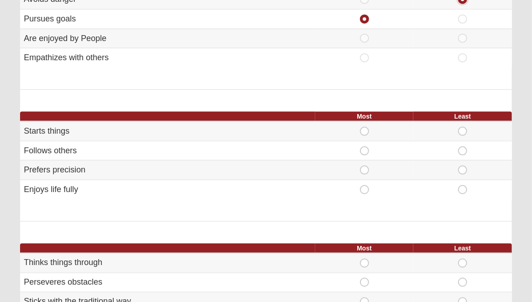
scroll to position [456, 0]
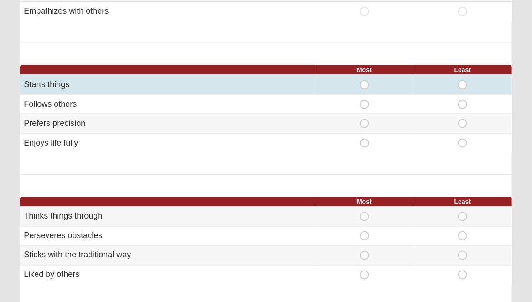
click at [365, 80] on span "Most" at bounding box center [365, 80] width 0 height 0
click at [365, 80] on input "Most" at bounding box center [368, 84] width 6 height 9
radio input "true"
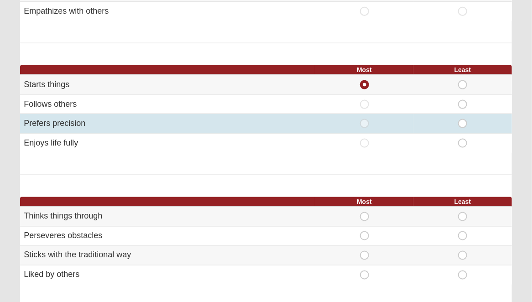
click at [463, 119] on span "Least" at bounding box center [463, 119] width 0 height 0
click at [465, 122] on input "Least" at bounding box center [466, 123] width 6 height 9
radio input "true"
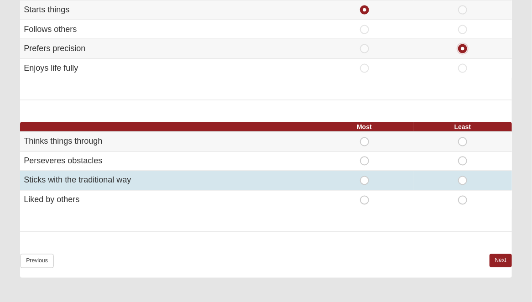
scroll to position [547, 0]
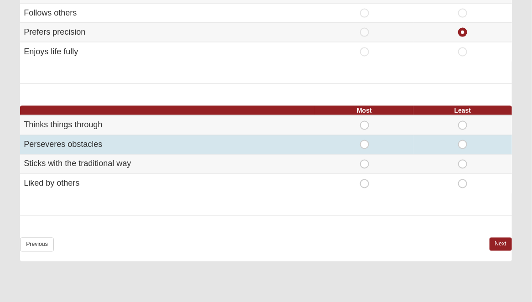
click at [365, 140] on span "Most" at bounding box center [365, 140] width 0 height 0
click at [367, 144] on input "Most" at bounding box center [368, 144] width 6 height 9
radio input "true"
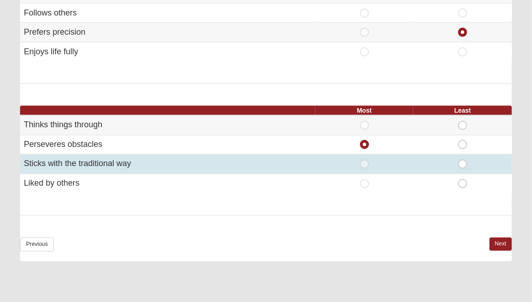
click at [463, 160] on span "Least" at bounding box center [463, 160] width 0 height 0
click at [464, 161] on input "Least" at bounding box center [466, 164] width 6 height 9
radio input "true"
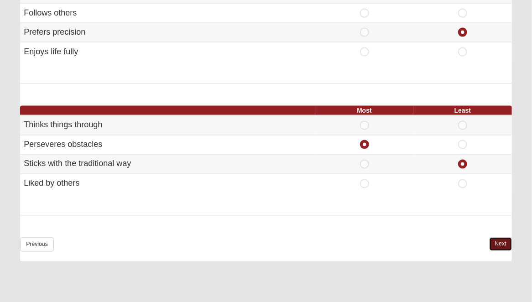
click at [500, 240] on link "Next" at bounding box center [501, 244] width 22 height 13
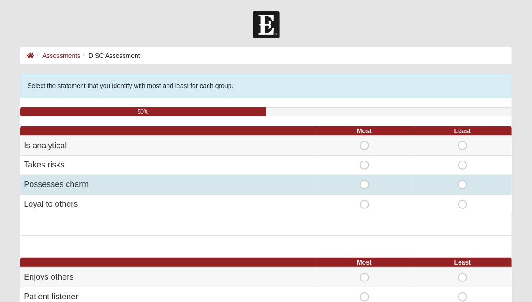
click at [365, 180] on span "Most" at bounding box center [365, 180] width 0 height 0
click at [365, 183] on input "Most" at bounding box center [368, 184] width 6 height 9
radio input "true"
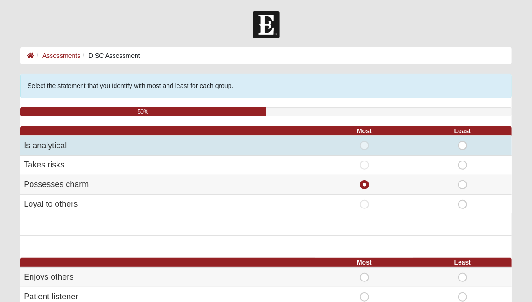
click at [463, 141] on span "Least" at bounding box center [463, 141] width 0 height 0
click at [463, 142] on input "Least" at bounding box center [466, 145] width 6 height 9
radio input "true"
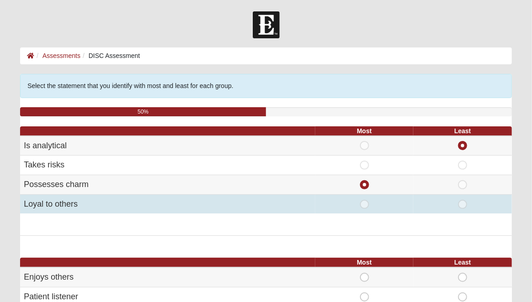
click at [365, 200] on span "Most" at bounding box center [365, 200] width 0 height 0
click at [365, 204] on input "Most" at bounding box center [368, 204] width 6 height 9
radio input "true"
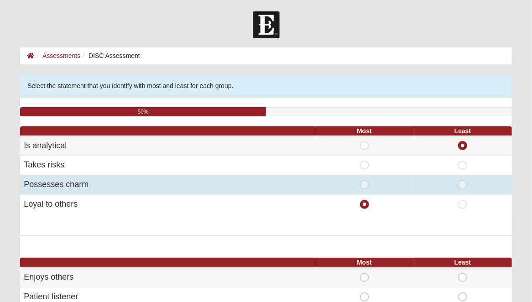
click at [365, 180] on span "Most" at bounding box center [365, 180] width 0 height 0
click at [365, 182] on input "Most" at bounding box center [368, 184] width 6 height 9
radio input "true"
radio input "false"
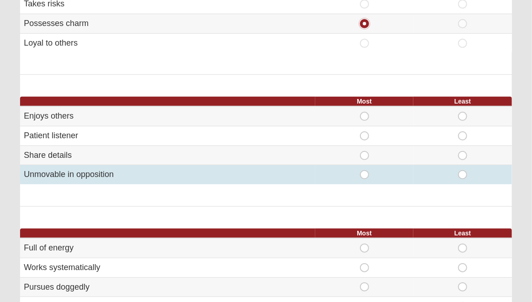
scroll to position [182, 0]
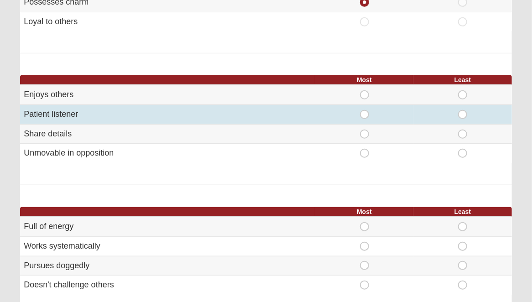
click at [463, 110] on span "Least" at bounding box center [463, 110] width 0 height 0
click at [464, 113] on input "Least" at bounding box center [466, 114] width 6 height 9
radio input "true"
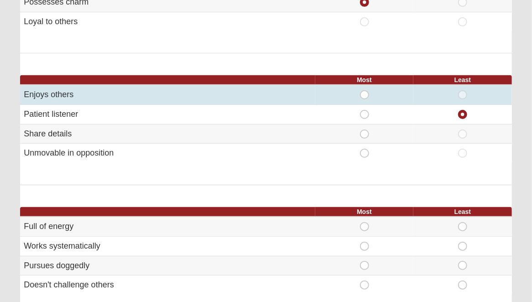
click at [365, 90] on span "Most" at bounding box center [365, 90] width 0 height 0
click at [365, 93] on input "Most" at bounding box center [368, 94] width 6 height 9
radio input "true"
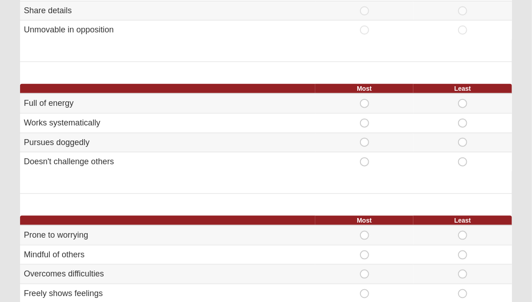
scroll to position [319, 0]
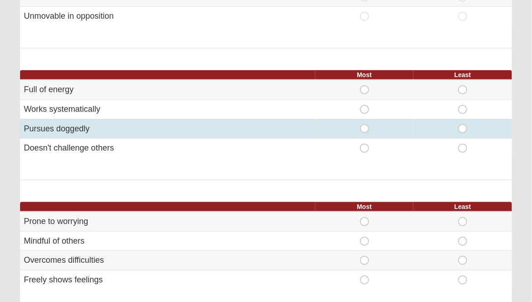
click at [365, 124] on span "Most" at bounding box center [365, 124] width 0 height 0
click at [368, 125] on input "Most" at bounding box center [368, 128] width 6 height 9
radio input "true"
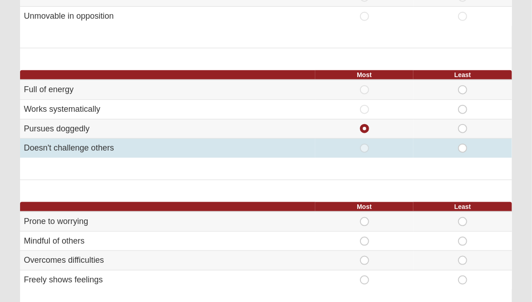
click at [463, 144] on span "Least" at bounding box center [463, 144] width 0 height 0
click at [464, 147] on input "Least" at bounding box center [466, 148] width 6 height 9
radio input "true"
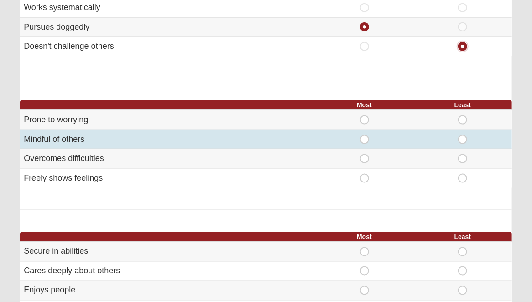
scroll to position [456, 0]
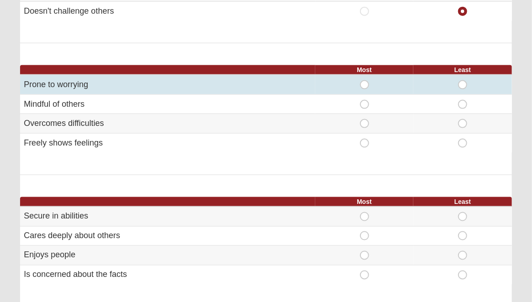
click at [365, 80] on span "Most" at bounding box center [365, 80] width 0 height 0
click at [365, 82] on input "Most" at bounding box center [368, 84] width 6 height 9
radio input "true"
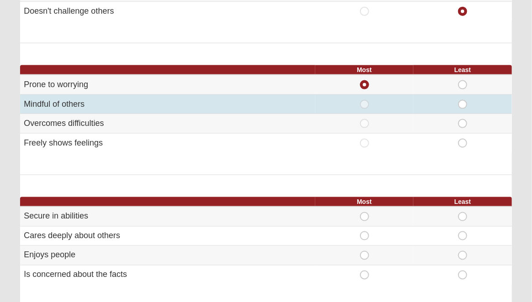
click at [463, 100] on span "Least" at bounding box center [463, 100] width 0 height 0
click at [463, 106] on input "Least" at bounding box center [466, 104] width 6 height 9
radio input "true"
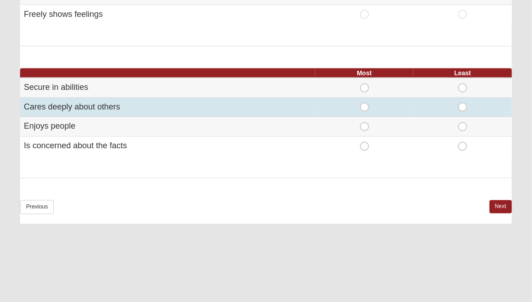
scroll to position [593, 0]
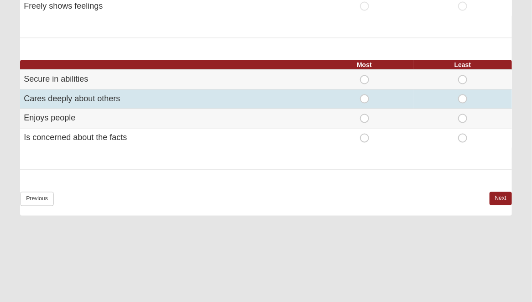
click at [365, 94] on span "Most" at bounding box center [365, 94] width 0 height 0
click at [365, 97] on input "Most" at bounding box center [368, 98] width 6 height 9
radio input "true"
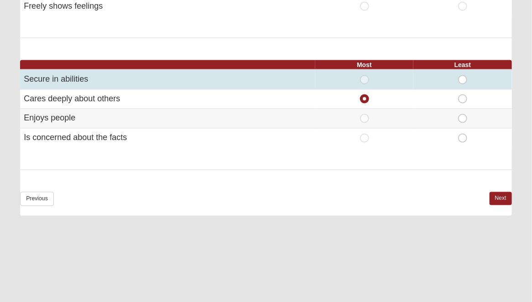
click at [463, 75] on span "Least" at bounding box center [463, 75] width 0 height 0
click at [463, 77] on input "Least" at bounding box center [466, 79] width 6 height 9
radio input "true"
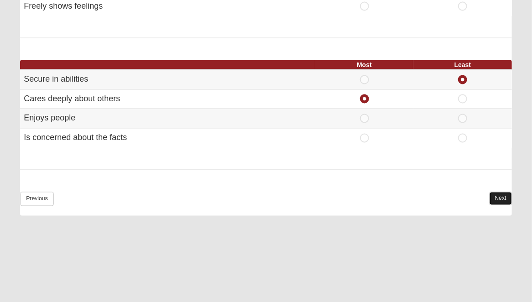
click at [501, 197] on link "Next" at bounding box center [501, 198] width 22 height 13
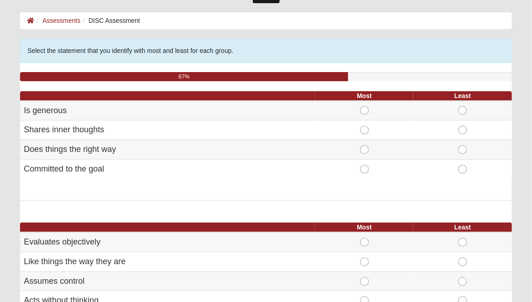
scroll to position [46, 0]
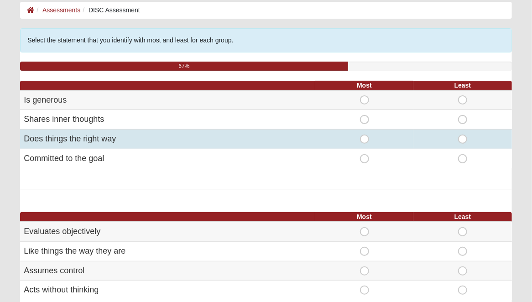
click at [365, 135] on span "Most" at bounding box center [365, 135] width 0 height 0
click at [365, 138] on input "Most" at bounding box center [368, 139] width 6 height 9
radio input "true"
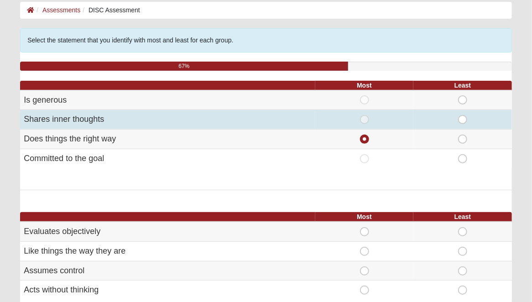
click at [463, 115] on span "Least" at bounding box center [463, 115] width 0 height 0
click at [465, 120] on input "Least" at bounding box center [466, 119] width 6 height 9
radio input "true"
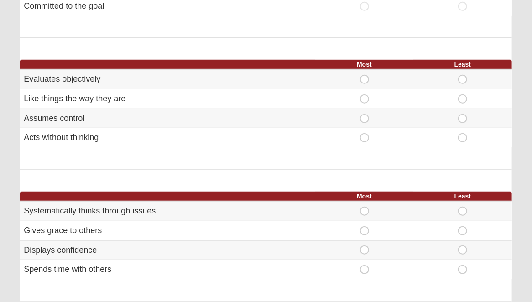
scroll to position [228, 0]
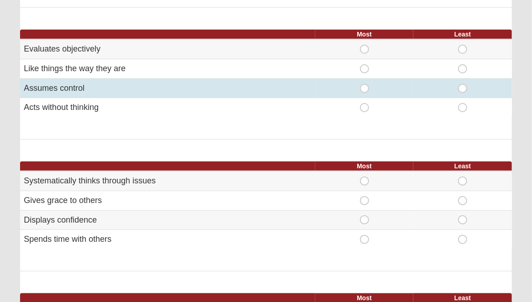
click at [365, 84] on span "Most" at bounding box center [365, 84] width 0 height 0
click at [365, 88] on input "Most" at bounding box center [368, 88] width 6 height 9
radio input "true"
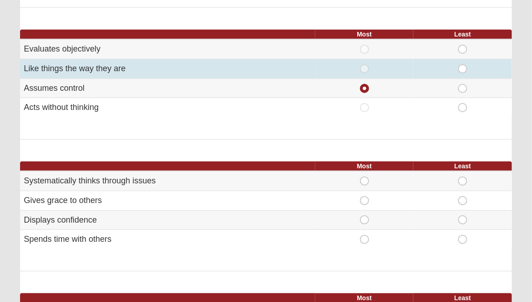
click at [463, 64] on span "Least" at bounding box center [463, 64] width 0 height 0
click at [463, 70] on input "Least" at bounding box center [466, 68] width 6 height 9
radio input "true"
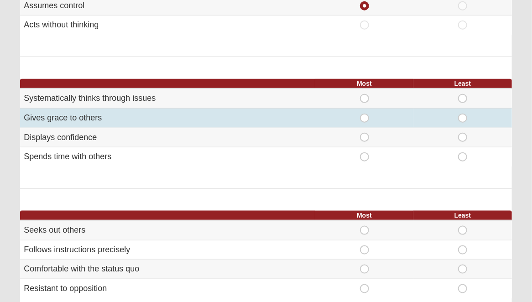
scroll to position [319, 0]
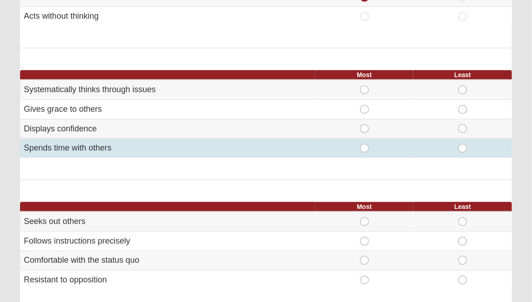
click at [365, 144] on span "Most" at bounding box center [365, 144] width 0 height 0
click at [365, 148] on input "Most" at bounding box center [368, 148] width 6 height 9
radio input "true"
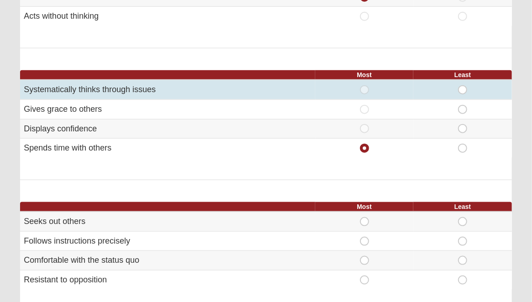
click at [463, 85] on span "Least" at bounding box center [463, 85] width 0 height 0
click at [464, 89] on input "Least" at bounding box center [466, 89] width 6 height 9
radio input "true"
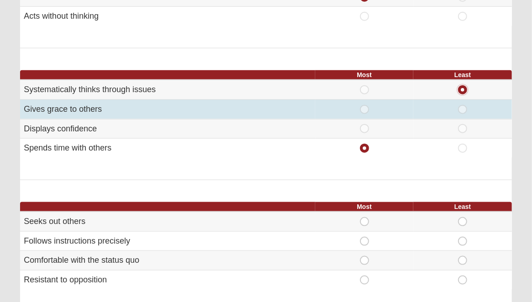
scroll to position [365, 0]
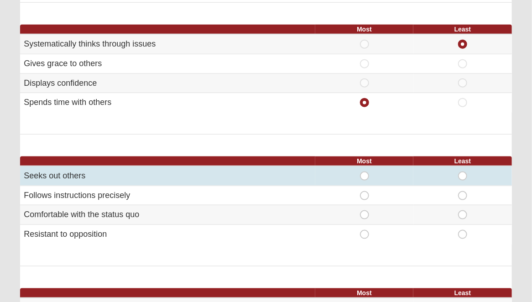
click at [365, 172] on span "Most" at bounding box center [365, 172] width 0 height 0
click at [365, 174] on input "Most" at bounding box center [368, 176] width 6 height 9
radio input "true"
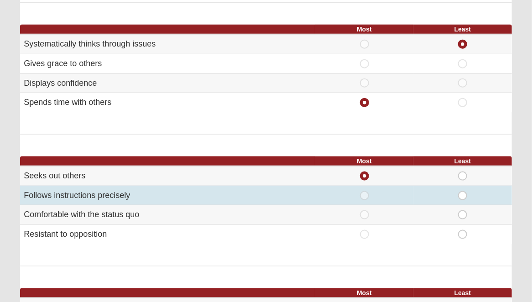
click at [463, 191] on span "Least" at bounding box center [463, 191] width 0 height 0
click at [465, 195] on input "Least" at bounding box center [466, 195] width 6 height 9
radio input "true"
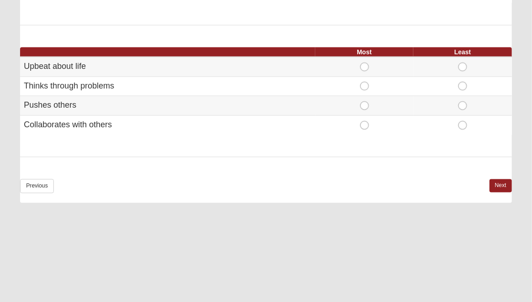
scroll to position [628, 0]
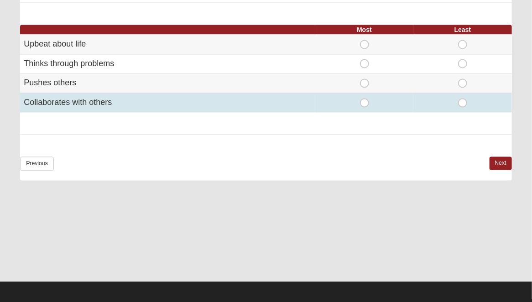
click at [365, 99] on span "Most" at bounding box center [365, 99] width 0 height 0
click at [365, 101] on input "Most" at bounding box center [368, 103] width 6 height 9
radio input "true"
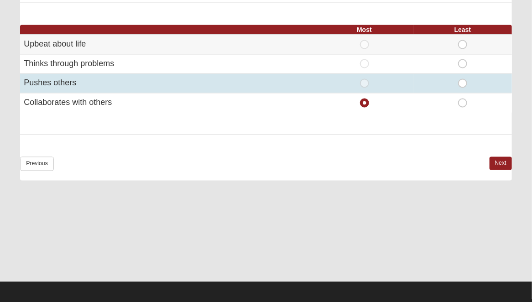
click at [463, 79] on span "Least" at bounding box center [463, 79] width 0 height 0
click at [466, 82] on input "Least" at bounding box center [466, 83] width 6 height 9
radio input "true"
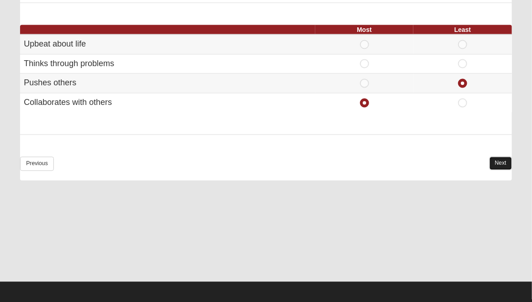
click at [504, 161] on link "Next" at bounding box center [501, 163] width 22 height 13
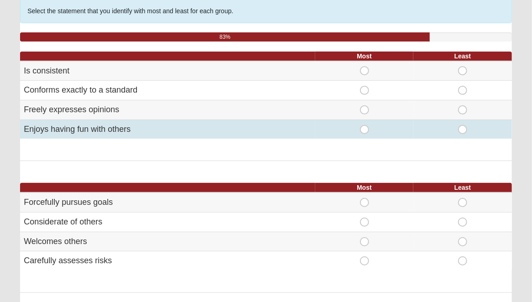
scroll to position [91, 0]
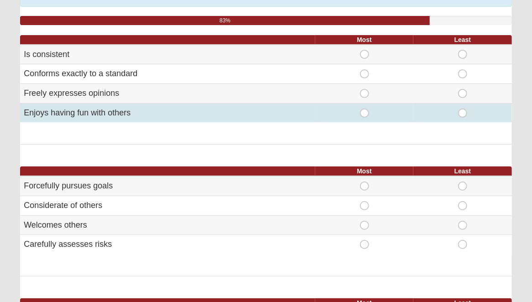
click at [365, 109] on span "Most" at bounding box center [365, 109] width 0 height 0
click at [365, 112] on input "Most" at bounding box center [368, 113] width 6 height 9
radio input "true"
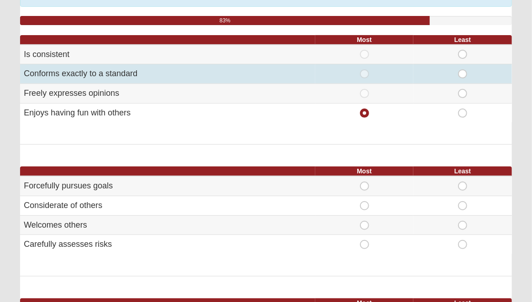
click at [463, 69] on span "Least" at bounding box center [463, 69] width 0 height 0
click at [463, 73] on input "Least" at bounding box center [466, 73] width 6 height 9
radio input "true"
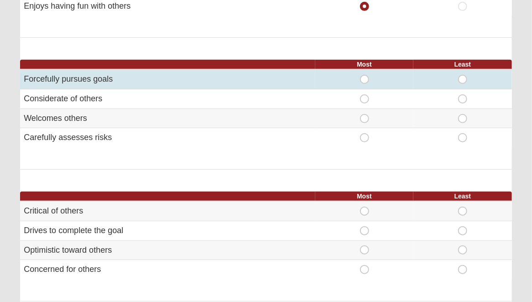
scroll to position [182, 0]
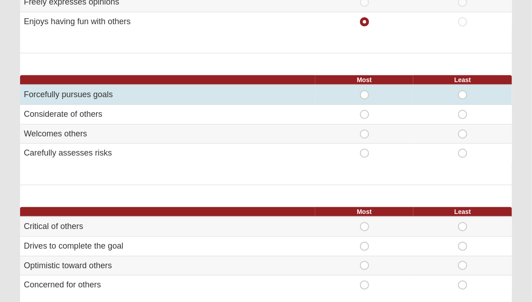
click at [365, 90] on span "Most" at bounding box center [365, 90] width 0 height 0
click at [365, 93] on input "Most" at bounding box center [368, 94] width 6 height 9
radio input "true"
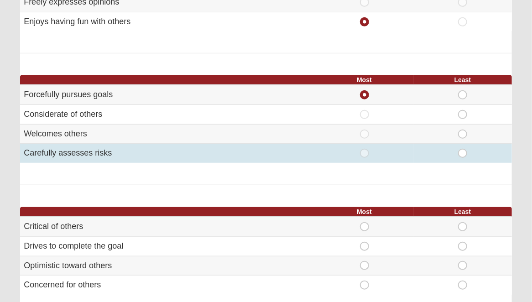
click at [463, 149] on span "Least" at bounding box center [463, 149] width 0 height 0
click at [463, 153] on input "Least" at bounding box center [466, 153] width 6 height 9
radio input "true"
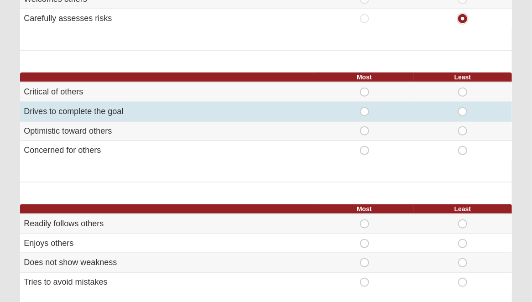
scroll to position [319, 0]
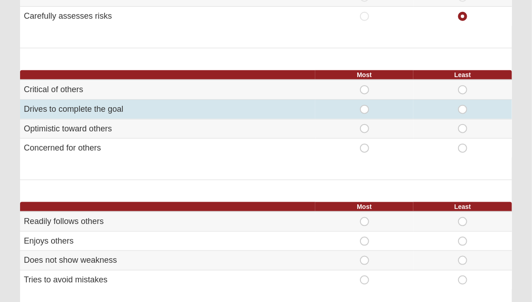
click at [365, 105] on span "Most" at bounding box center [365, 105] width 0 height 0
click at [365, 109] on input "Most" at bounding box center [368, 109] width 6 height 9
radio input "true"
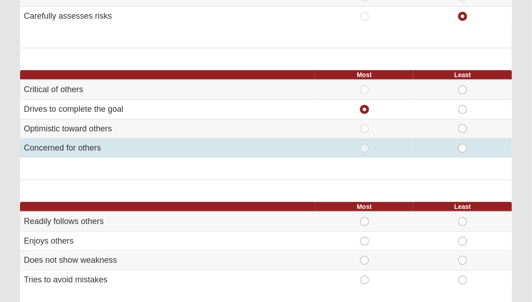
click at [463, 144] on span "Least" at bounding box center [463, 144] width 0 height 0
click at [465, 145] on input "Least" at bounding box center [466, 148] width 6 height 9
radio input "true"
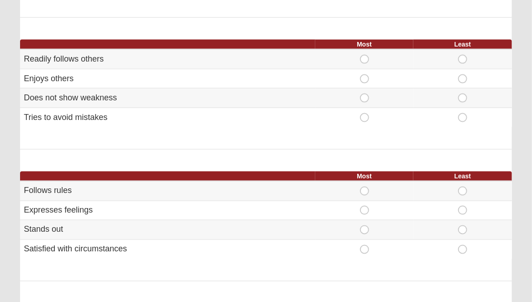
scroll to position [502, 0]
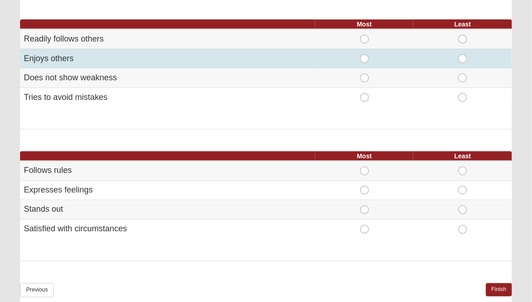
click at [365, 54] on span "Most" at bounding box center [365, 54] width 0 height 0
click at [365, 57] on input "Most" at bounding box center [368, 58] width 6 height 9
radio input "true"
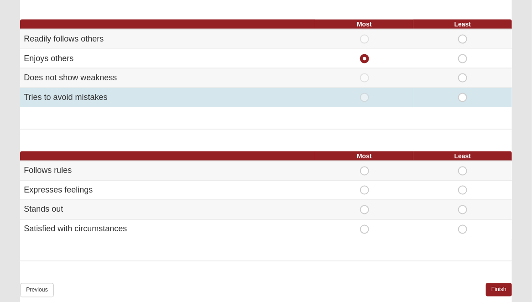
click at [463, 93] on span "Least" at bounding box center [463, 93] width 0 height 0
click at [464, 93] on input "Least" at bounding box center [466, 97] width 6 height 9
radio input "true"
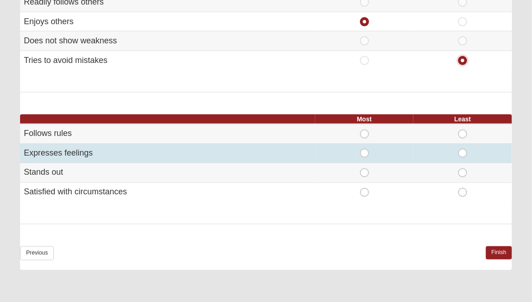
scroll to position [593, 0]
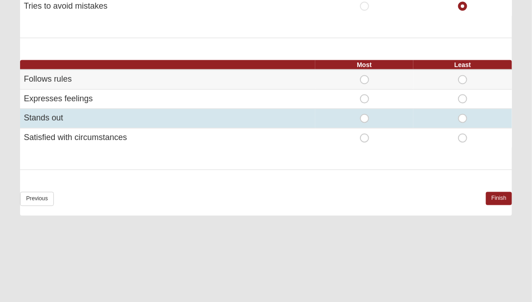
click at [365, 114] on span "Most" at bounding box center [365, 114] width 0 height 0
click at [365, 116] on input "Most" at bounding box center [368, 118] width 6 height 9
radio input "true"
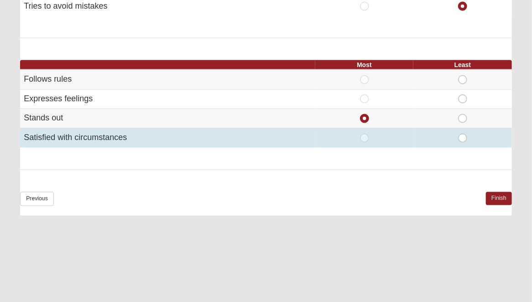
click at [463, 134] on span "Least" at bounding box center [463, 134] width 0 height 0
click at [464, 136] on input "Least" at bounding box center [466, 138] width 6 height 9
radio input "true"
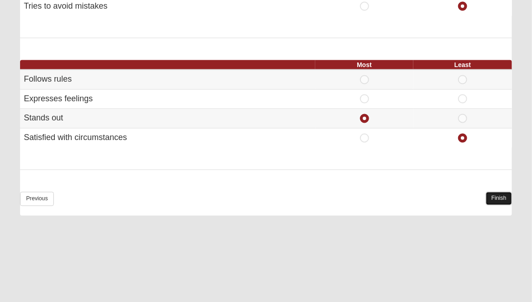
click at [496, 194] on link "Finish" at bounding box center [499, 198] width 26 height 13
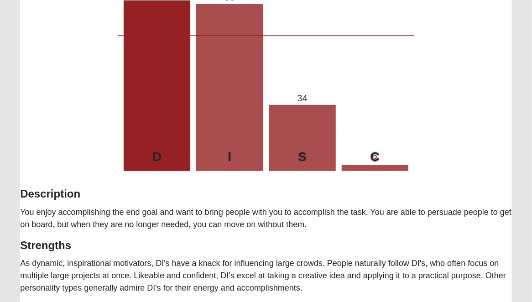
scroll to position [62, 0]
